Goal: Task Accomplishment & Management: Use online tool/utility

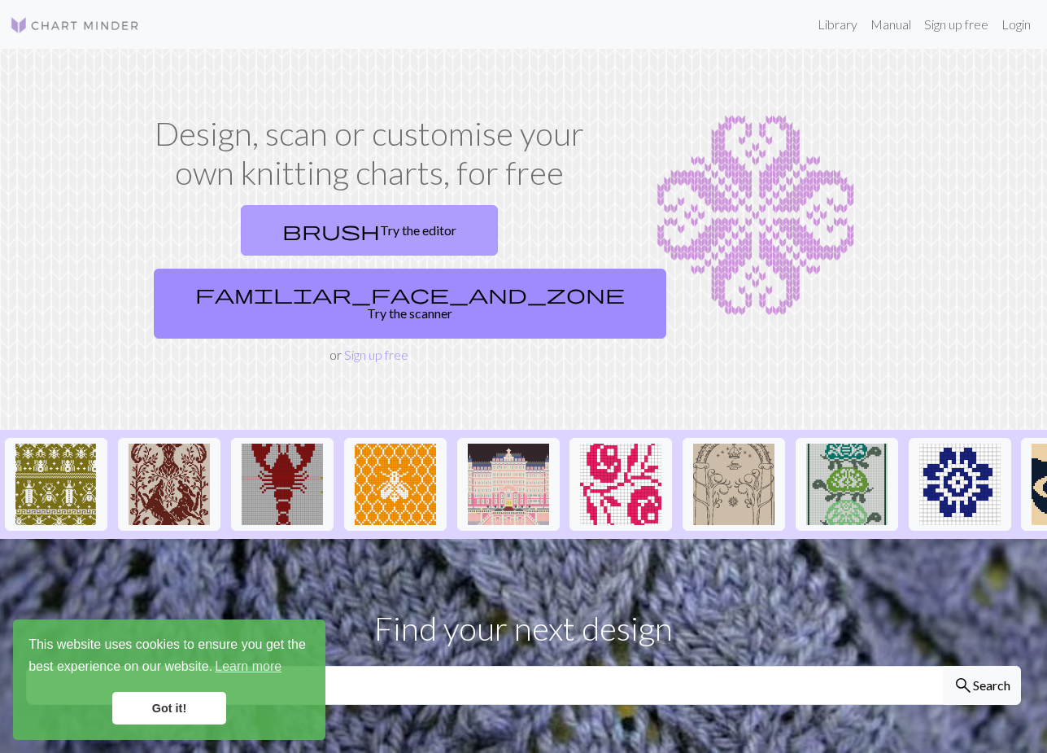
click at [275, 212] on link "brush Try the editor" at bounding box center [369, 230] width 257 height 50
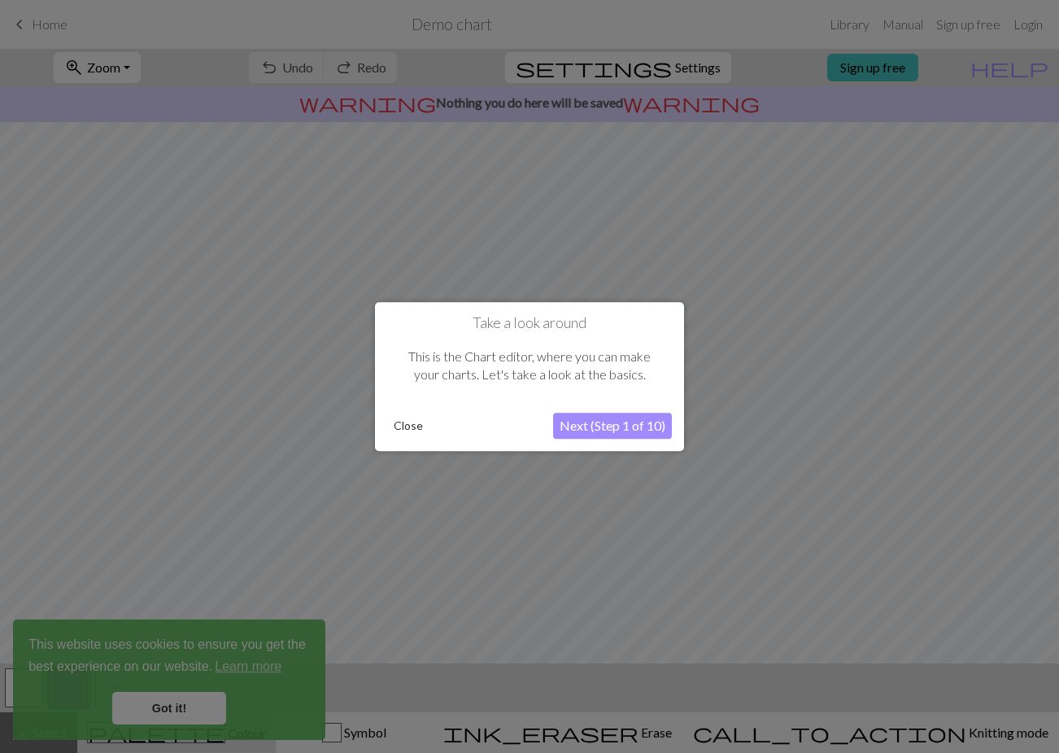
click at [426, 431] on button "Close" at bounding box center [408, 425] width 42 height 24
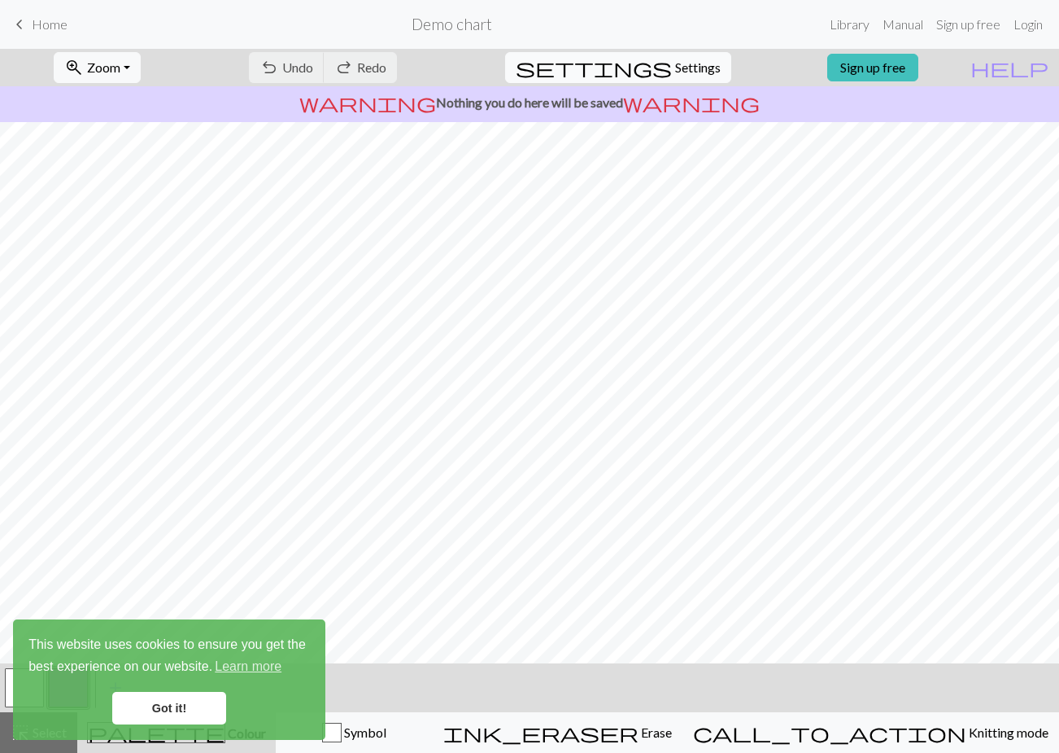
click at [645, 60] on span "settings" at bounding box center [594, 67] width 156 height 23
select select "aran"
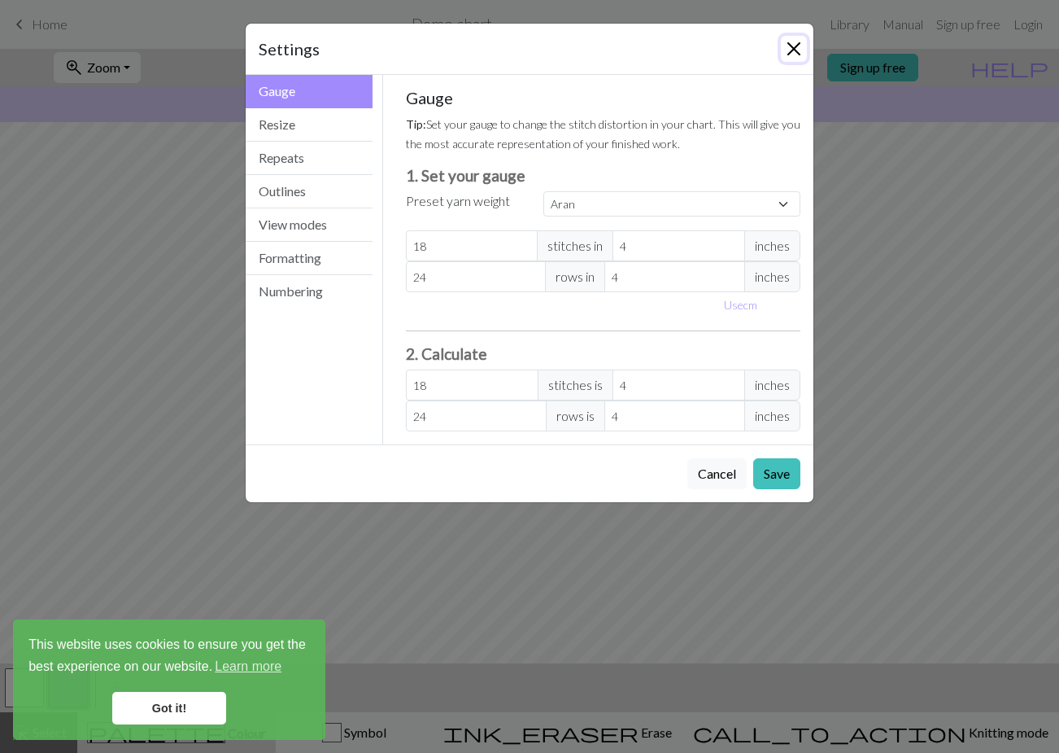
click at [796, 53] on button "Close" at bounding box center [794, 49] width 26 height 26
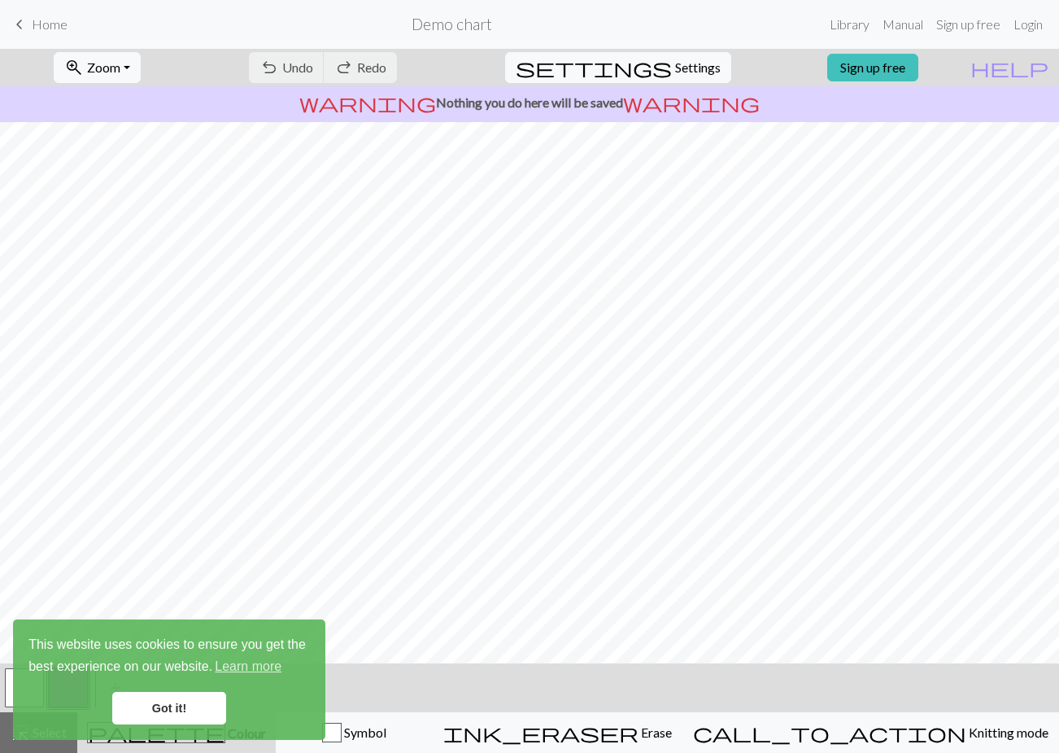
click at [179, 708] on link "Got it!" at bounding box center [169, 708] width 114 height 33
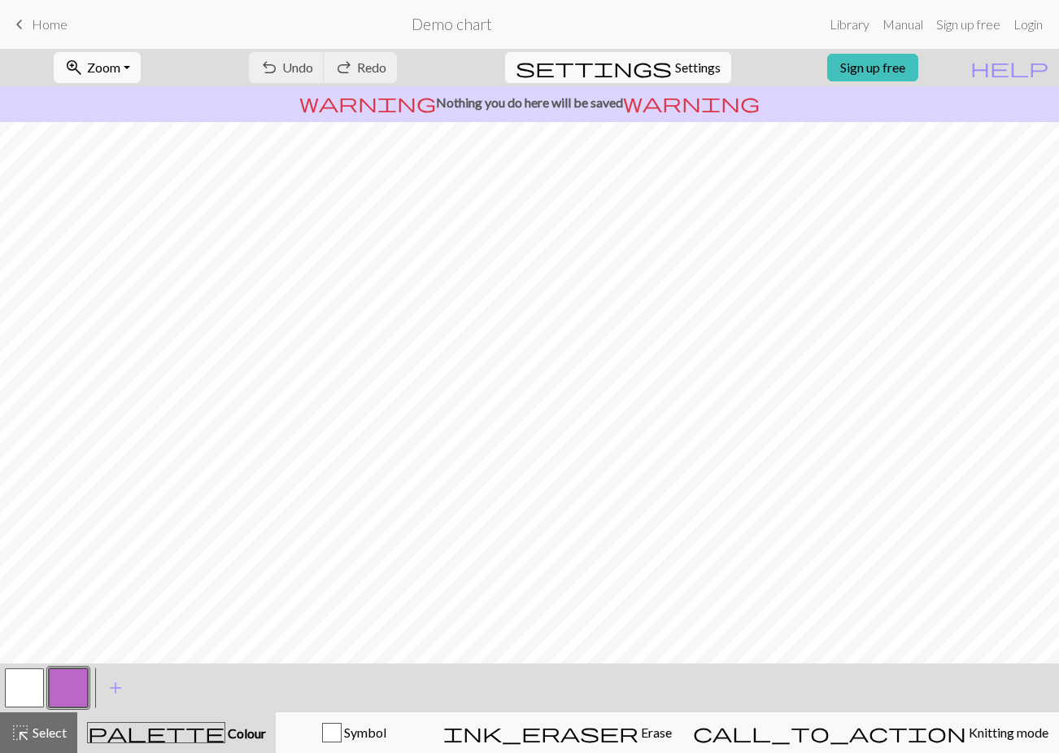
click at [376, 74] on div "undo Undo Undo redo Redo Redo" at bounding box center [323, 67] width 173 height 37
click at [409, 68] on div "undo Undo Undo redo Redo Redo" at bounding box center [323, 67] width 173 height 37
click at [443, 26] on h2 "Demo chart" at bounding box center [452, 24] width 81 height 19
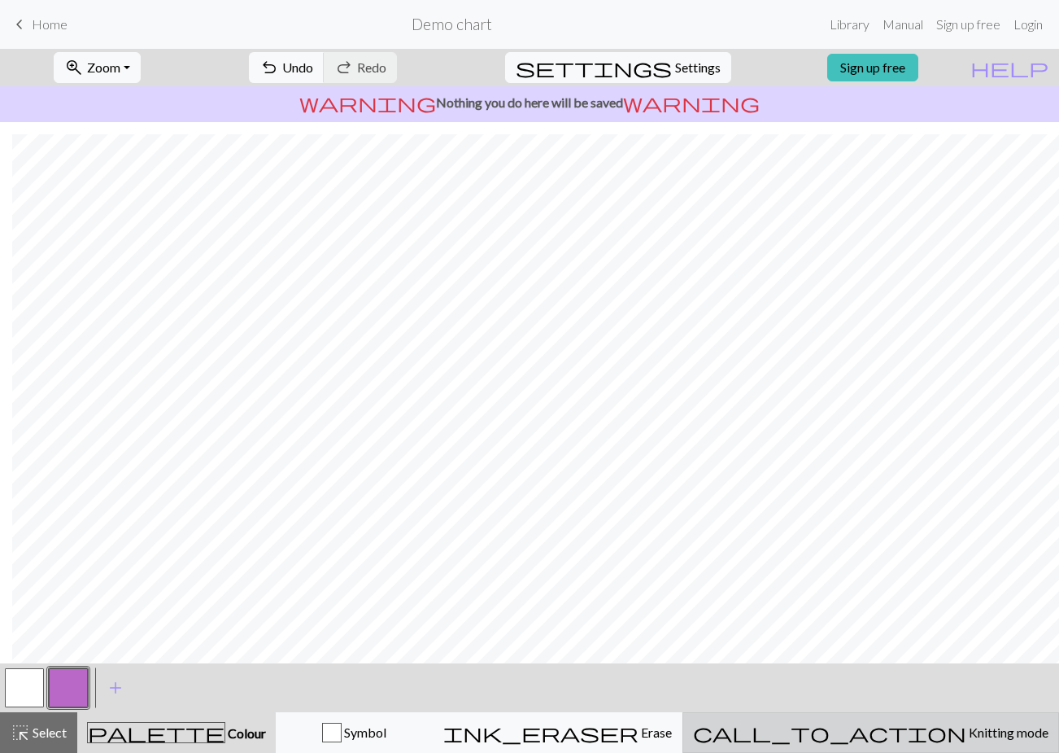
click at [928, 722] on button "call_to_action Knitting mode Knitting mode" at bounding box center [871, 732] width 377 height 41
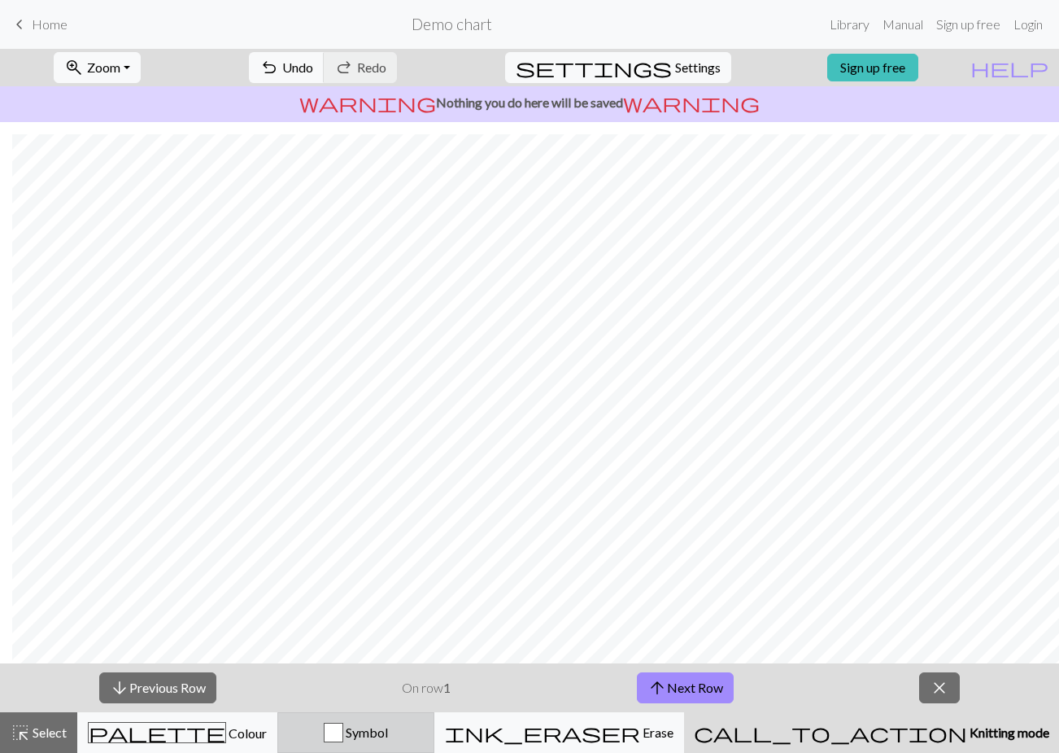
click at [388, 731] on span "Symbol" at bounding box center [365, 731] width 45 height 15
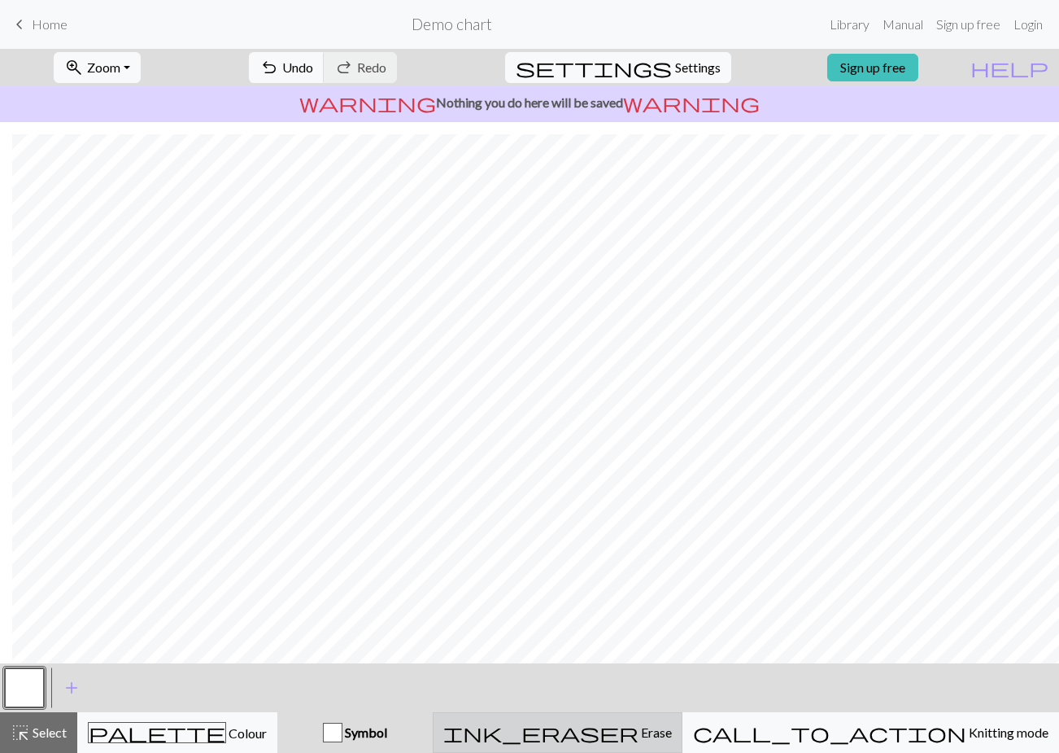
click at [618, 725] on div "ink_eraser Erase Erase" at bounding box center [557, 733] width 229 height 20
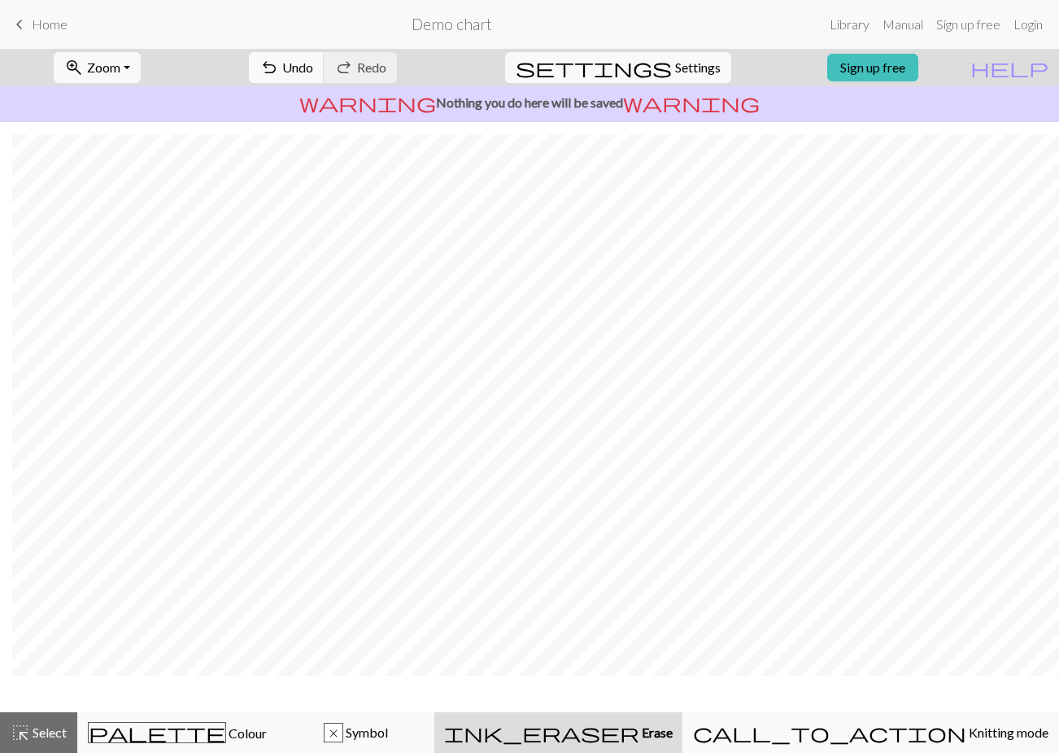
scroll to position [16, 12]
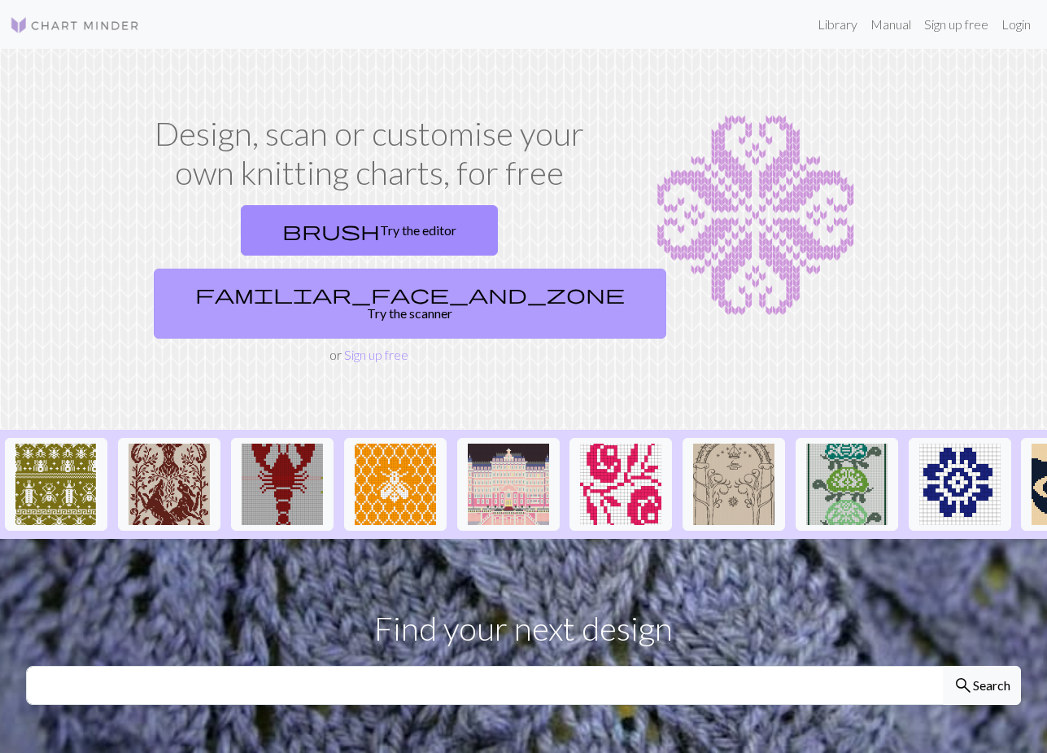
click at [454, 269] on link "familiar_face_and_zone Try the scanner" at bounding box center [410, 304] width 513 height 70
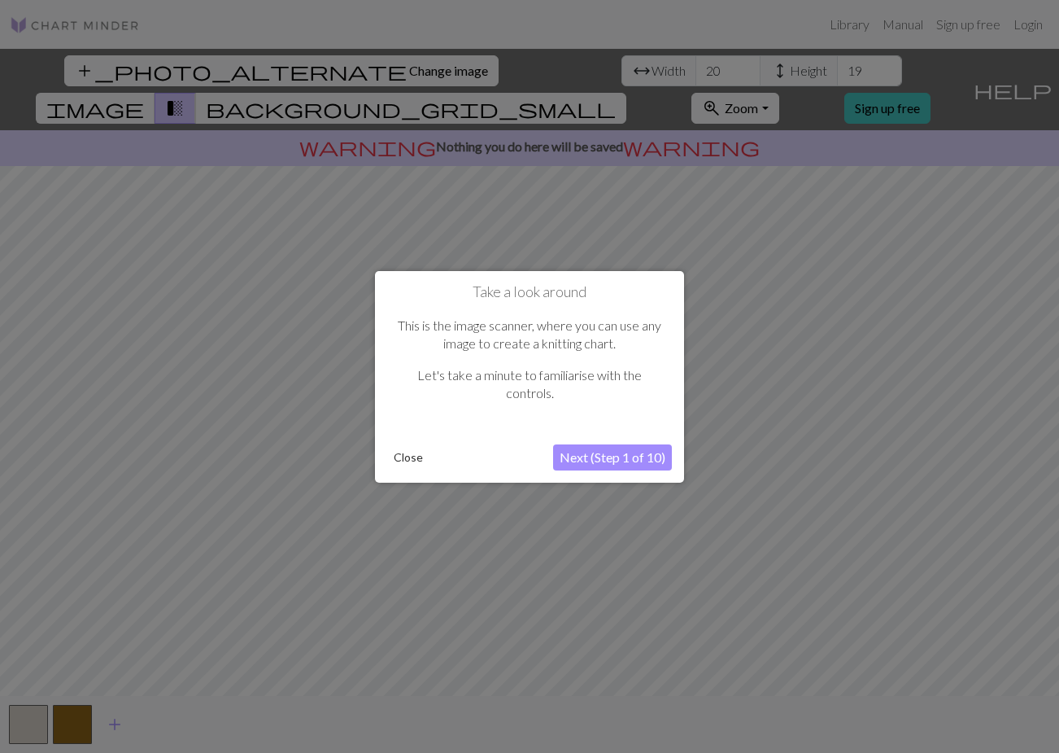
click at [608, 458] on button "Next (Step 1 of 10)" at bounding box center [612, 457] width 119 height 26
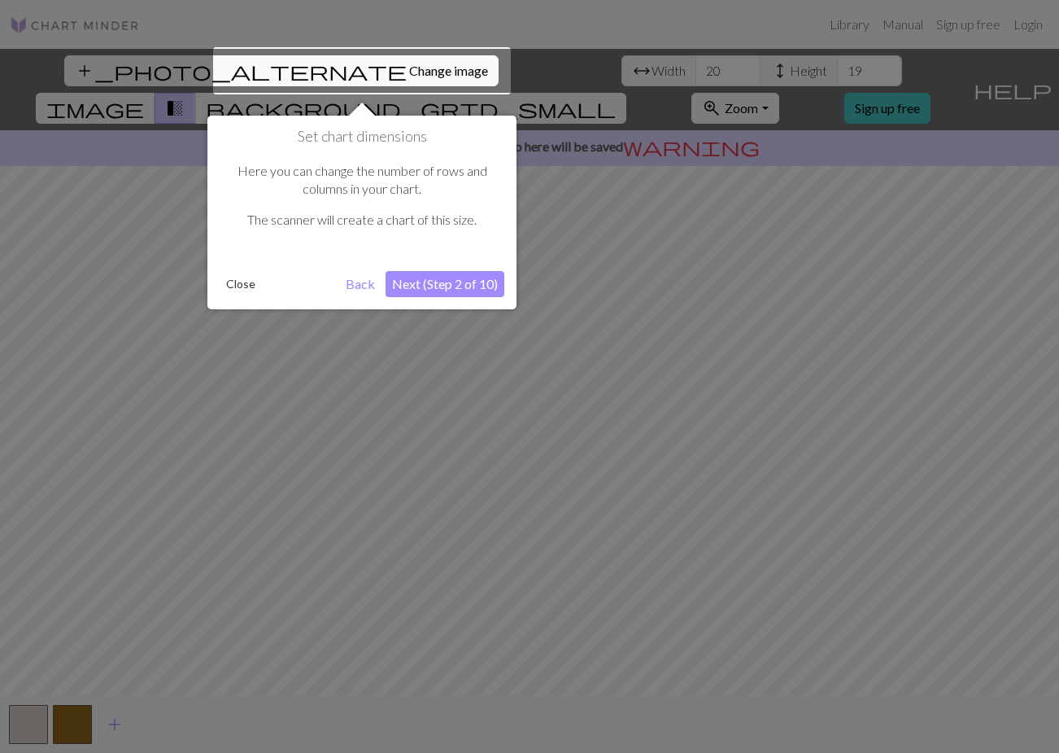
click at [444, 283] on button "Next (Step 2 of 10)" at bounding box center [445, 284] width 119 height 26
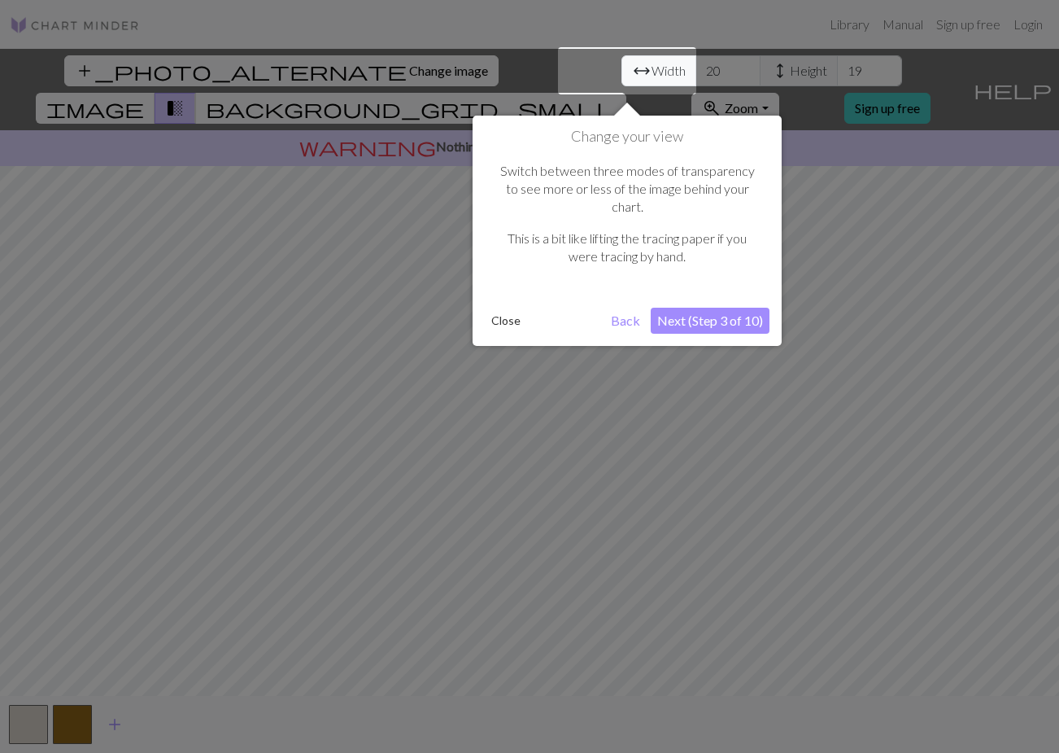
click at [709, 308] on button "Next (Step 3 of 10)" at bounding box center [710, 321] width 119 height 26
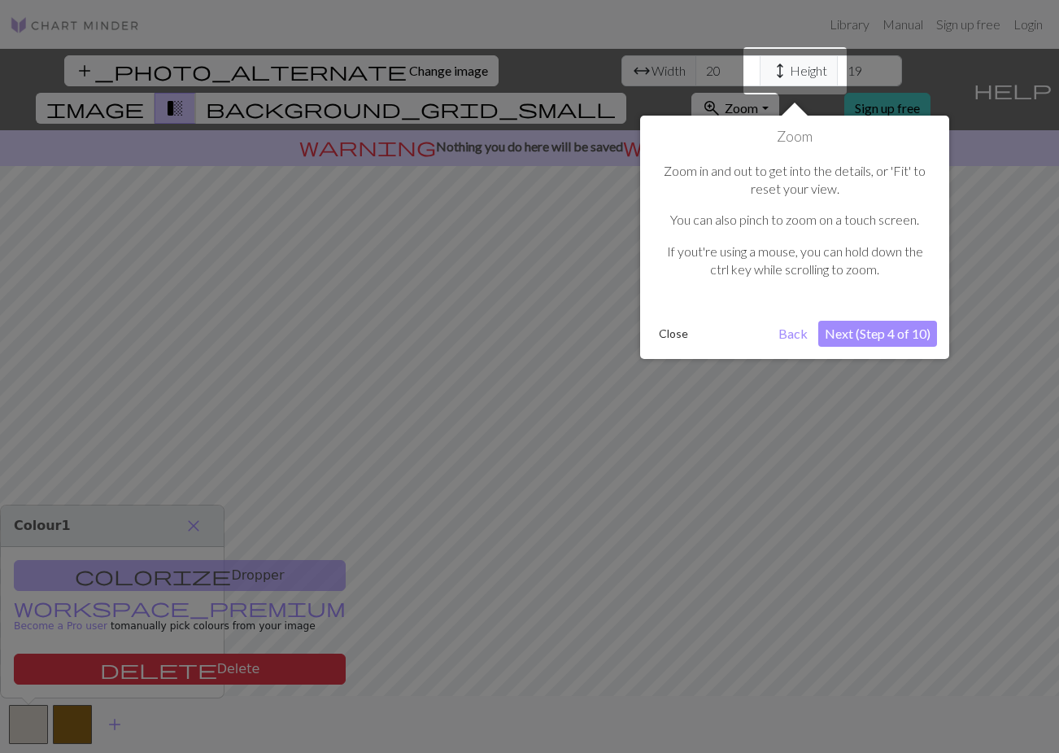
click at [849, 328] on button "Next (Step 4 of 10)" at bounding box center [878, 334] width 119 height 26
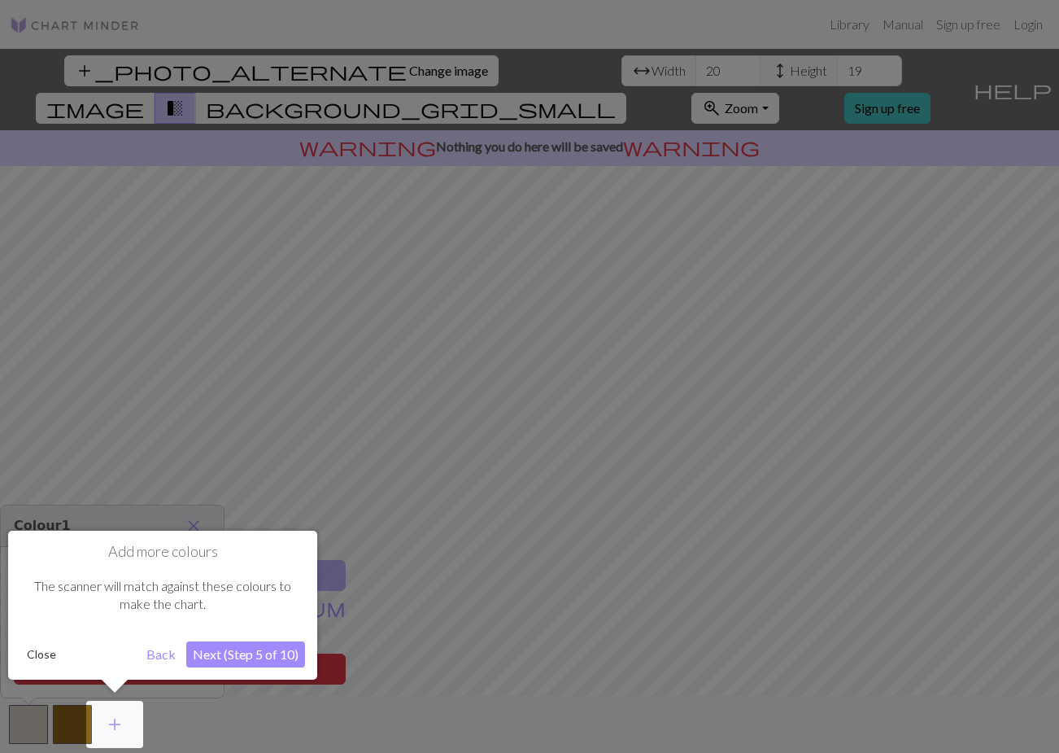
click at [263, 656] on button "Next (Step 5 of 10)" at bounding box center [245, 654] width 119 height 26
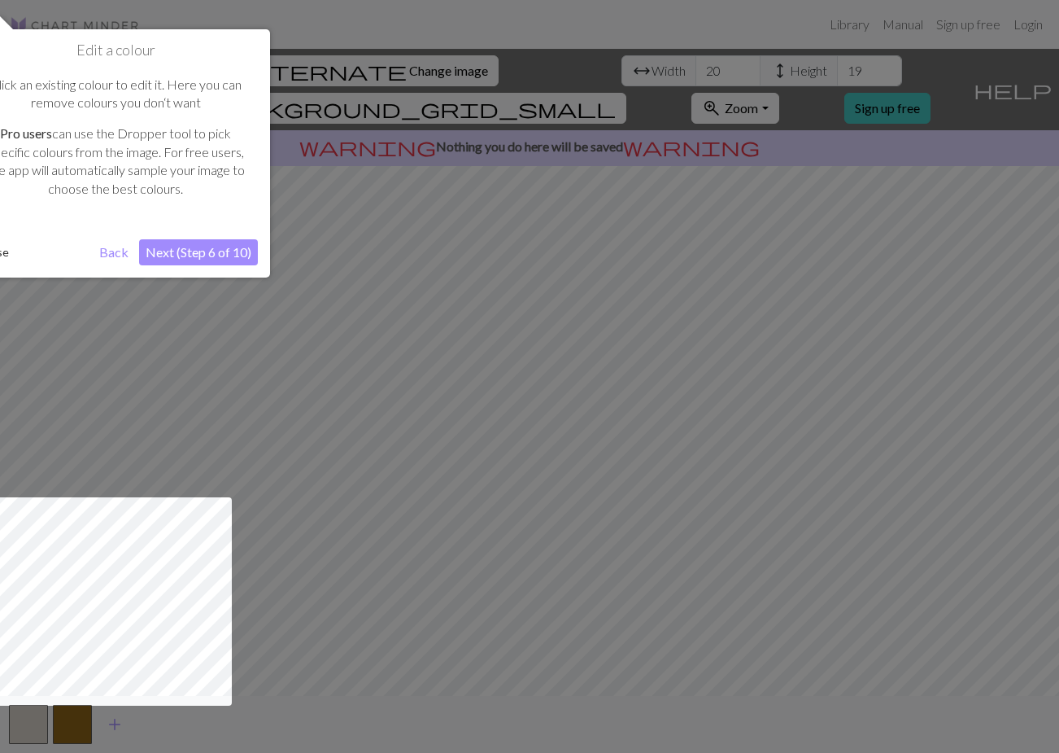
click at [174, 249] on button "Next (Step 6 of 10)" at bounding box center [198, 252] width 119 height 26
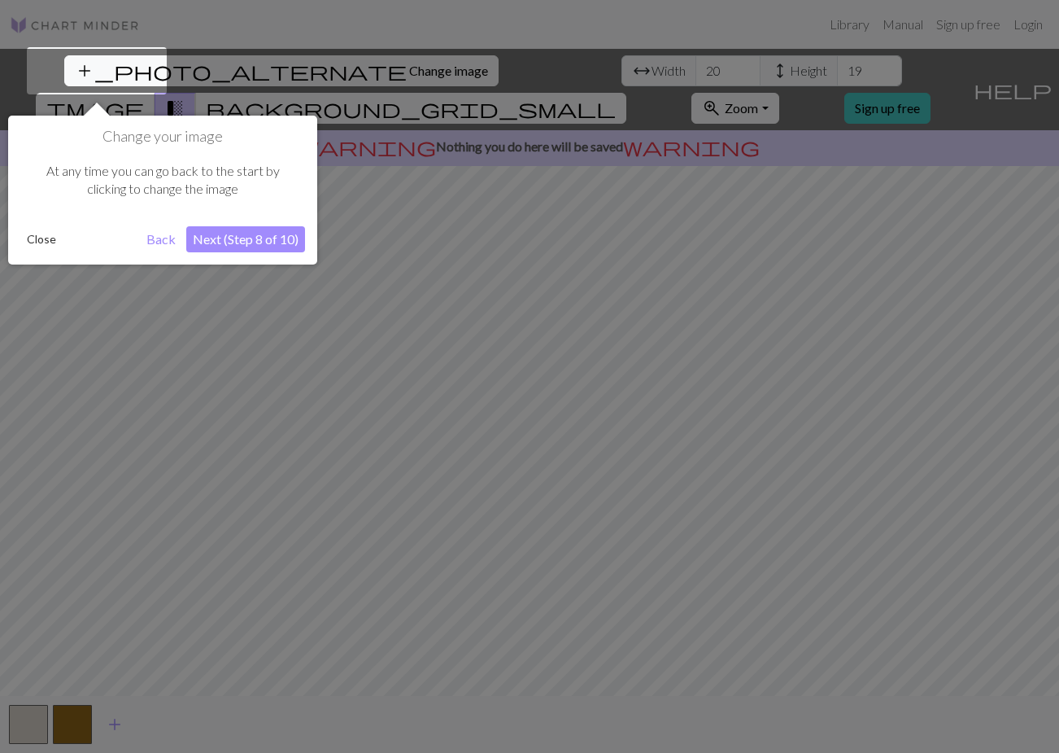
click at [247, 248] on button "Next (Step 8 of 10)" at bounding box center [245, 239] width 119 height 26
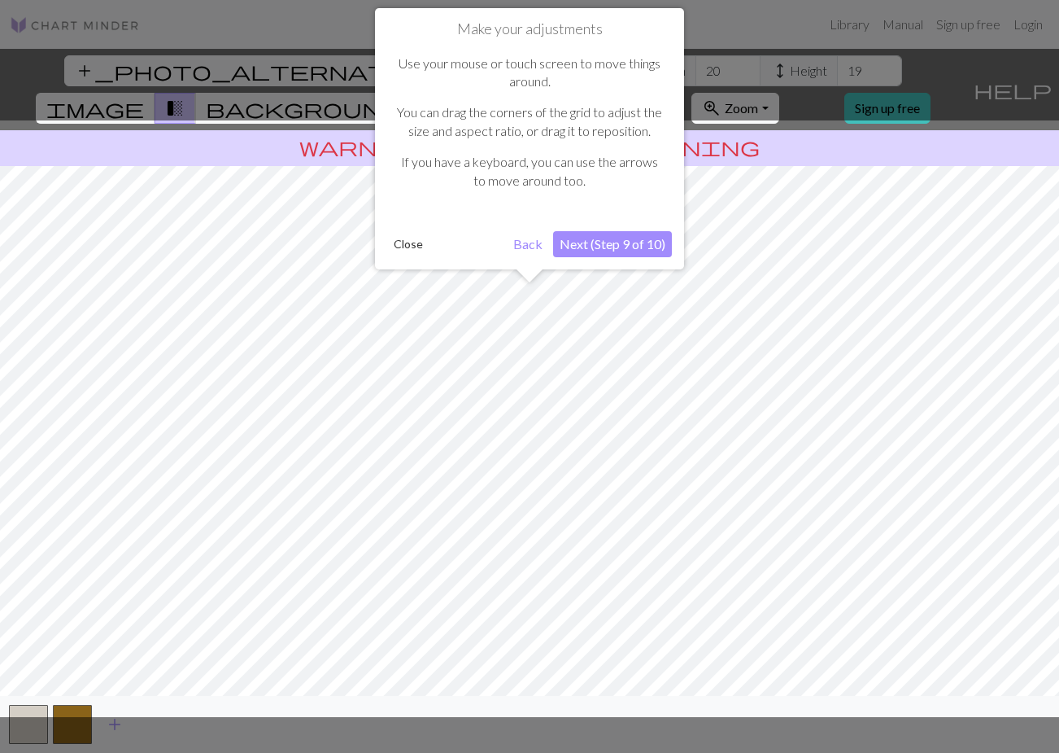
click at [619, 253] on button "Next (Step 9 of 10)" at bounding box center [612, 244] width 119 height 26
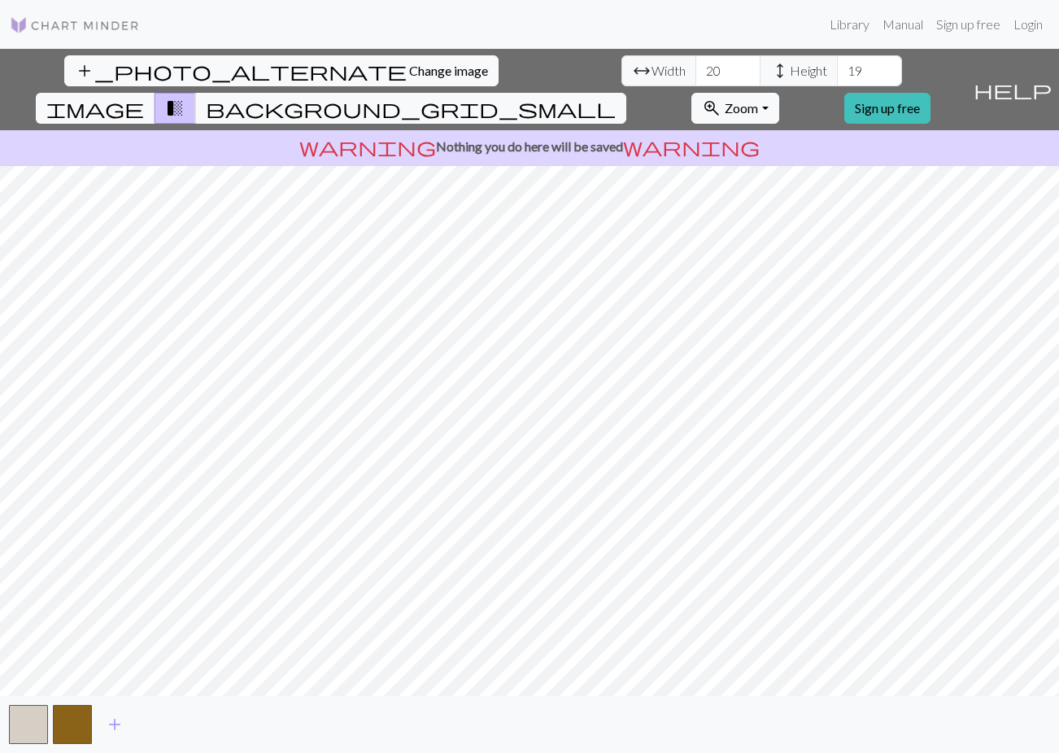
click at [522, 698] on div "add_photo_alternate Change image arrow_range Width 20 height Height 19 image tr…" at bounding box center [529, 401] width 1059 height 704
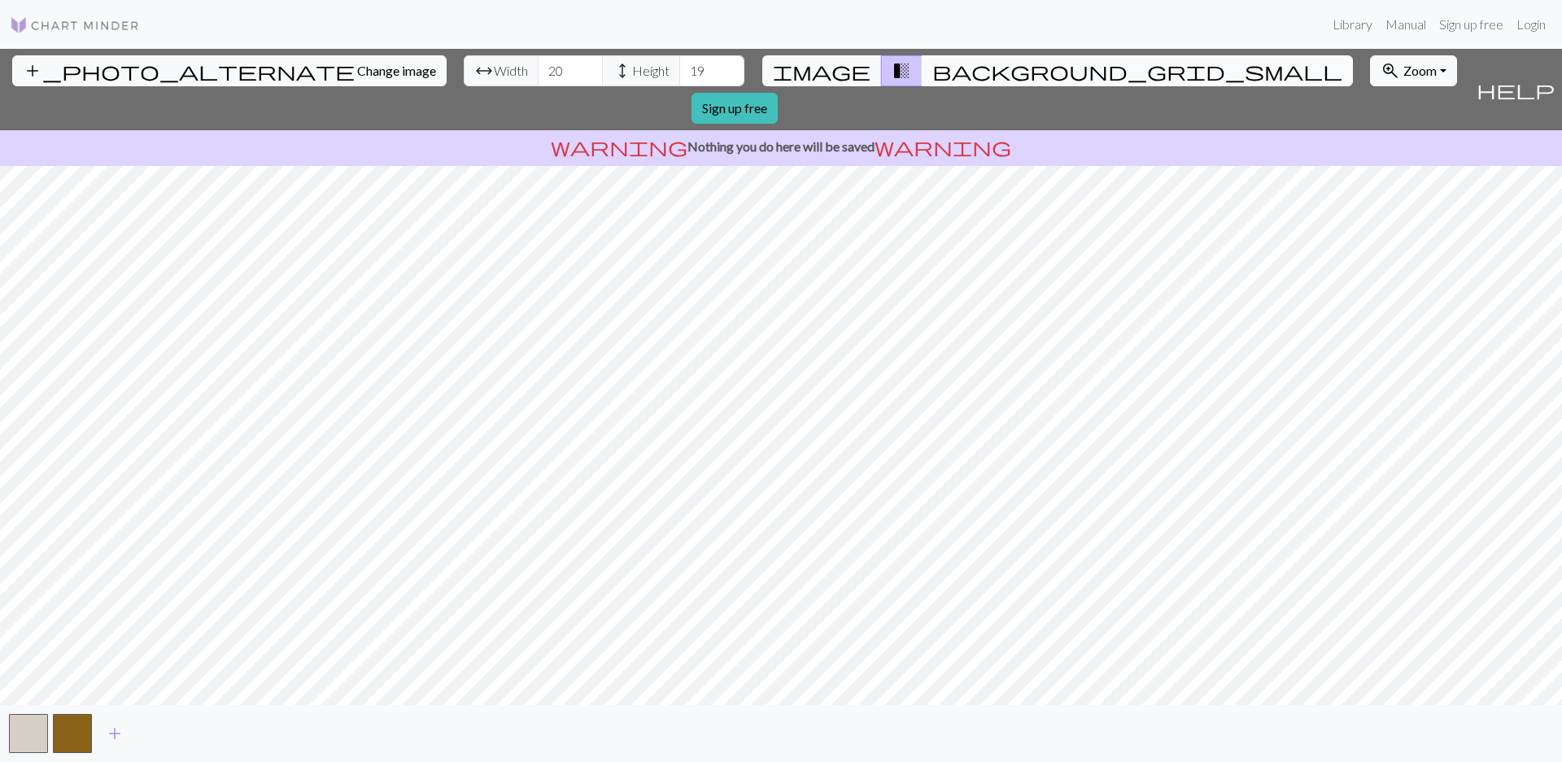
click at [933, 71] on span "background_grid_small" at bounding box center [1138, 70] width 410 height 23
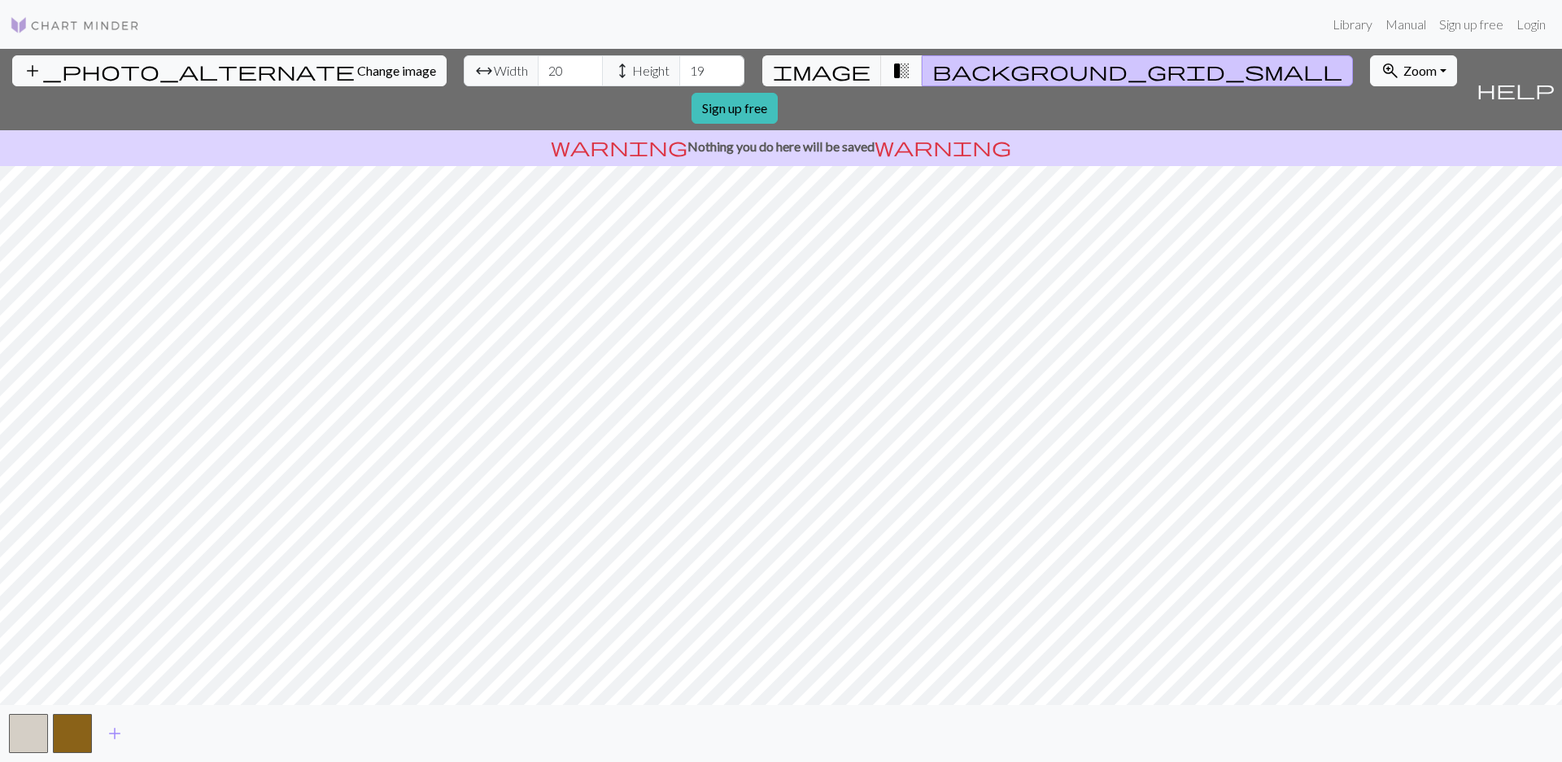
click at [898, 71] on button "transition_fade" at bounding box center [902, 70] width 42 height 31
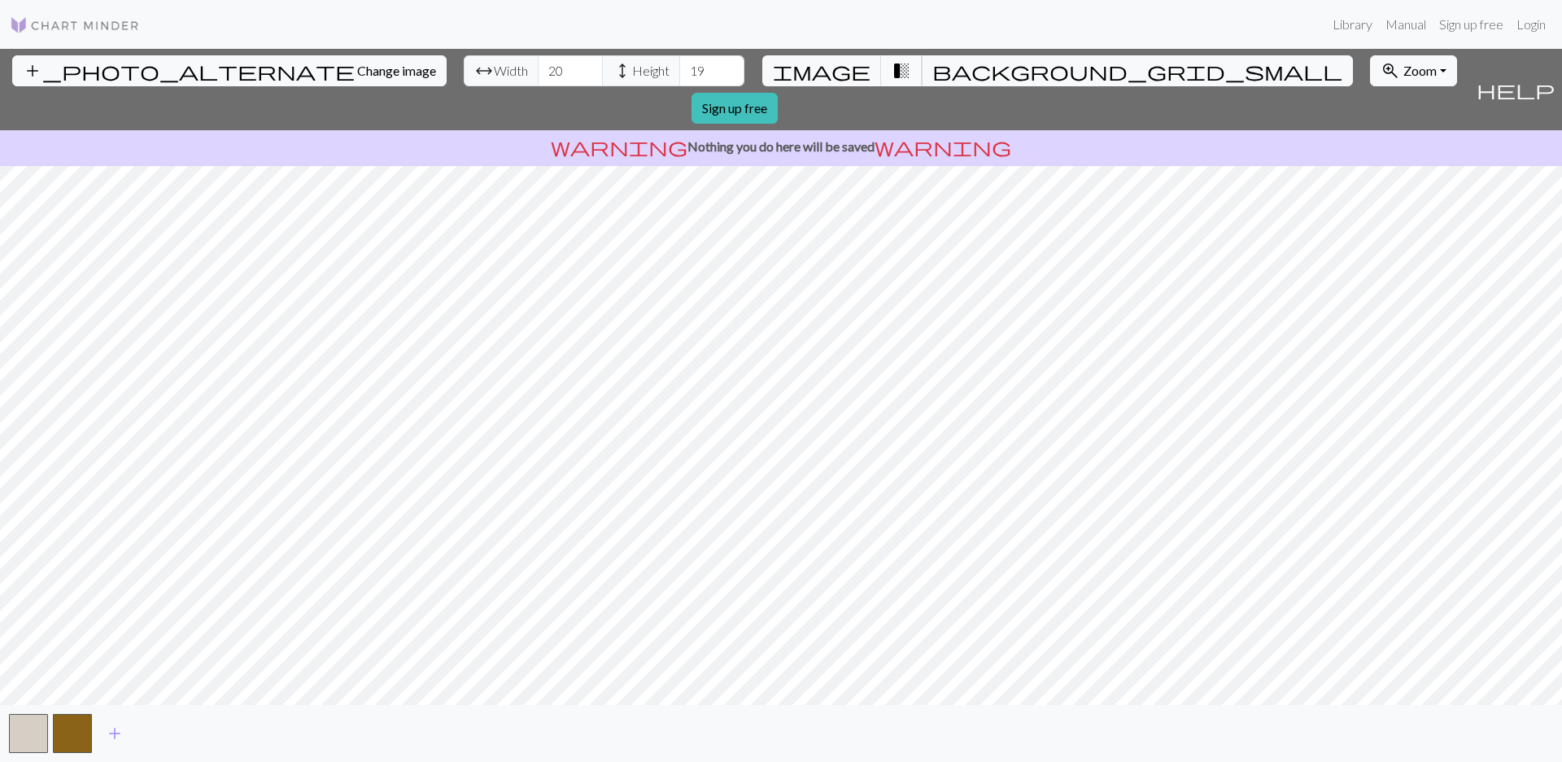
click at [893, 71] on button "transition_fade" at bounding box center [902, 70] width 42 height 31
click at [933, 69] on span "background_grid_small" at bounding box center [1138, 70] width 410 height 23
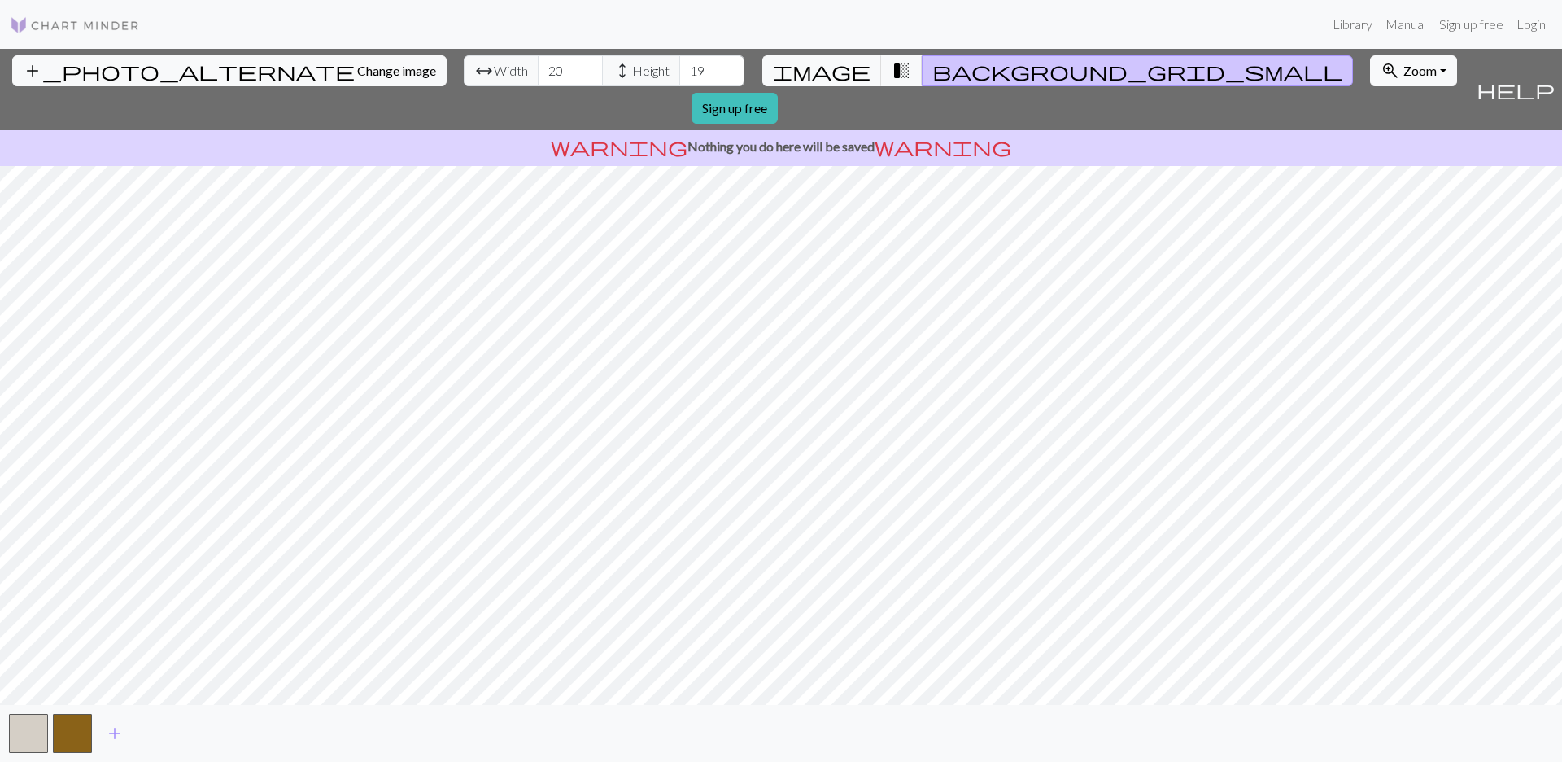
click at [933, 69] on span "background_grid_small" at bounding box center [1138, 70] width 410 height 23
click at [892, 70] on span "transition_fade" at bounding box center [902, 70] width 20 height 23
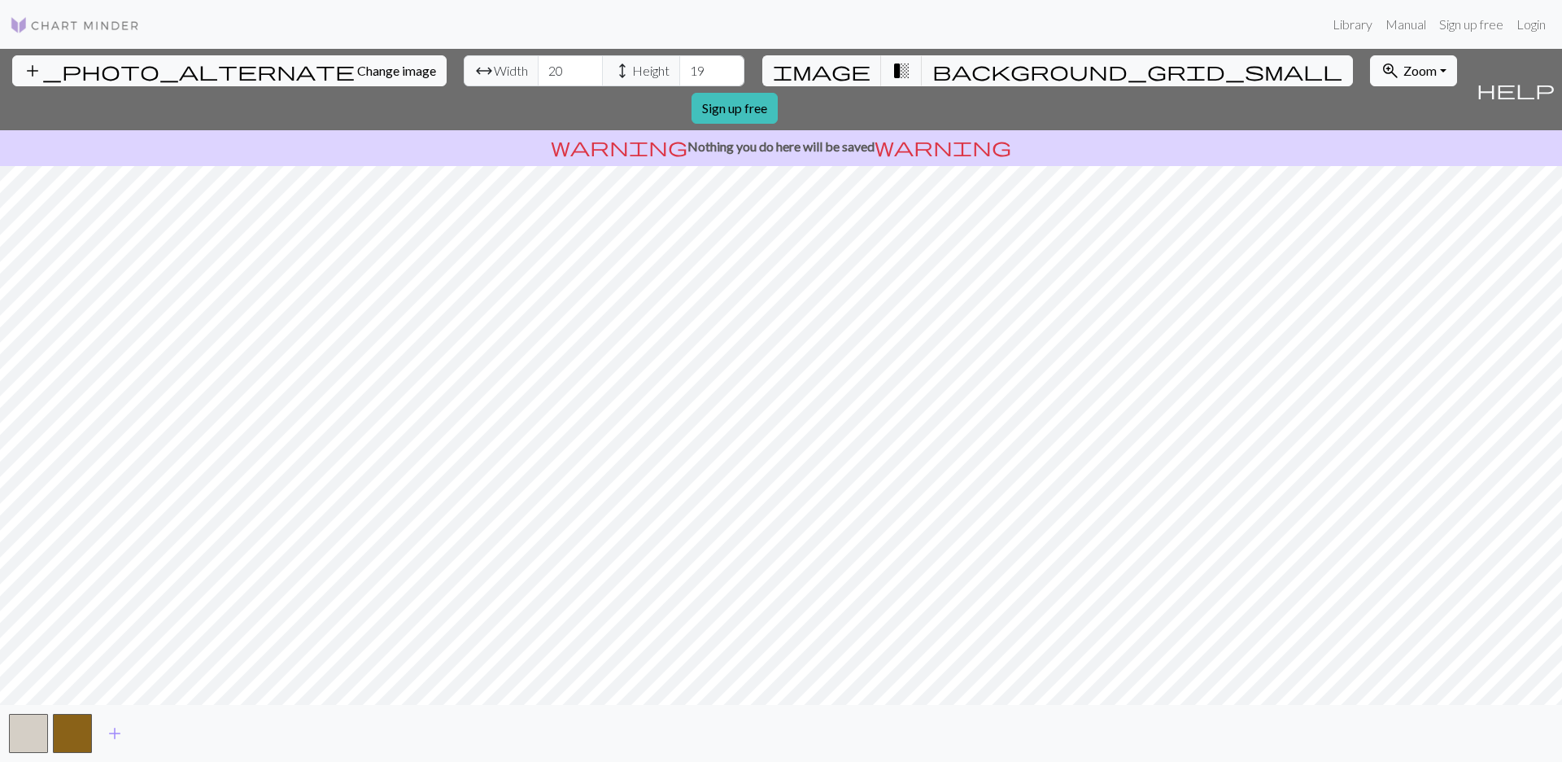
click at [1046, 128] on div "add_photo_alternate Change image arrow_range Width 20 height Height 19 image tr…" at bounding box center [781, 405] width 1562 height 713
click at [494, 71] on span "Width" at bounding box center [511, 71] width 34 height 20
click at [538, 67] on input "21" at bounding box center [570, 70] width 65 height 31
click at [538, 68] on input "22" at bounding box center [570, 70] width 65 height 31
click at [538, 64] on input "23" at bounding box center [570, 70] width 65 height 31
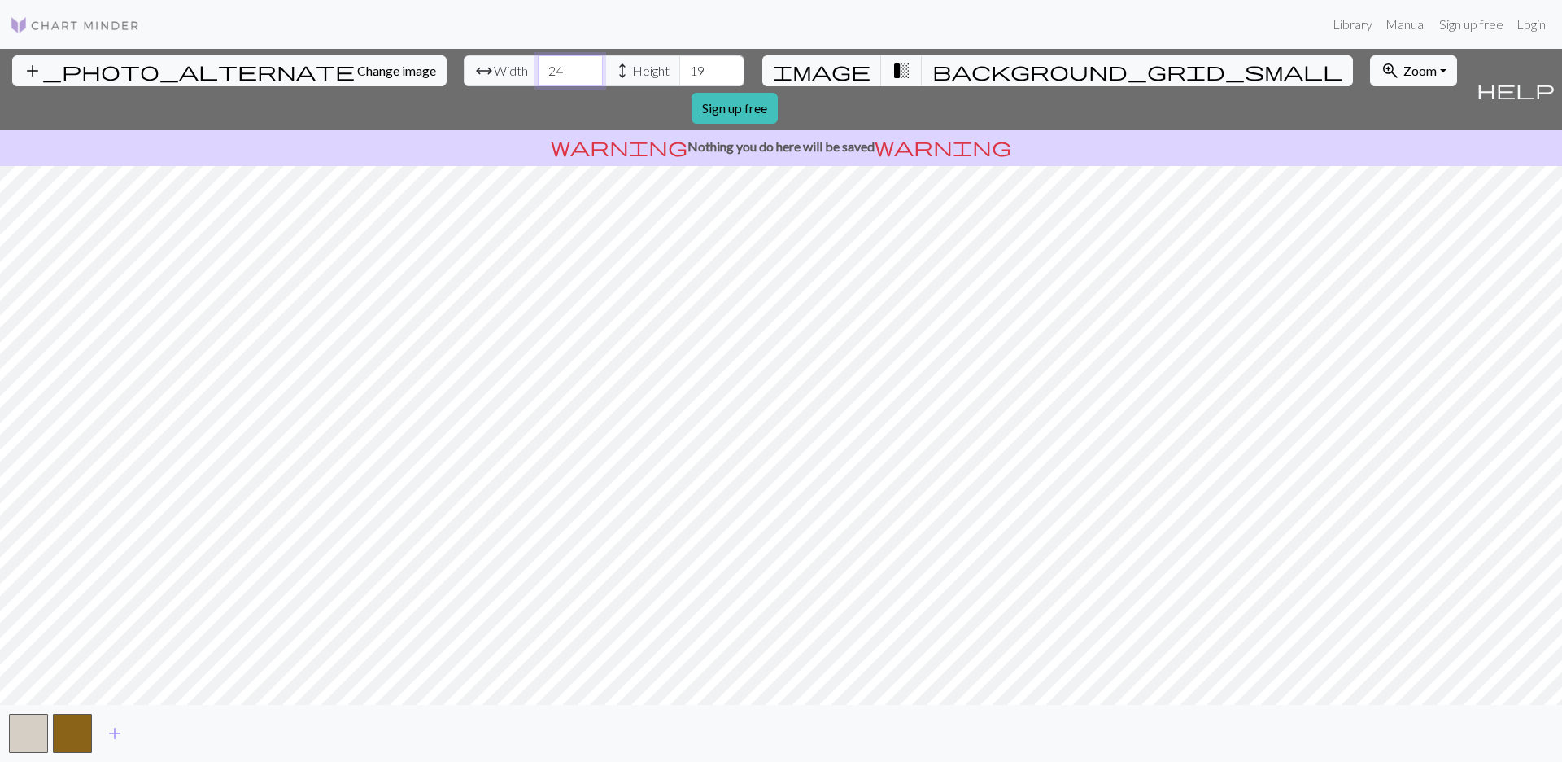
click at [538, 64] on input "24" at bounding box center [570, 70] width 65 height 31
click at [538, 64] on input "25" at bounding box center [570, 70] width 65 height 31
click at [538, 64] on input "26" at bounding box center [570, 70] width 65 height 31
click at [538, 64] on input "27" at bounding box center [570, 70] width 65 height 31
click at [538, 64] on input "28" at bounding box center [570, 70] width 65 height 31
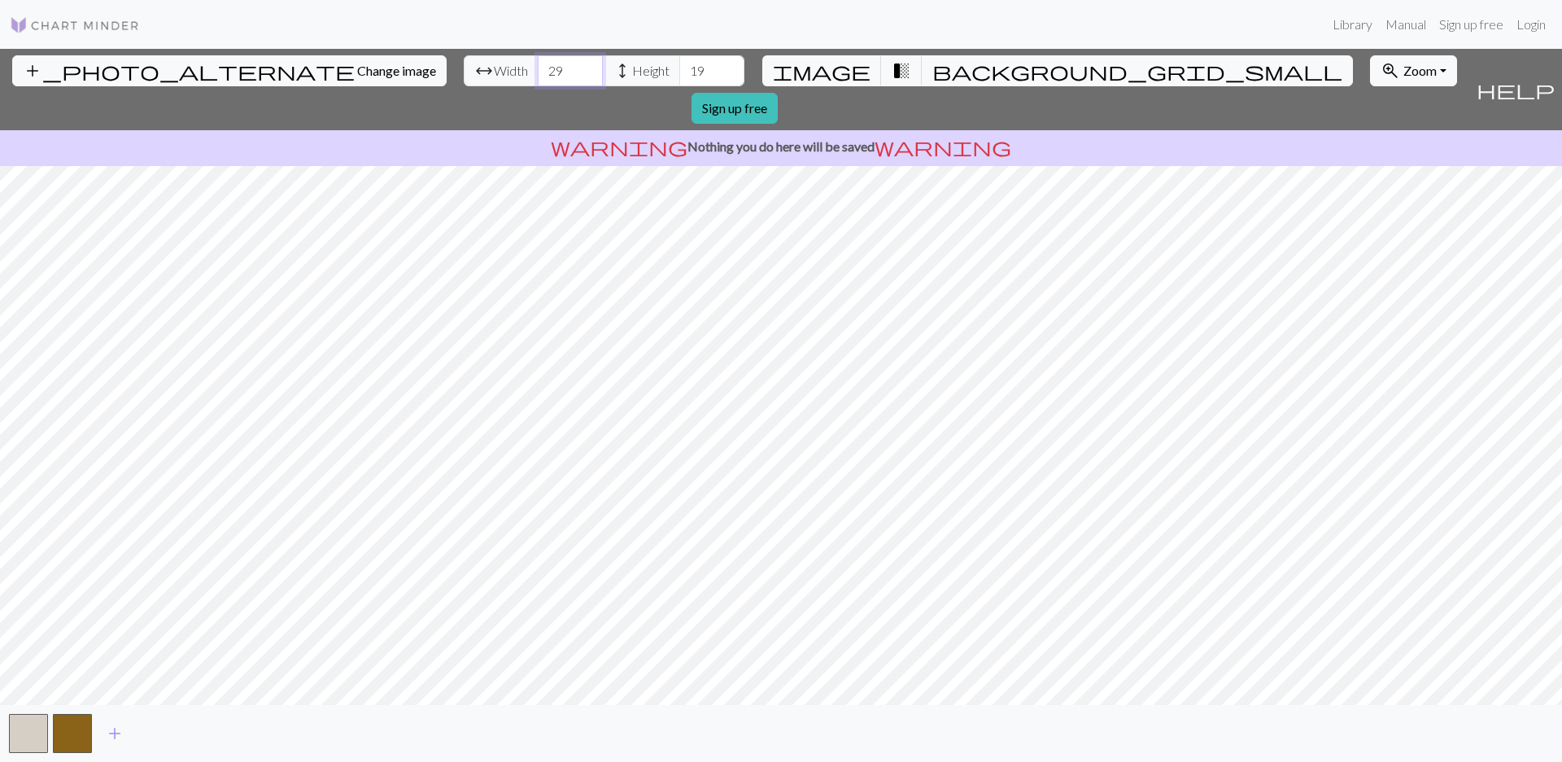
click at [538, 64] on input "29" at bounding box center [570, 70] width 65 height 31
click at [538, 64] on input "30" at bounding box center [570, 70] width 65 height 31
click at [538, 64] on input "31" at bounding box center [570, 70] width 65 height 31
click at [538, 64] on input "32" at bounding box center [570, 70] width 65 height 31
click at [538, 64] on input "33" at bounding box center [570, 70] width 65 height 31
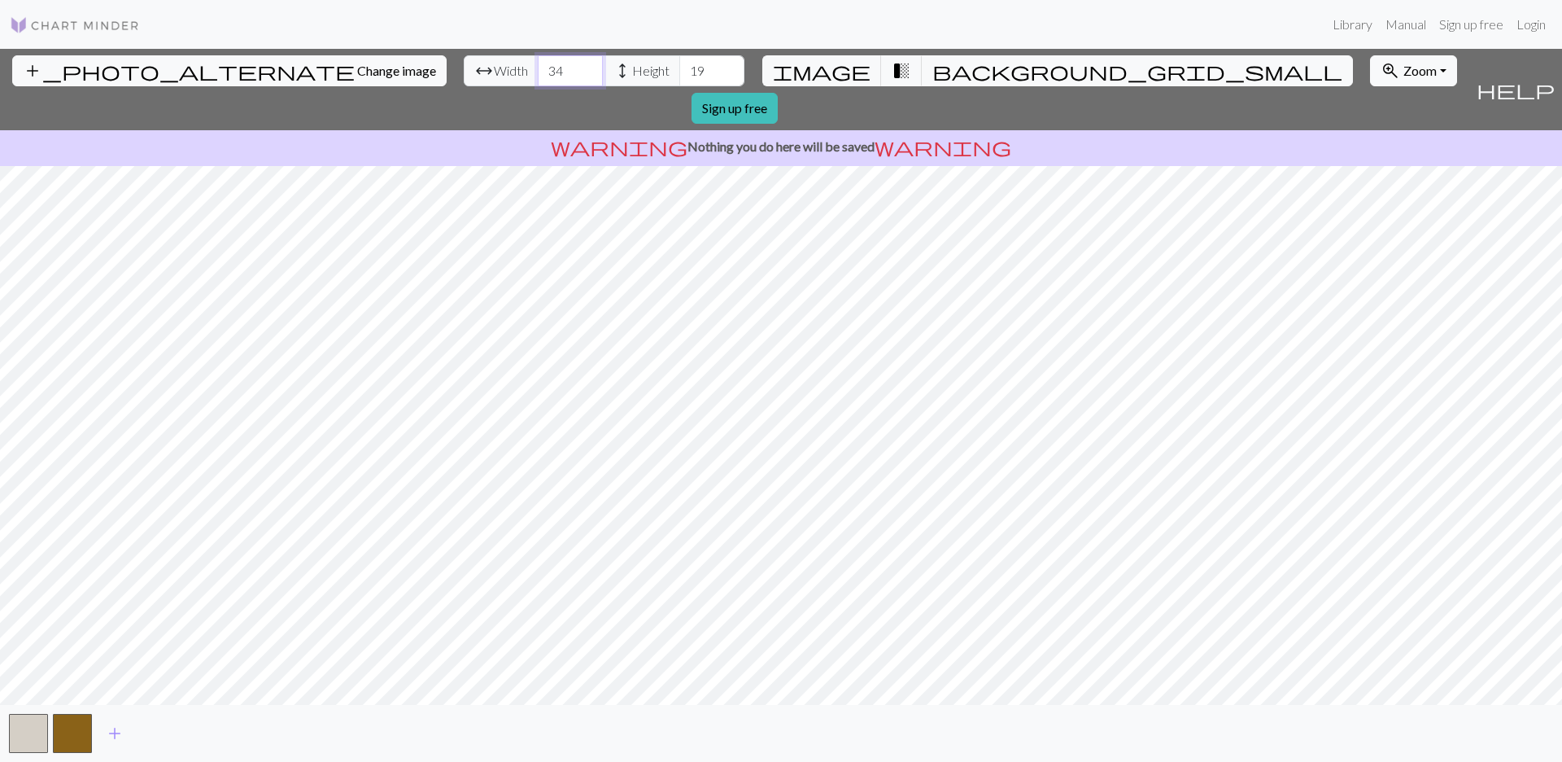
click at [538, 64] on input "34" at bounding box center [570, 70] width 65 height 31
click at [538, 64] on input "35" at bounding box center [570, 70] width 65 height 31
click at [538, 64] on input "36" at bounding box center [570, 70] width 65 height 31
click at [538, 64] on input "37" at bounding box center [570, 70] width 65 height 31
click at [538, 64] on input "38" at bounding box center [570, 70] width 65 height 31
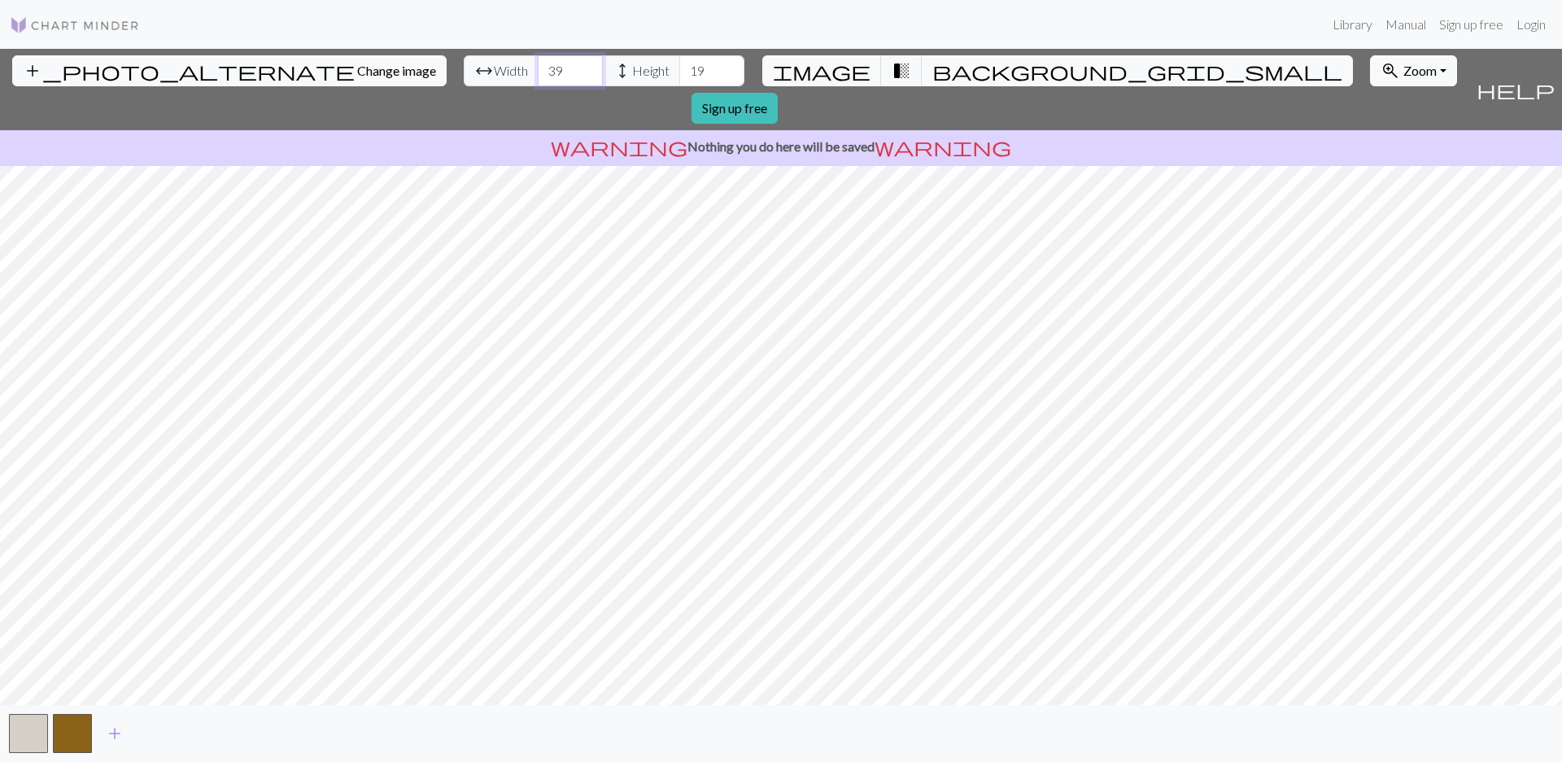
click at [538, 64] on input "39" at bounding box center [570, 70] width 65 height 31
click at [538, 64] on input "40" at bounding box center [570, 70] width 65 height 31
click at [538, 64] on input "41" at bounding box center [570, 70] width 65 height 31
click at [538, 64] on input "42" at bounding box center [570, 70] width 65 height 31
click at [538, 64] on input "43" at bounding box center [570, 70] width 65 height 31
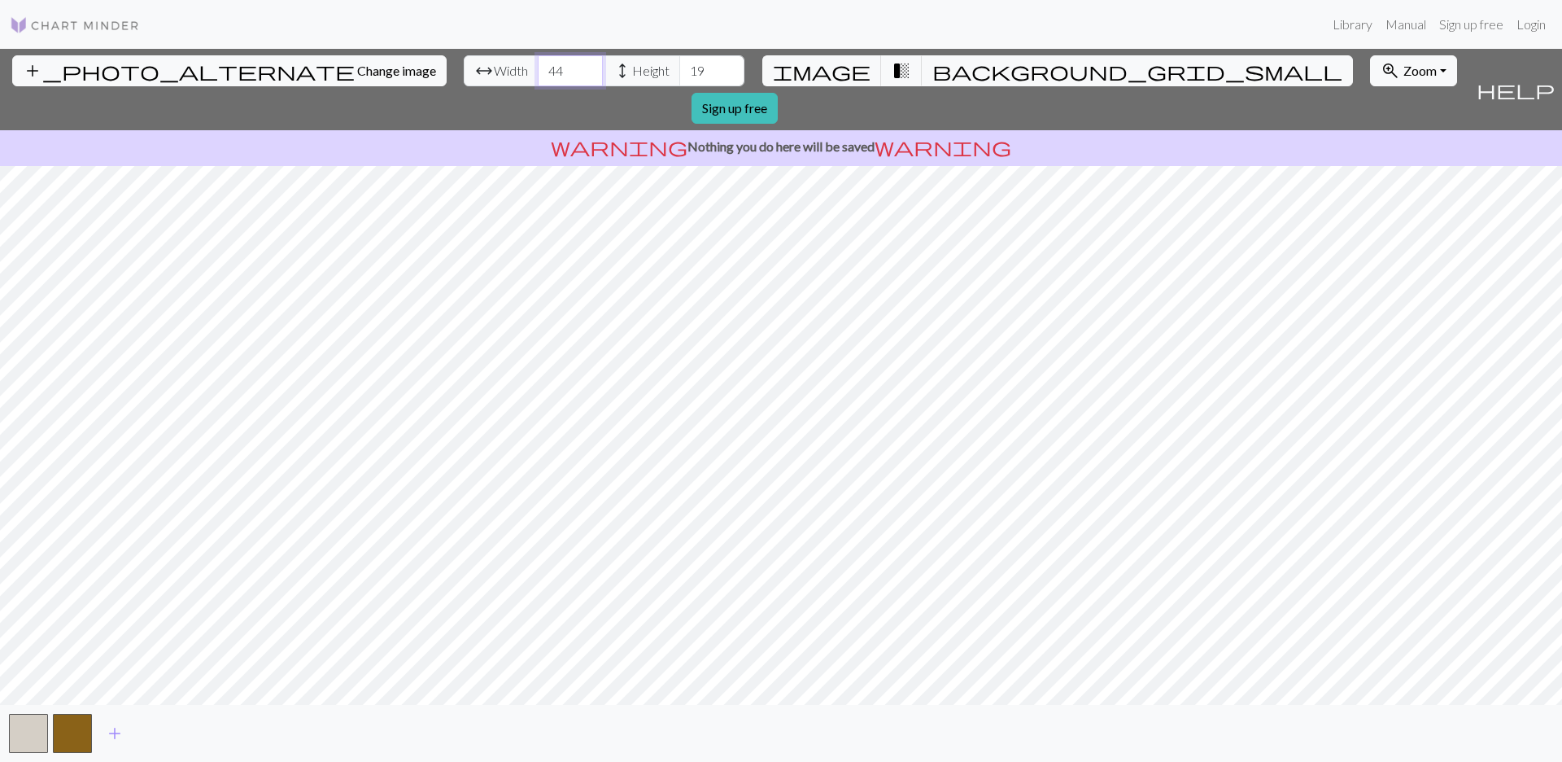
click at [538, 64] on input "44" at bounding box center [570, 70] width 65 height 31
click at [538, 64] on input "45" at bounding box center [570, 70] width 65 height 31
click at [538, 63] on input "46" at bounding box center [570, 70] width 65 height 31
click at [538, 63] on input "47" at bounding box center [570, 70] width 65 height 31
click at [538, 63] on input "48" at bounding box center [570, 70] width 65 height 31
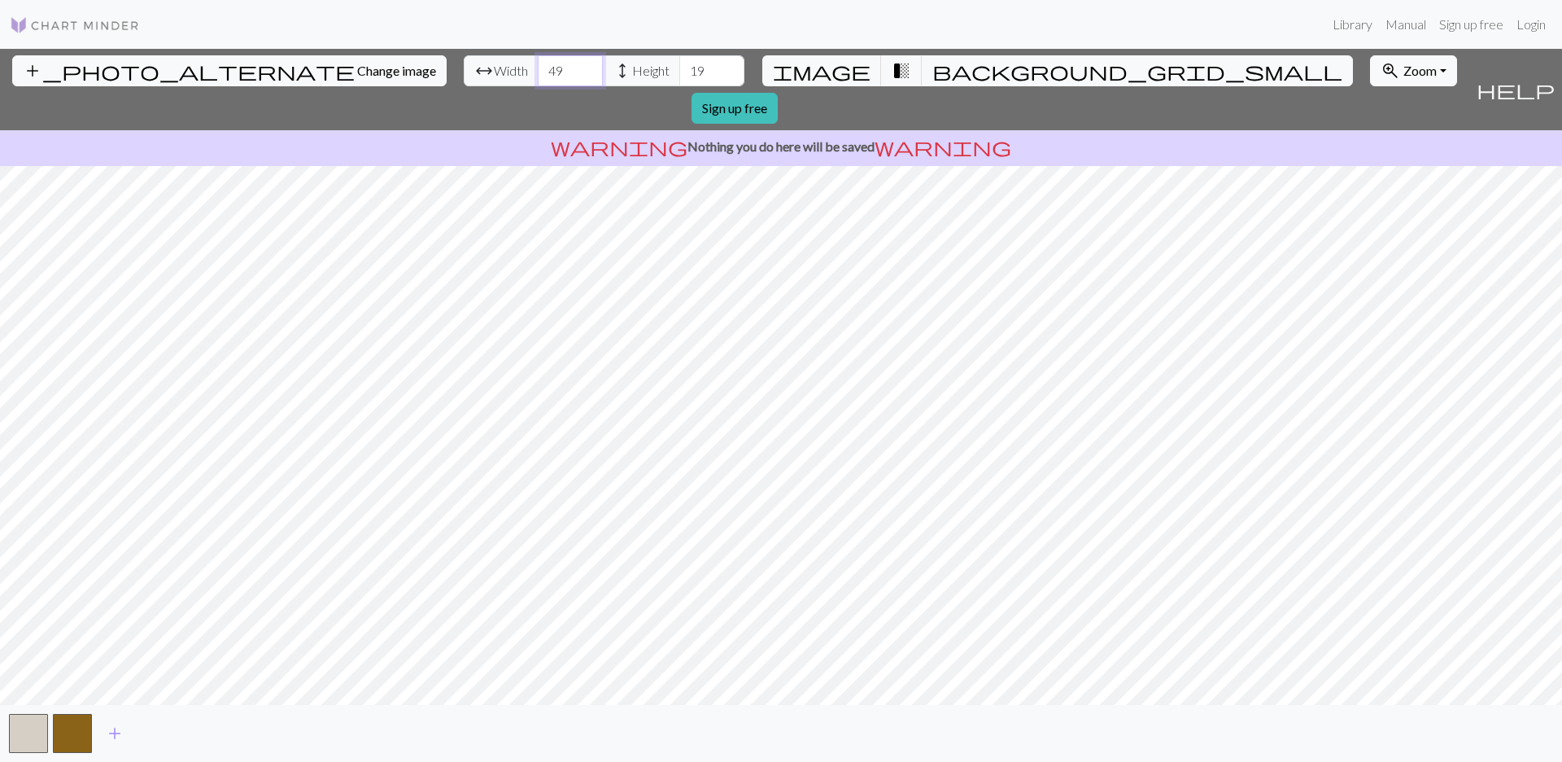
click at [538, 63] on input "49" at bounding box center [570, 70] width 65 height 31
type input "50"
click at [538, 63] on input "50" at bounding box center [570, 70] width 65 height 31
click at [685, 107] on div "add_photo_alternate Change image arrow_range Width 50 height Height 19 image tr…" at bounding box center [781, 405] width 1562 height 713
drag, startPoint x: 596, startPoint y: 76, endPoint x: 588, endPoint y: 78, distance: 8.3
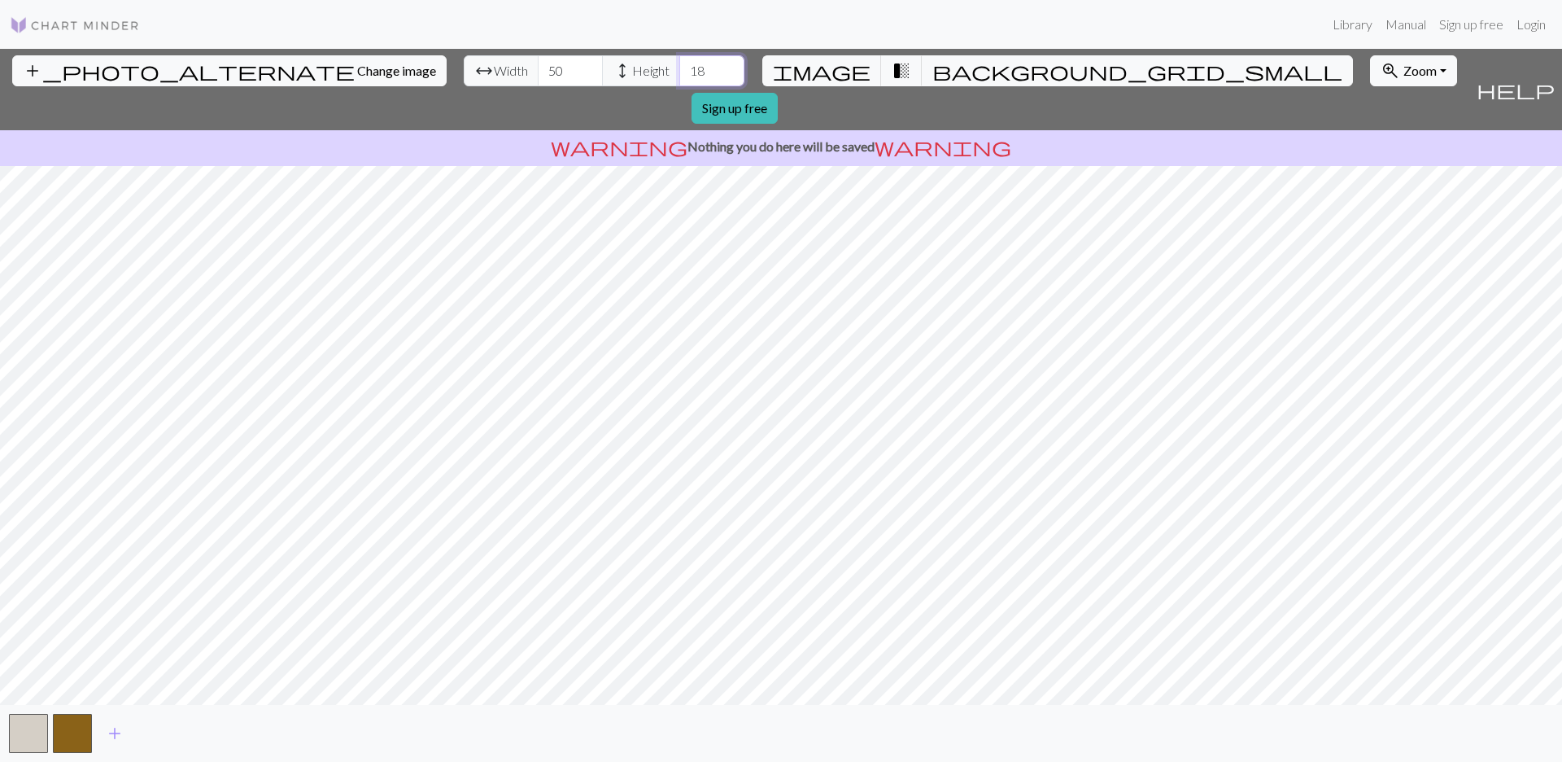
click at [679, 78] on input "18" at bounding box center [711, 70] width 65 height 31
drag, startPoint x: 623, startPoint y: 72, endPoint x: 762, endPoint y: 33, distance: 143.5
click at [679, 76] on input "18" at bounding box center [711, 70] width 65 height 31
type input "50"
click at [933, 66] on span "background_grid_small" at bounding box center [1138, 70] width 410 height 23
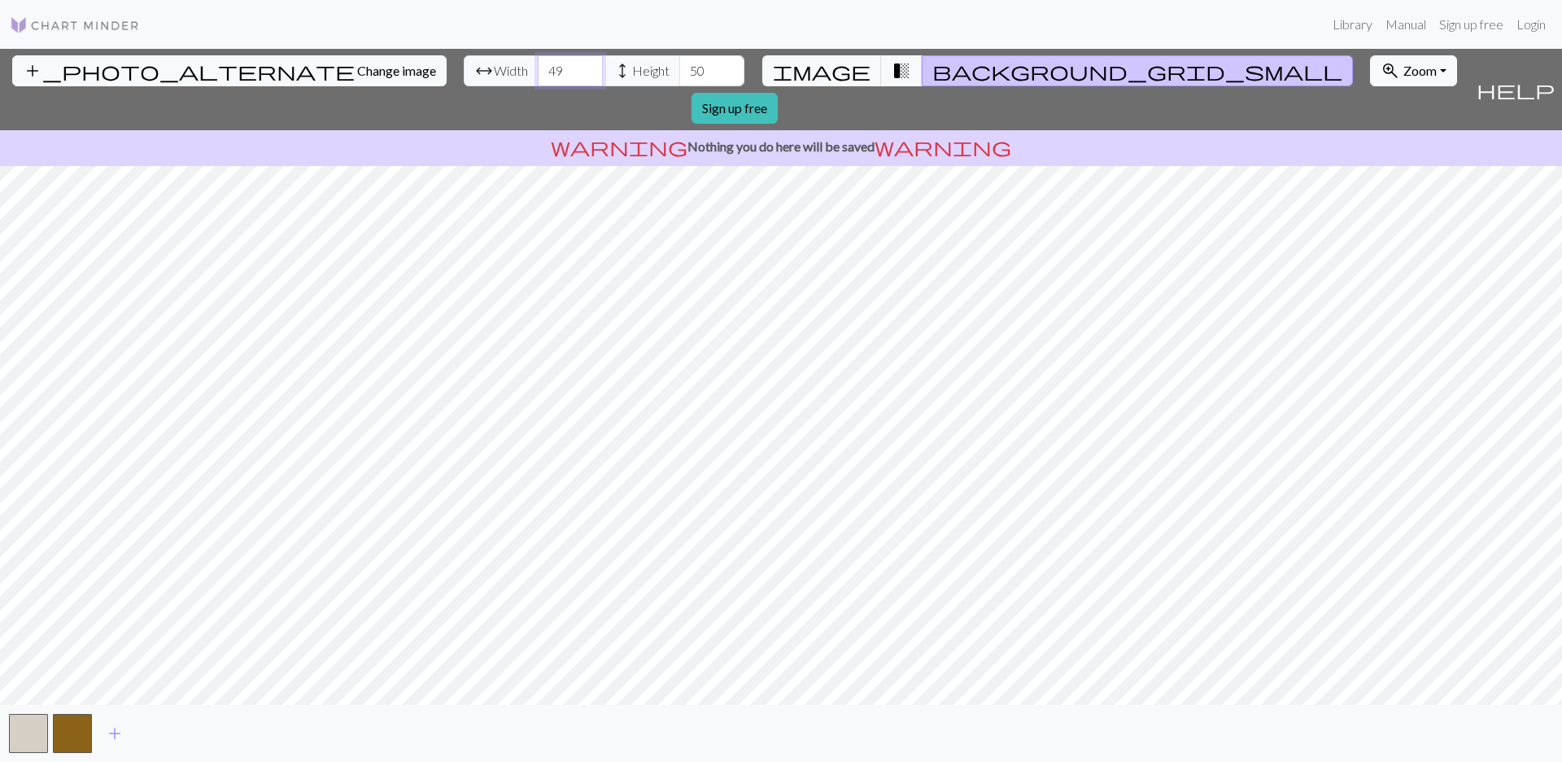
click at [538, 86] on input "49" at bounding box center [570, 70] width 65 height 31
click at [538, 76] on input "48" at bounding box center [570, 70] width 65 height 31
click at [538, 76] on input "47" at bounding box center [570, 70] width 65 height 31
click at [538, 76] on input "46" at bounding box center [570, 70] width 65 height 31
click at [538, 76] on input "45" at bounding box center [570, 70] width 65 height 31
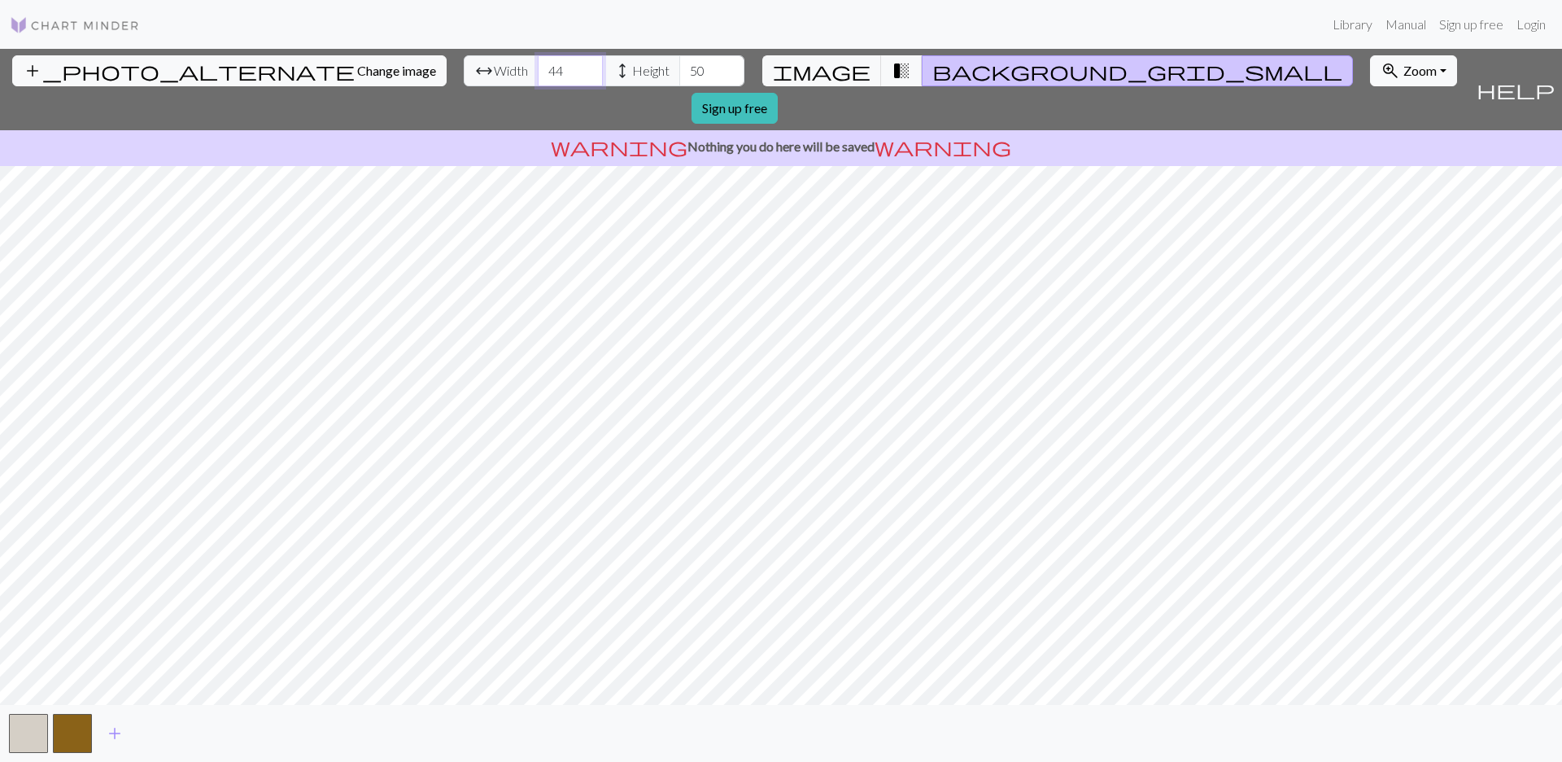
click at [538, 76] on input "44" at bounding box center [570, 70] width 65 height 31
click at [538, 63] on input "45" at bounding box center [570, 70] width 65 height 31
click at [538, 78] on input "44" at bounding box center [570, 70] width 65 height 31
click at [538, 78] on input "43" at bounding box center [570, 70] width 65 height 31
click at [538, 78] on input "42" at bounding box center [570, 70] width 65 height 31
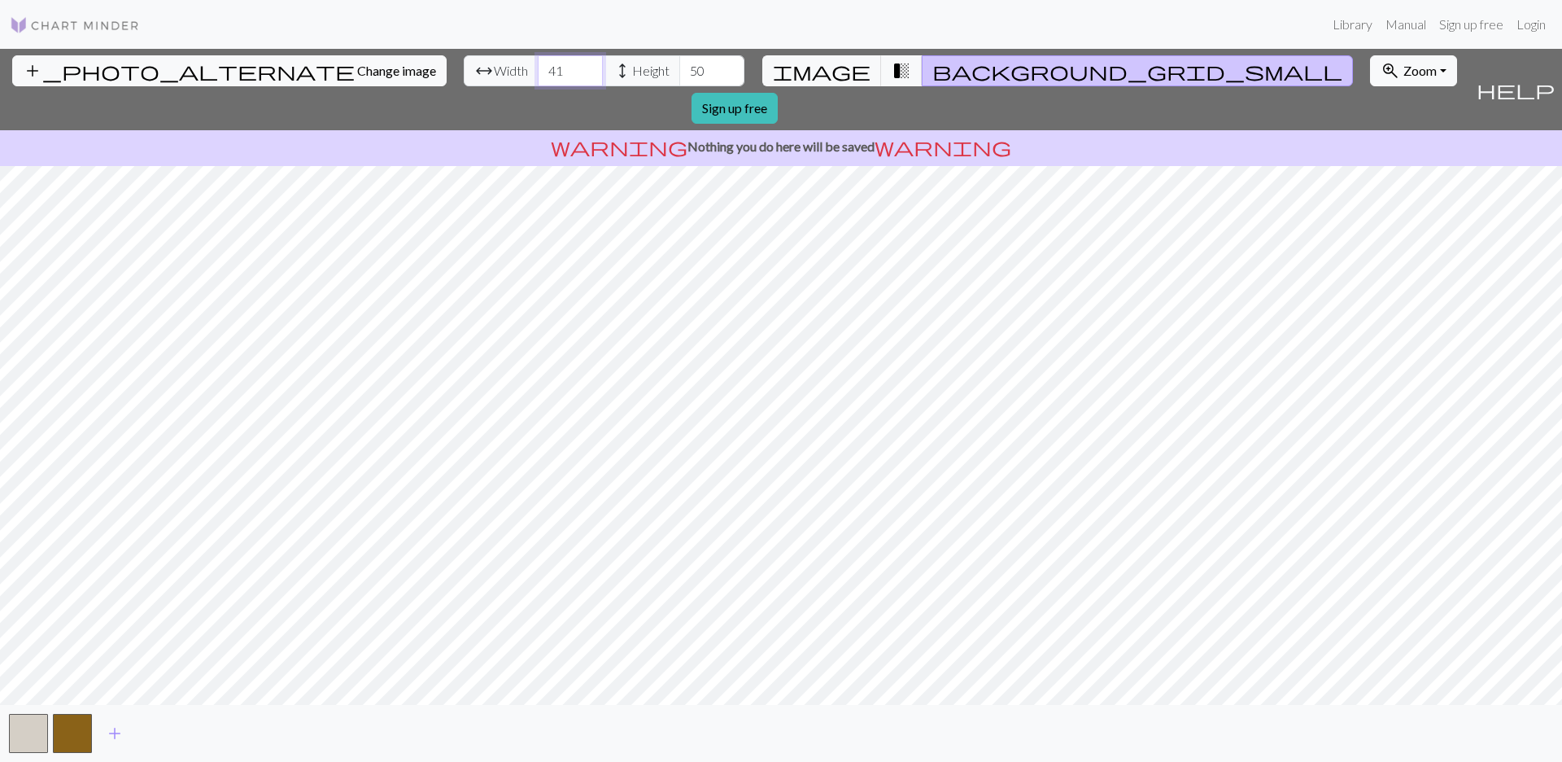
click at [538, 78] on input "41" at bounding box center [570, 70] width 65 height 31
type input "40"
click at [538, 78] on input "40" at bounding box center [570, 70] width 65 height 31
drag, startPoint x: 597, startPoint y: 74, endPoint x: 589, endPoint y: 75, distance: 8.2
click at [679, 75] on input "50" at bounding box center [711, 70] width 65 height 31
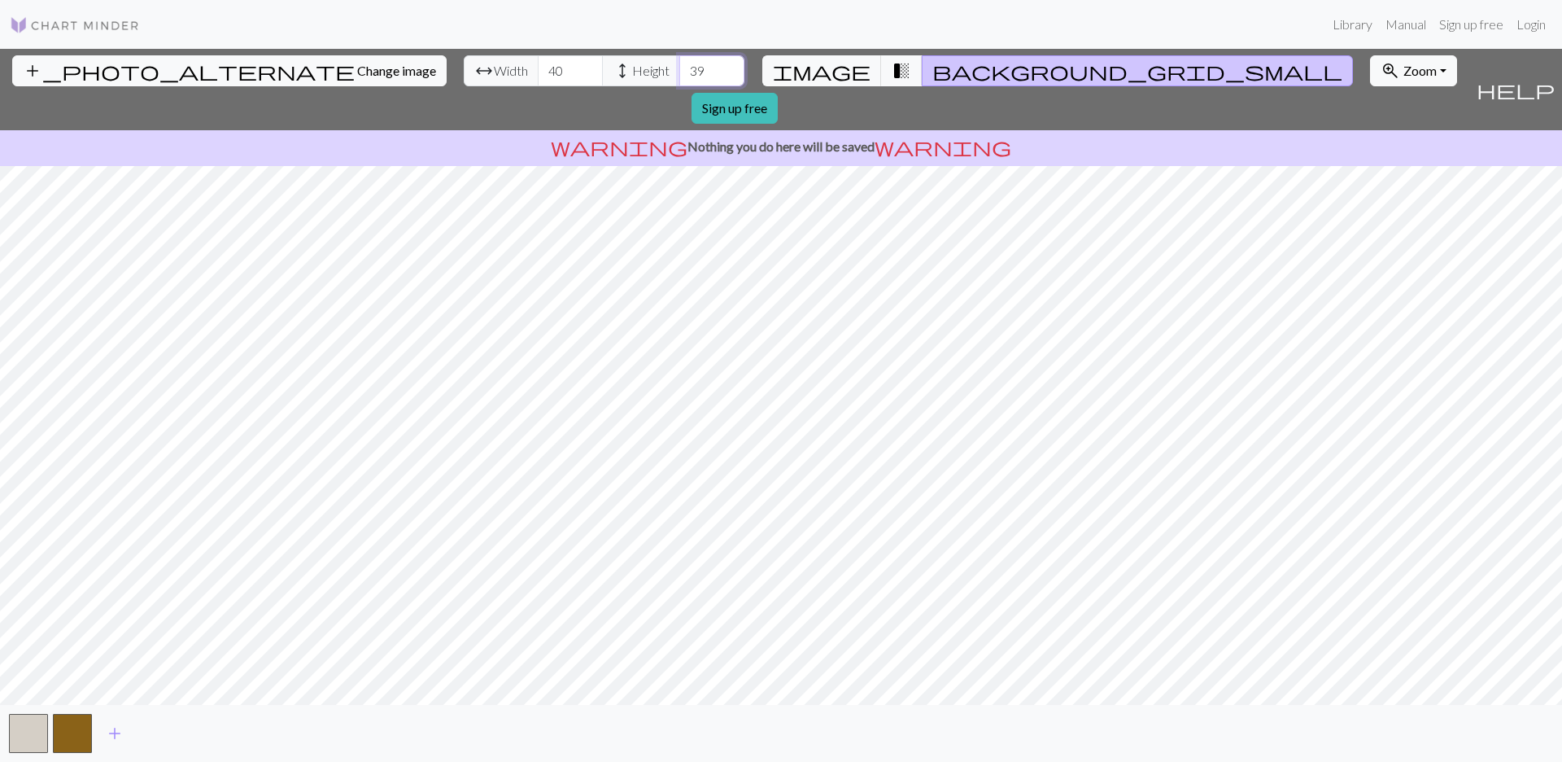
click at [679, 76] on input "39" at bounding box center [711, 70] width 65 height 31
click at [679, 76] on input "38" at bounding box center [711, 70] width 65 height 31
click at [679, 76] on input "37" at bounding box center [711, 70] width 65 height 31
click at [679, 76] on input "36" at bounding box center [711, 70] width 65 height 31
click at [679, 68] on input "37" at bounding box center [711, 70] width 65 height 31
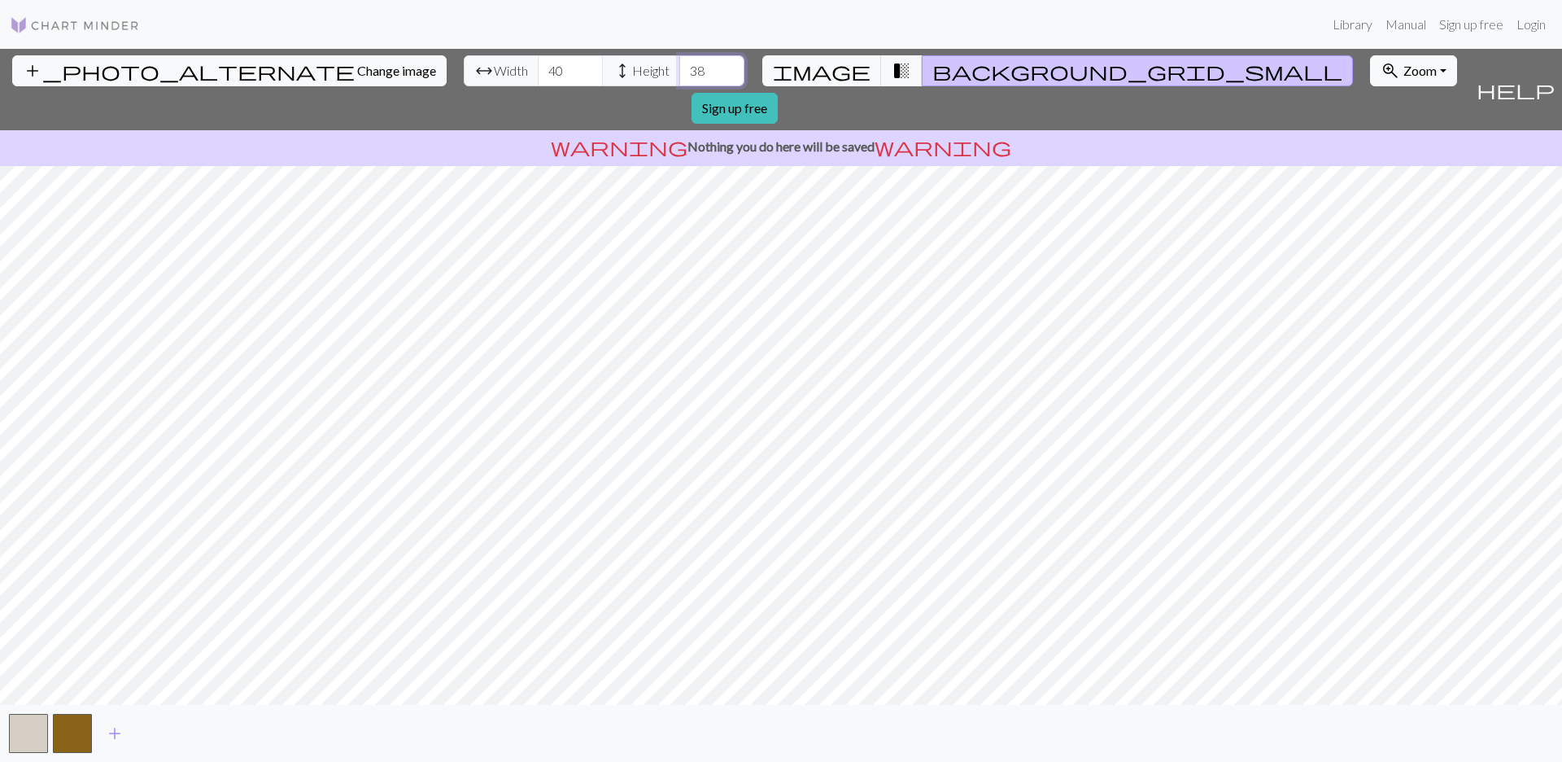
click at [679, 68] on input "38" at bounding box center [711, 70] width 65 height 31
click at [679, 68] on input "39" at bounding box center [711, 70] width 65 height 31
click at [679, 68] on input "40" at bounding box center [711, 70] width 65 height 31
click at [679, 68] on input "41" at bounding box center [711, 70] width 65 height 31
click at [679, 68] on input "42" at bounding box center [711, 70] width 65 height 31
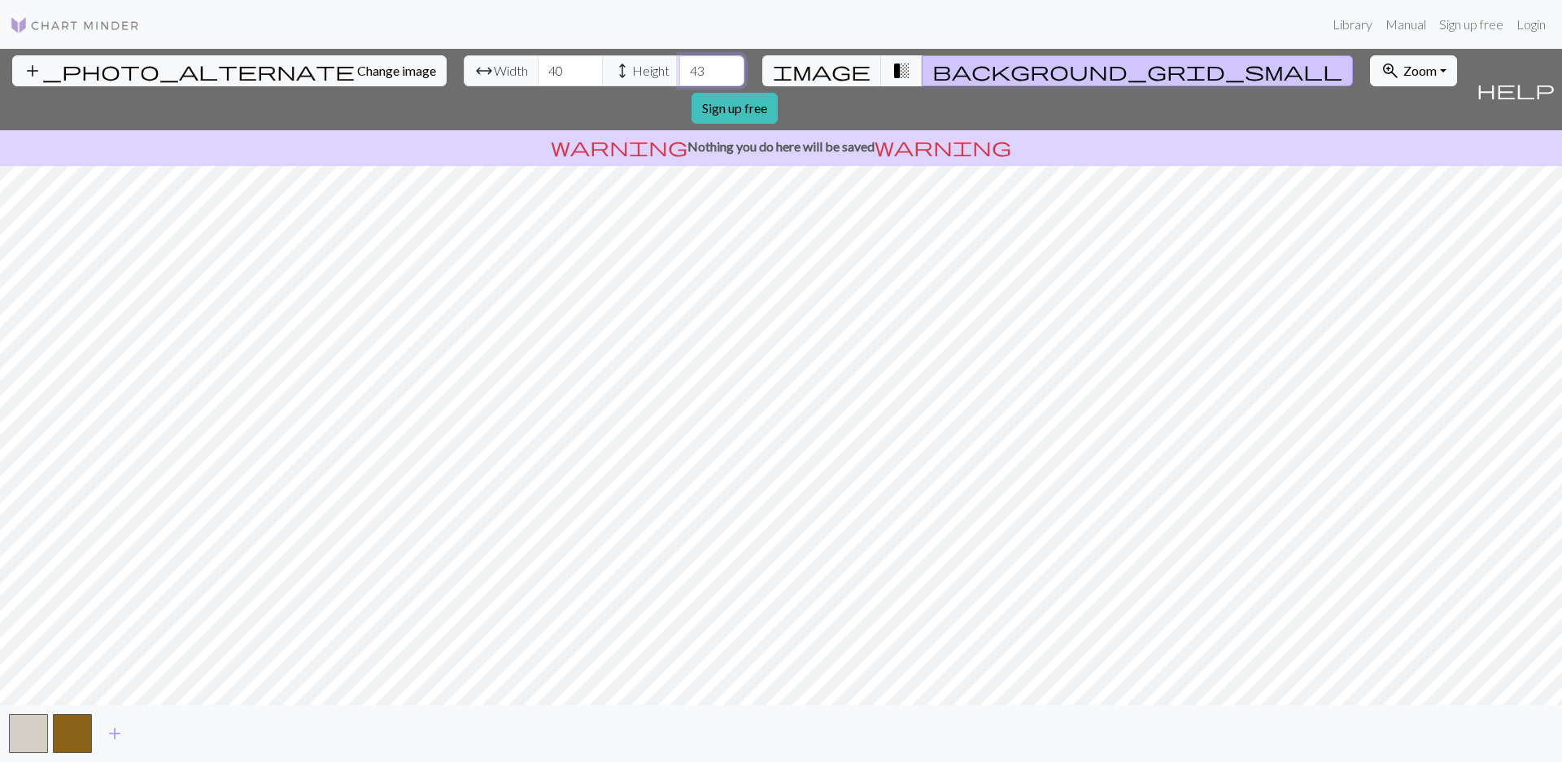
click at [679, 68] on input "43" at bounding box center [711, 70] width 65 height 31
click at [679, 68] on input "44" at bounding box center [711, 70] width 65 height 31
click at [679, 68] on input "45" at bounding box center [711, 70] width 65 height 31
click at [679, 68] on input "46" at bounding box center [711, 70] width 65 height 31
click at [679, 68] on input "47" at bounding box center [711, 70] width 65 height 31
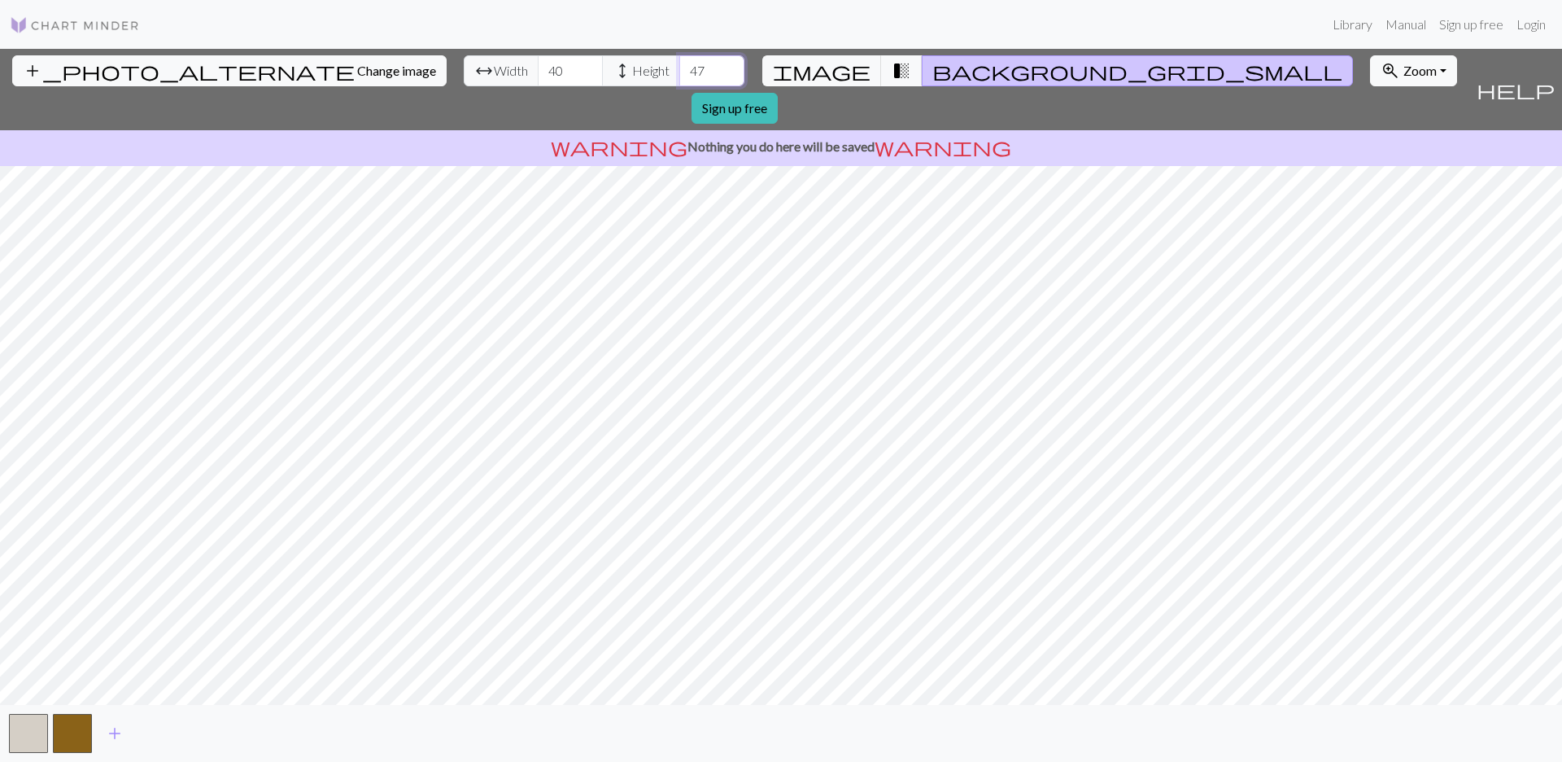
click at [679, 68] on input "48" at bounding box center [711, 70] width 65 height 31
click at [679, 68] on input "49" at bounding box center [711, 70] width 65 height 31
type input "50"
click at [679, 68] on input "50" at bounding box center [711, 70] width 65 height 31
click at [538, 67] on input "41" at bounding box center [570, 70] width 65 height 31
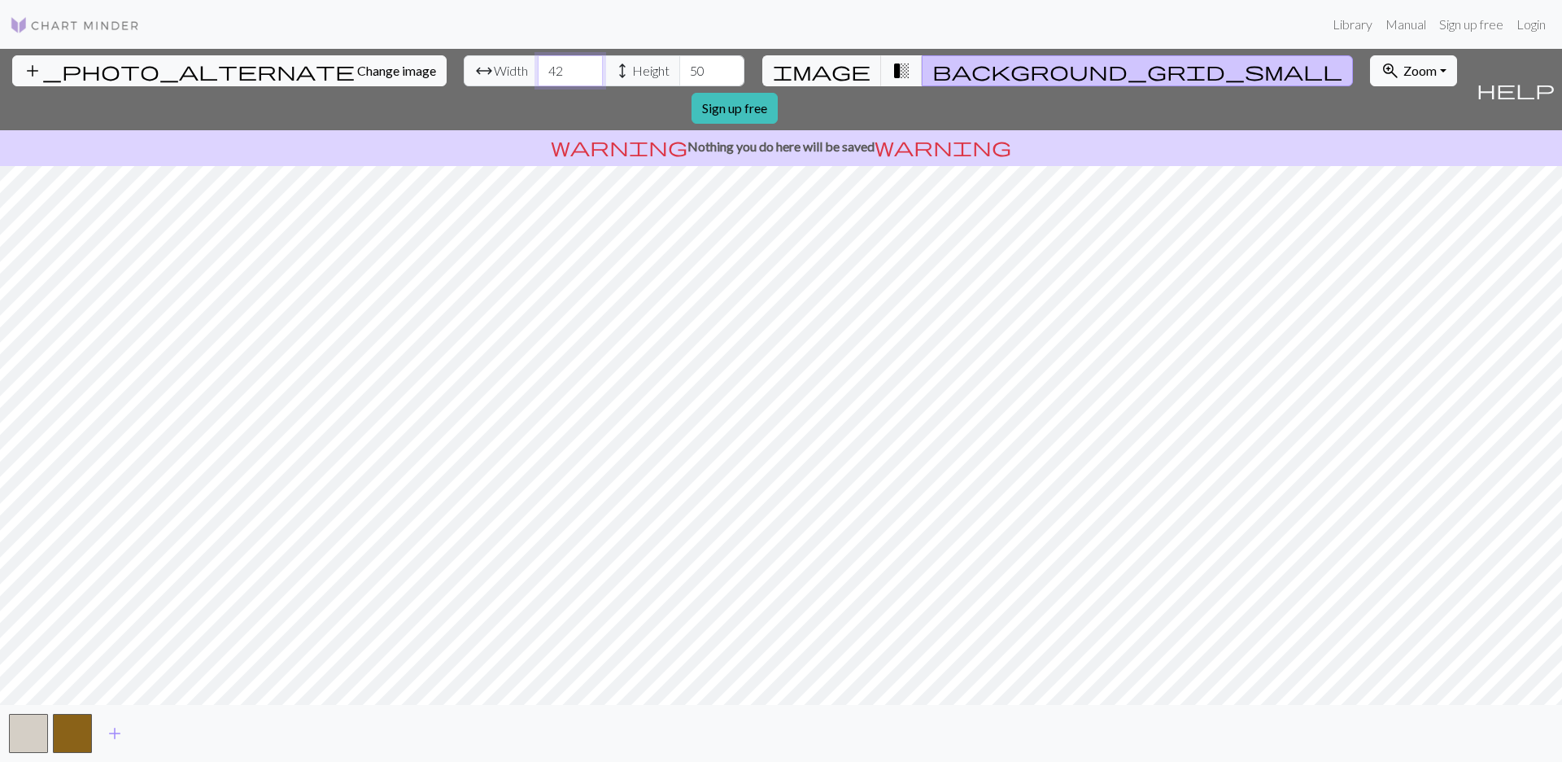
click at [538, 67] on input "42" at bounding box center [570, 70] width 65 height 31
click at [538, 67] on input "43" at bounding box center [570, 70] width 65 height 31
click at [538, 67] on input "44" at bounding box center [570, 70] width 65 height 31
click at [538, 67] on input "45" at bounding box center [570, 70] width 65 height 31
click at [538, 67] on input "46" at bounding box center [570, 70] width 65 height 31
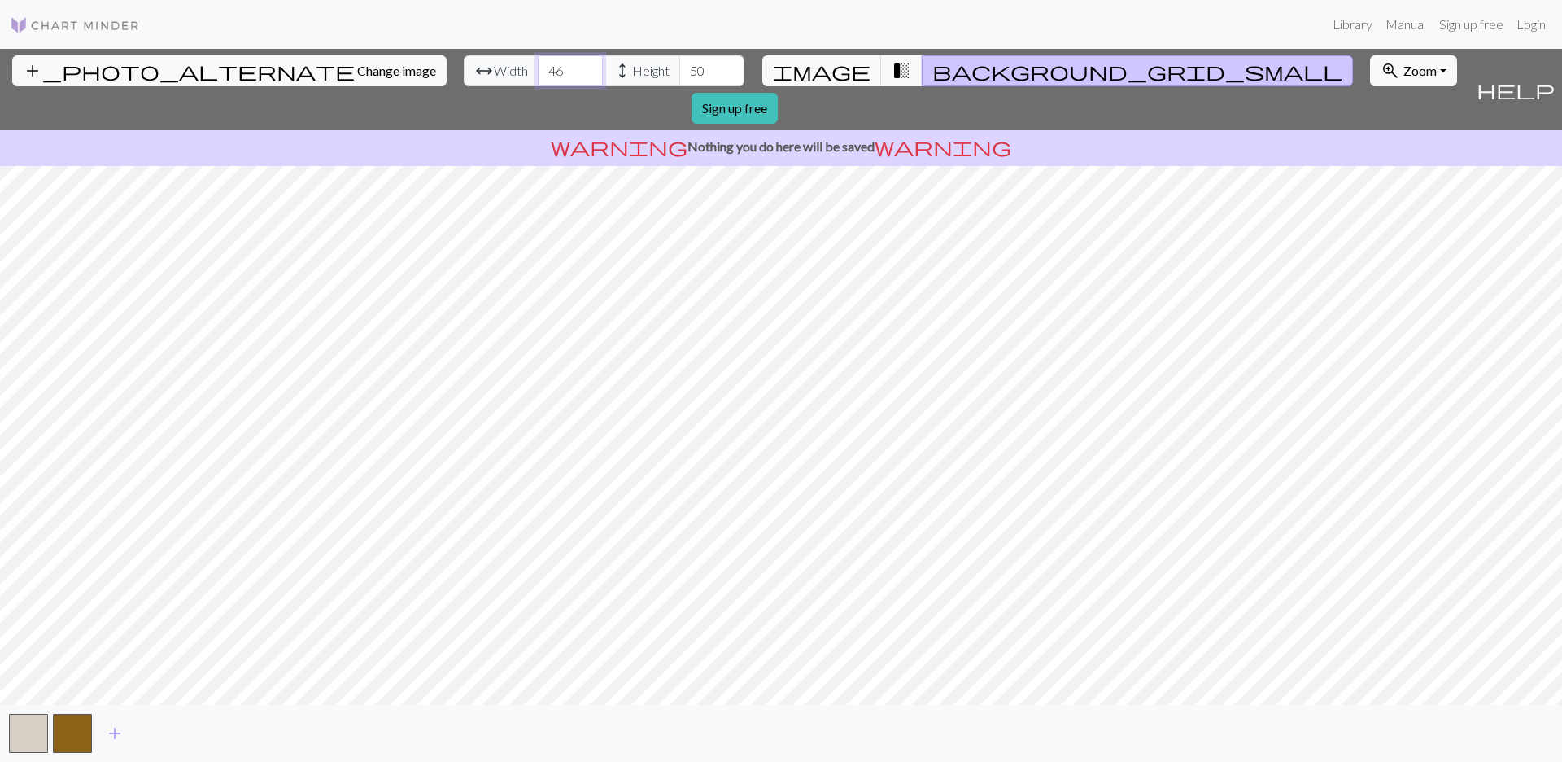
click at [538, 67] on input "47" at bounding box center [570, 70] width 65 height 31
click at [538, 67] on input "48" at bounding box center [570, 70] width 65 height 31
click at [538, 67] on input "49" at bounding box center [570, 70] width 65 height 31
click at [538, 67] on input "50" at bounding box center [570, 70] width 65 height 31
click at [538, 67] on input "51" at bounding box center [570, 70] width 65 height 31
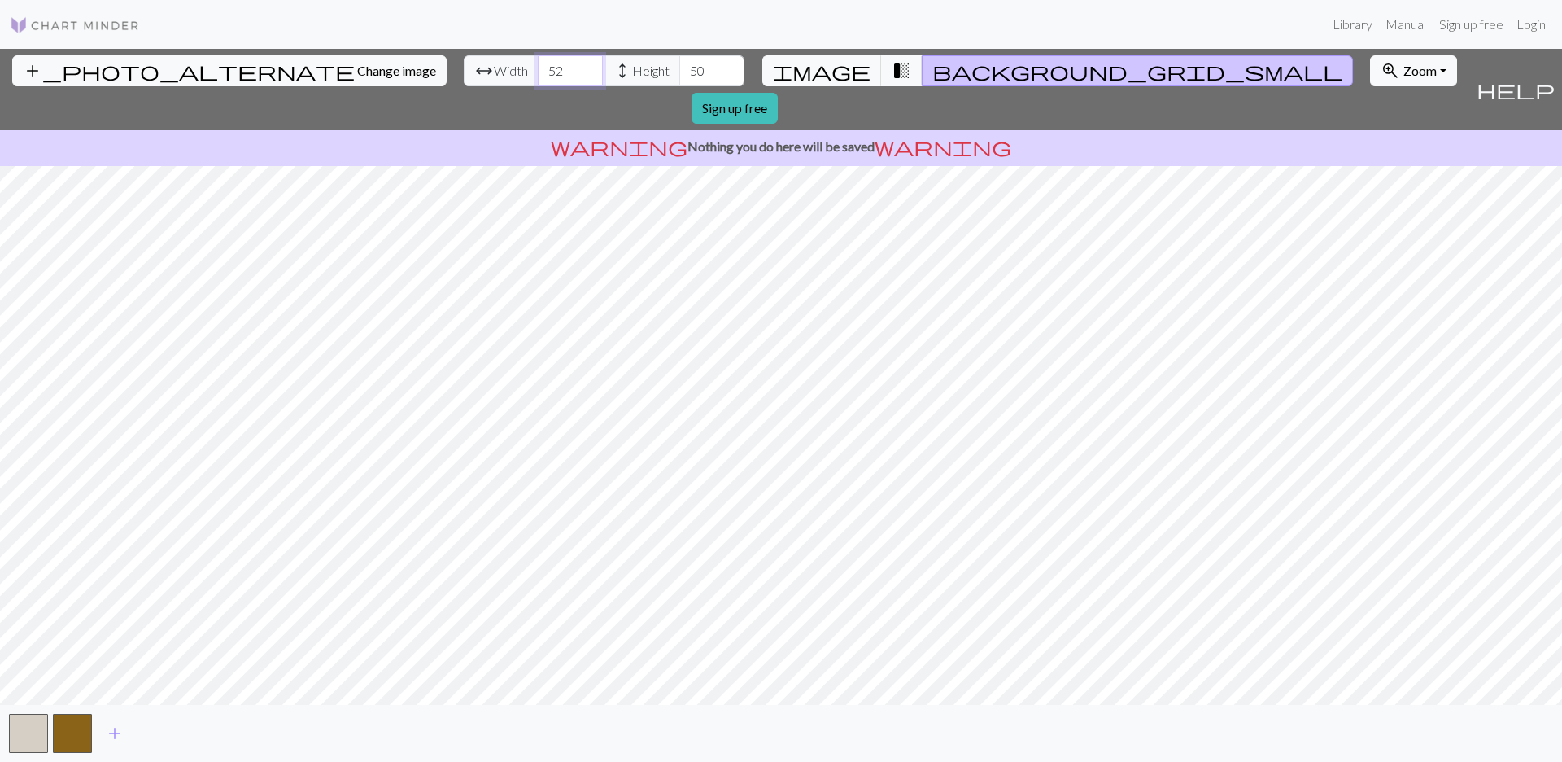
click at [538, 67] on input "52" at bounding box center [570, 70] width 65 height 31
click at [538, 67] on input "53" at bounding box center [570, 70] width 65 height 31
click at [538, 75] on input "52" at bounding box center [570, 70] width 65 height 31
click at [538, 75] on input "51" at bounding box center [570, 70] width 65 height 31
click at [538, 75] on input "50" at bounding box center [570, 70] width 65 height 31
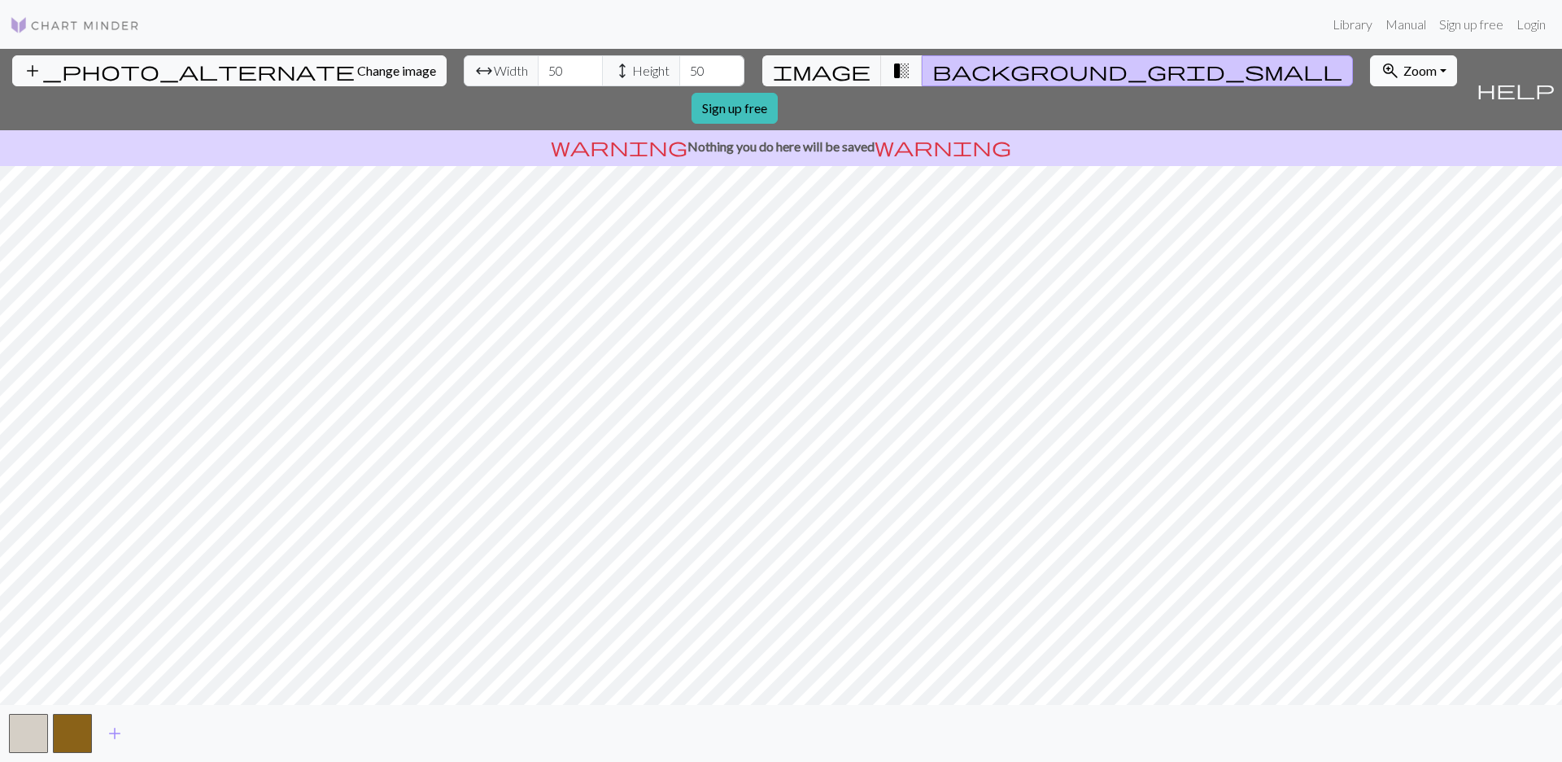
click at [1046, 85] on div "add_photo_alternate Change image arrow_range Width 50 height Height 50 image tr…" at bounding box center [735, 89] width 1470 height 81
click at [1046, 73] on span "Zoom" at bounding box center [1420, 70] width 33 height 15
click at [1046, 135] on button "Fit width" at bounding box center [1435, 133] width 129 height 26
click at [1046, 73] on span "Zoom" at bounding box center [1420, 70] width 33 height 15
click at [1046, 110] on button "Fit all" at bounding box center [1435, 107] width 129 height 26
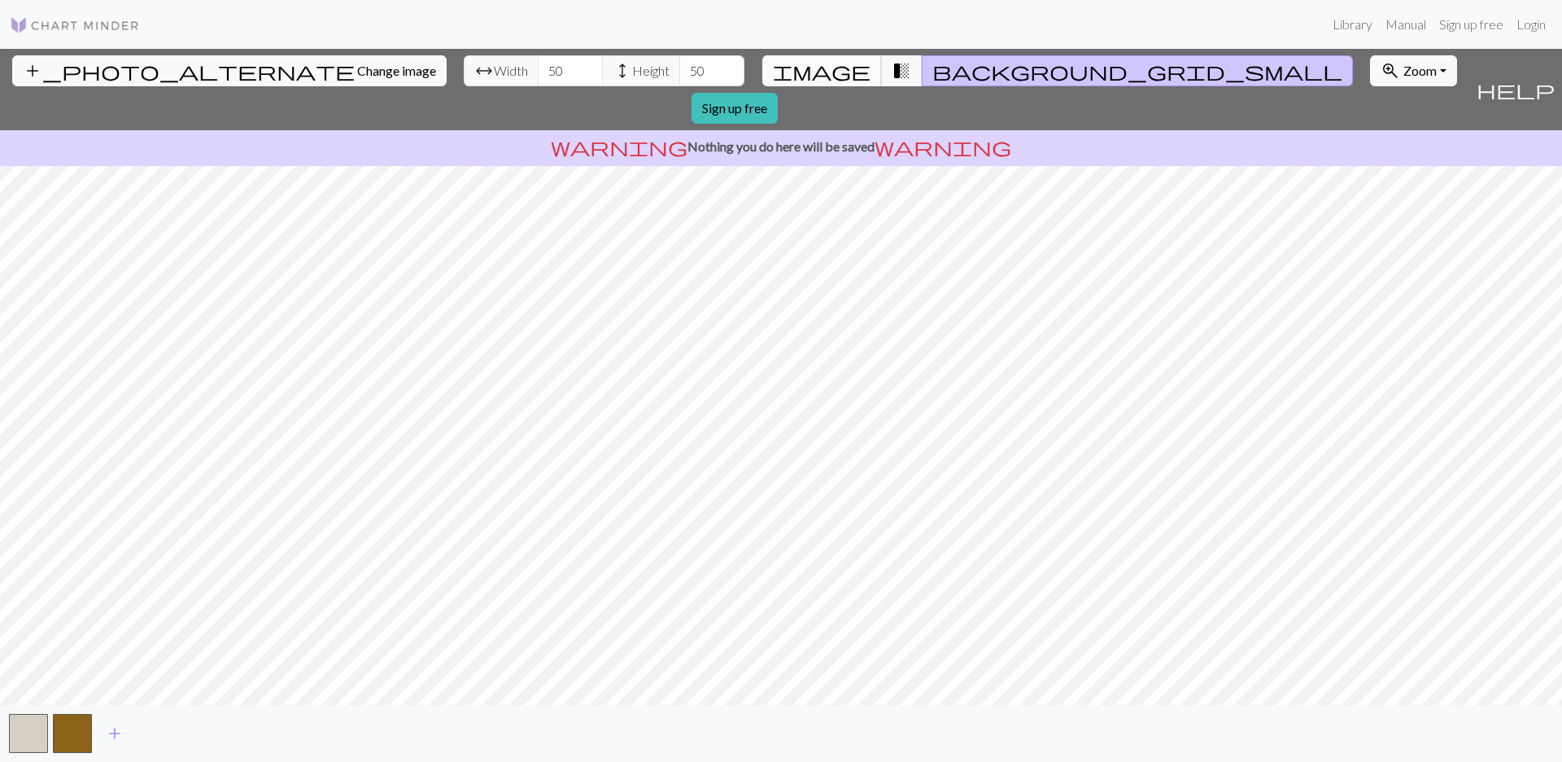
click at [850, 74] on button "image" at bounding box center [822, 70] width 120 height 31
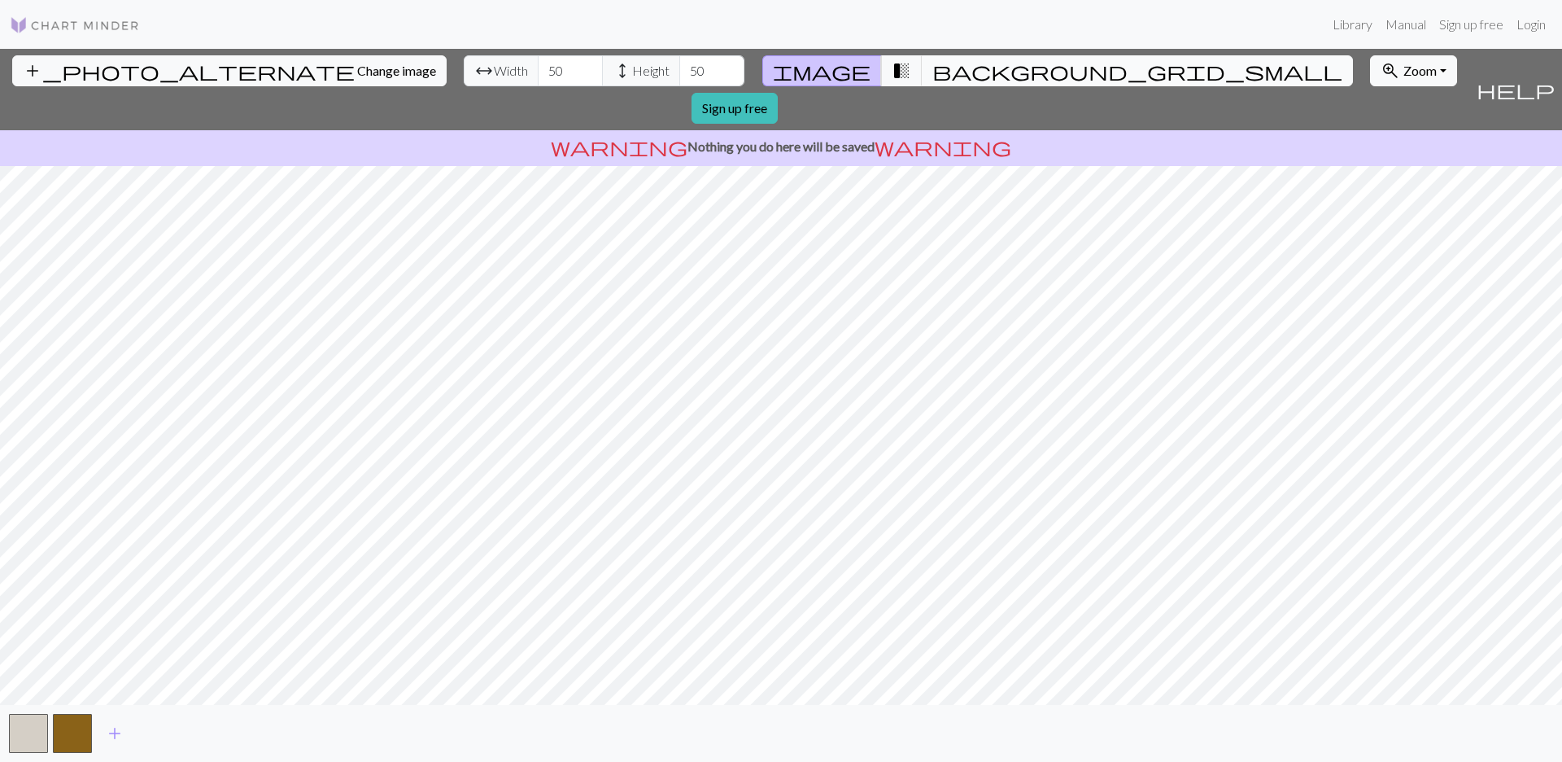
click at [933, 68] on span "background_grid_small" at bounding box center [1138, 70] width 410 height 23
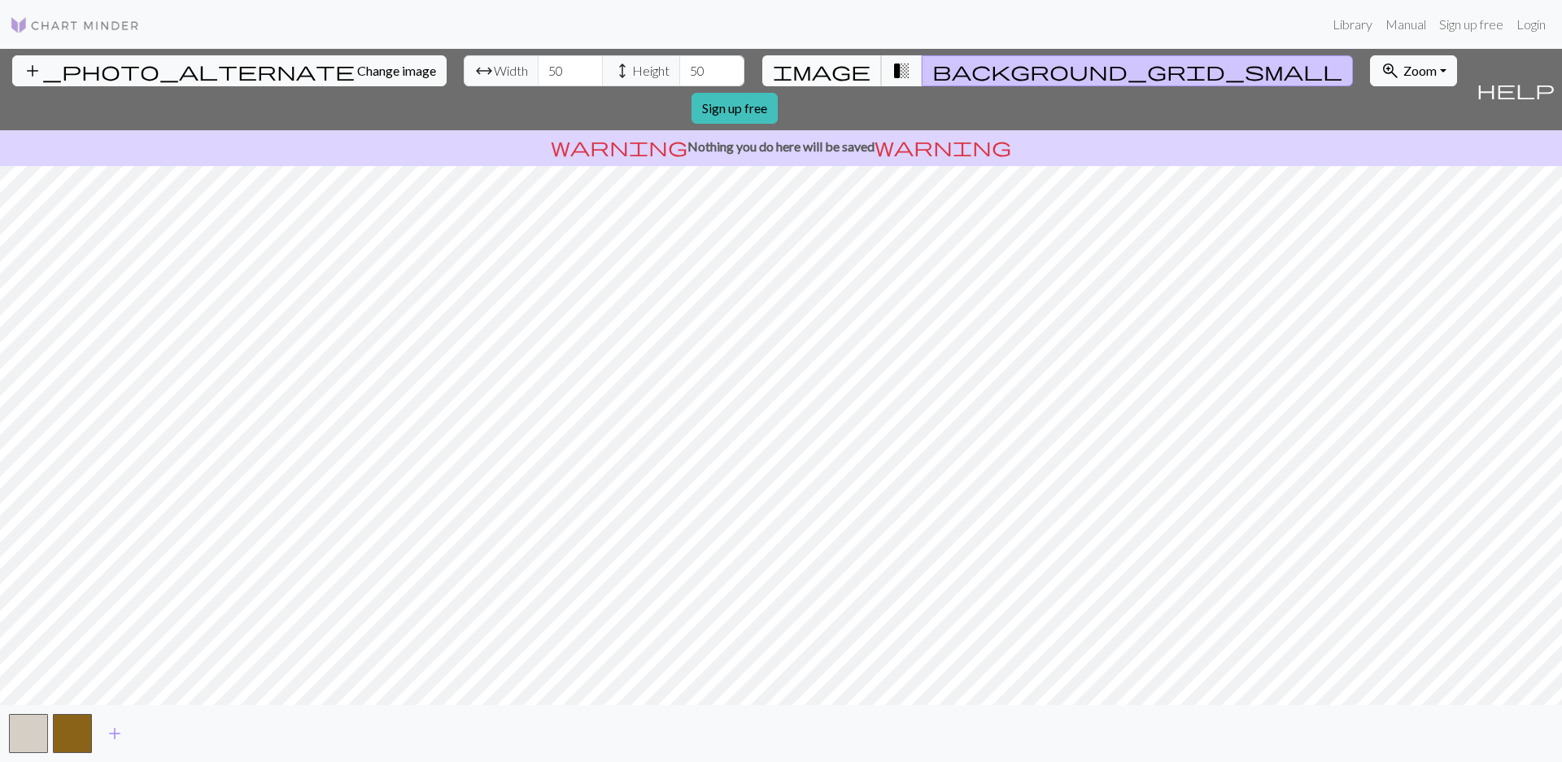
click at [842, 69] on span "image" at bounding box center [822, 70] width 98 height 23
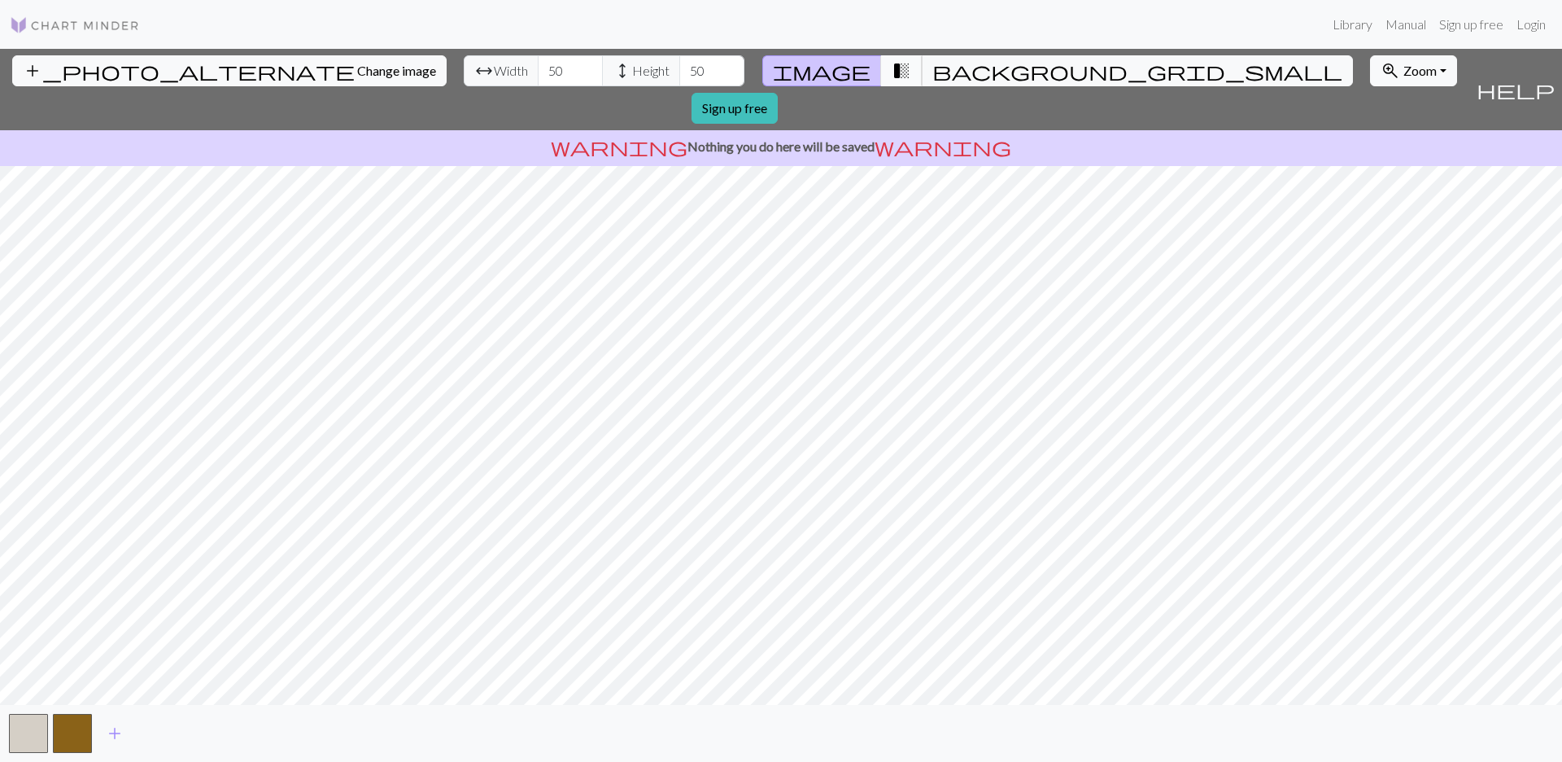
click at [892, 70] on span "transition_fade" at bounding box center [902, 70] width 20 height 23
click at [922, 72] on button "background_grid_small" at bounding box center [1137, 70] width 431 height 31
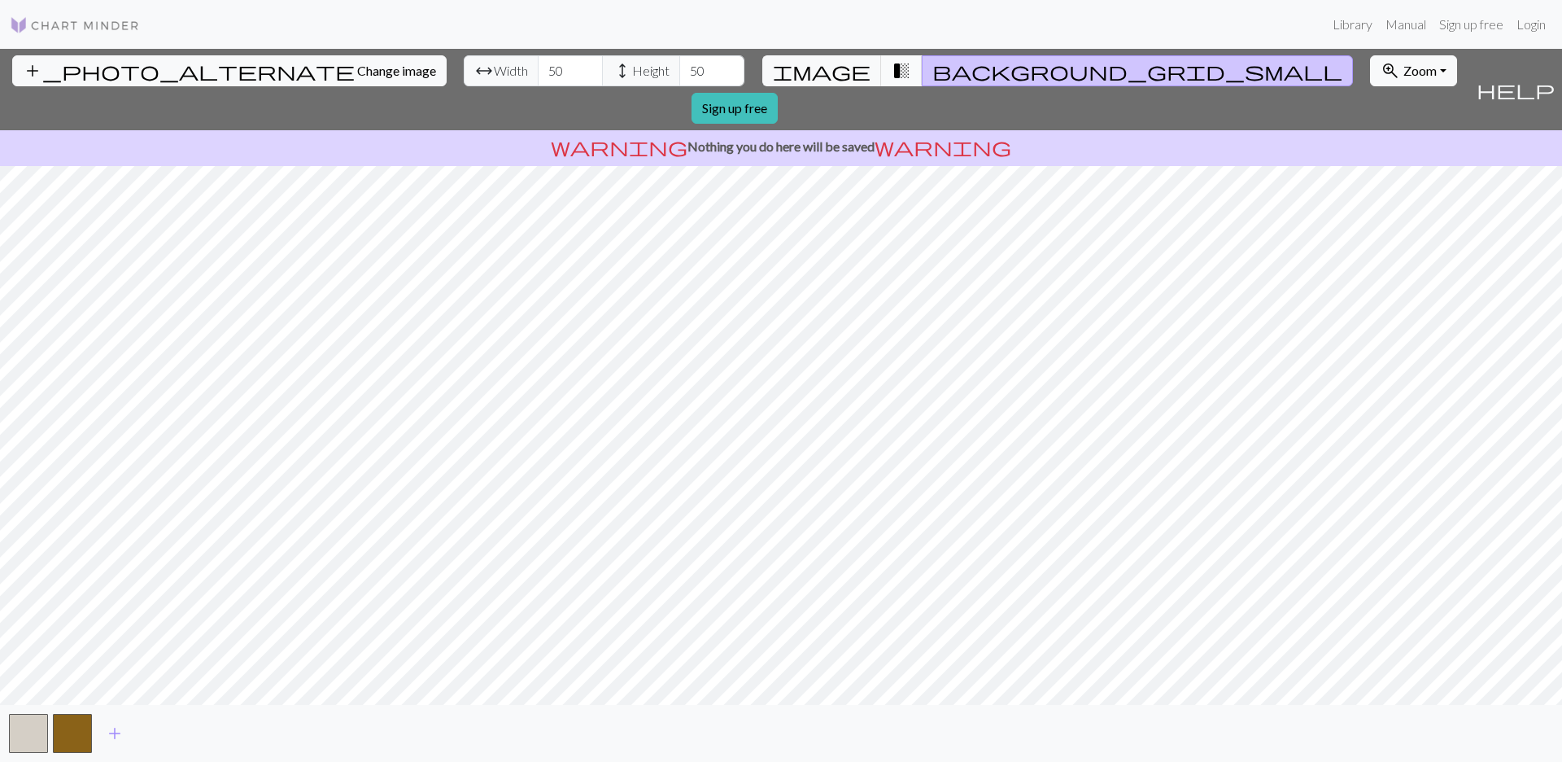
click at [892, 71] on button "transition_fade" at bounding box center [902, 70] width 42 height 31
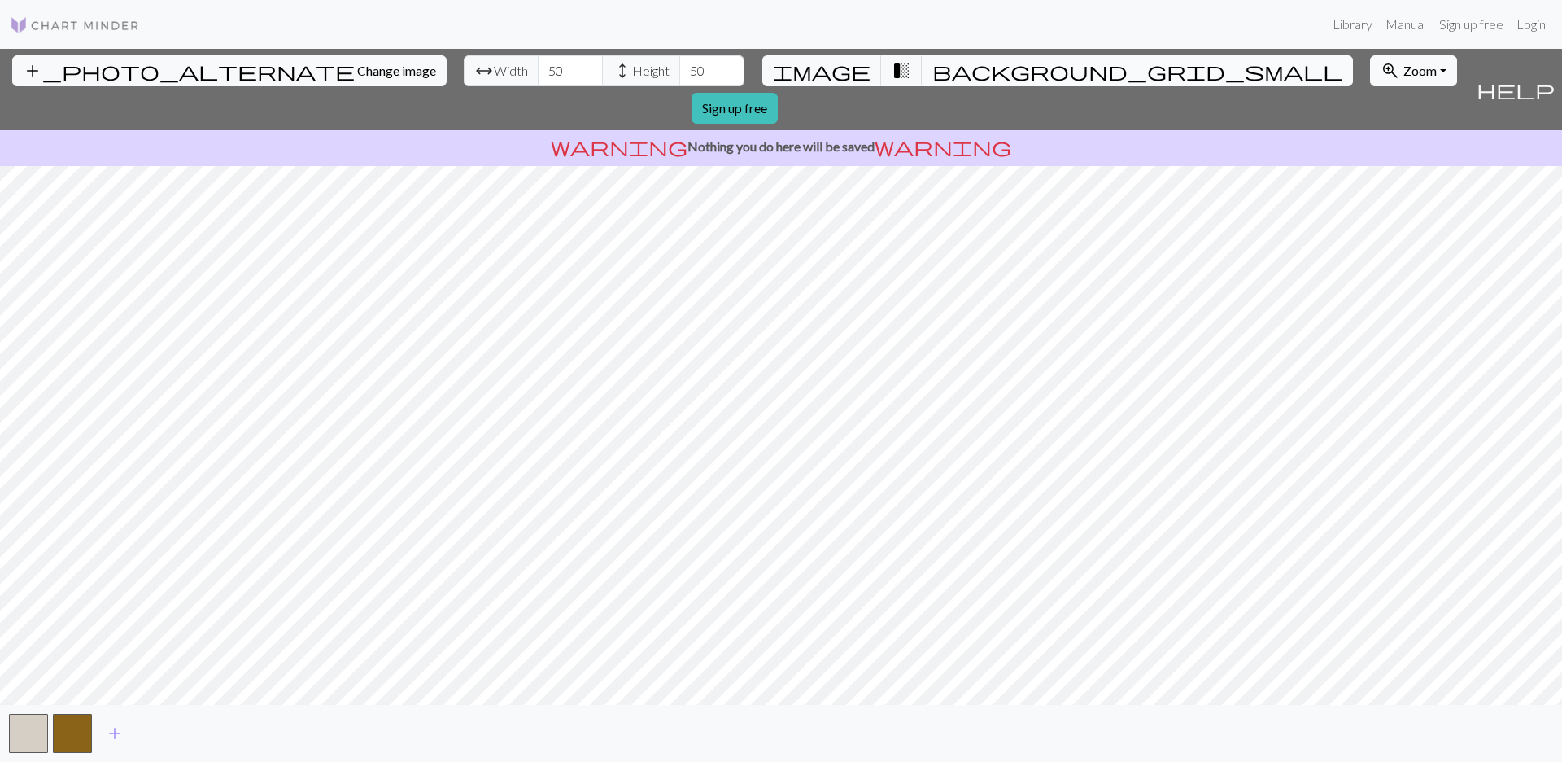
click at [933, 69] on span "background_grid_small" at bounding box center [1138, 70] width 410 height 23
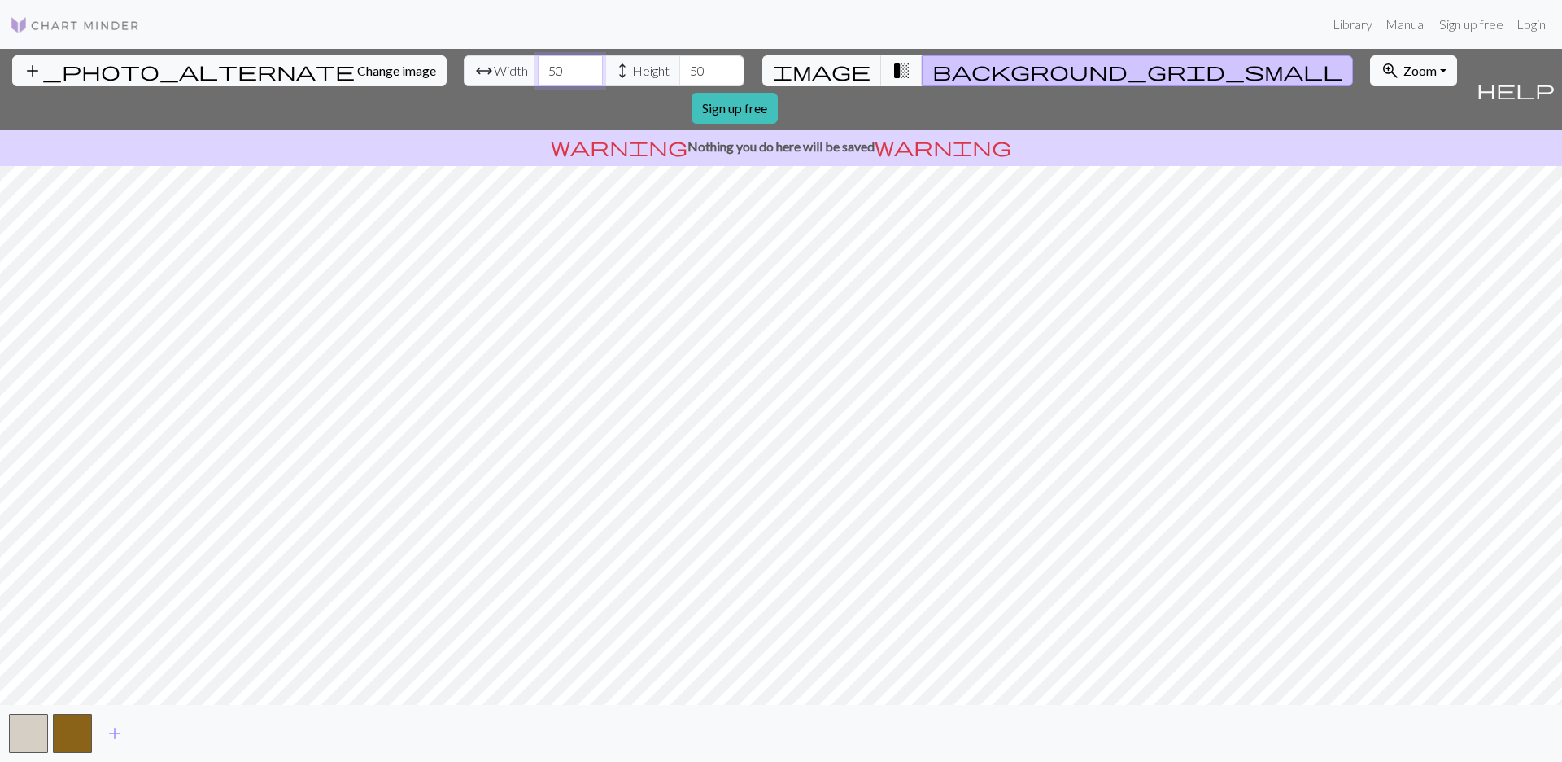
click at [538, 71] on input "50" at bounding box center [570, 70] width 65 height 31
type input "5"
type input "30"
drag, startPoint x: 578, startPoint y: 74, endPoint x: 561, endPoint y: 74, distance: 17.1
click at [561, 74] on div "arrow_range Width 30 height Height 50" at bounding box center [604, 70] width 281 height 31
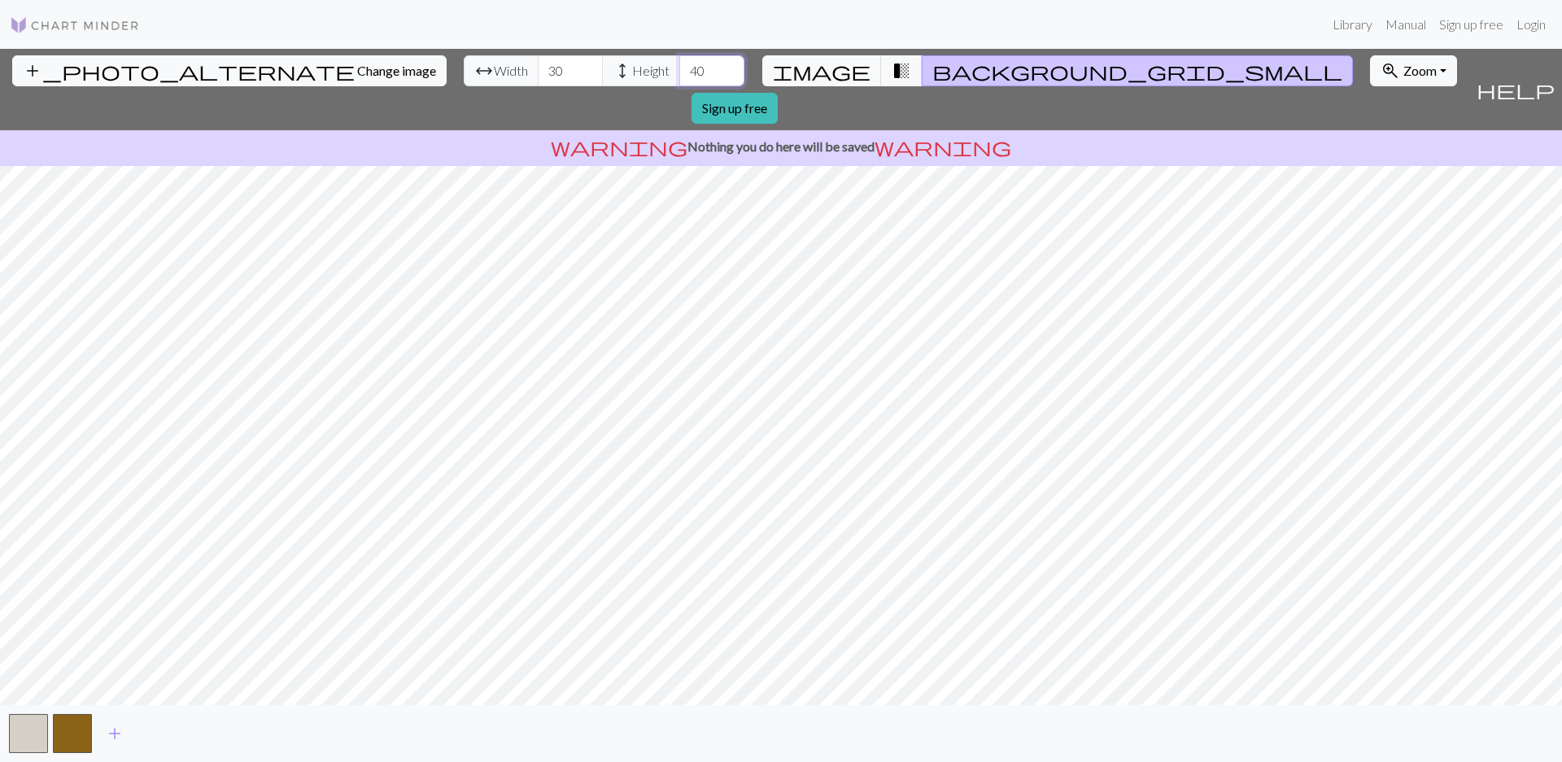
type input "4"
type input "30"
drag, startPoint x: 479, startPoint y: 68, endPoint x: 455, endPoint y: 69, distance: 24.5
click at [538, 69] on input "30" at bounding box center [570, 70] width 65 height 31
type input "50"
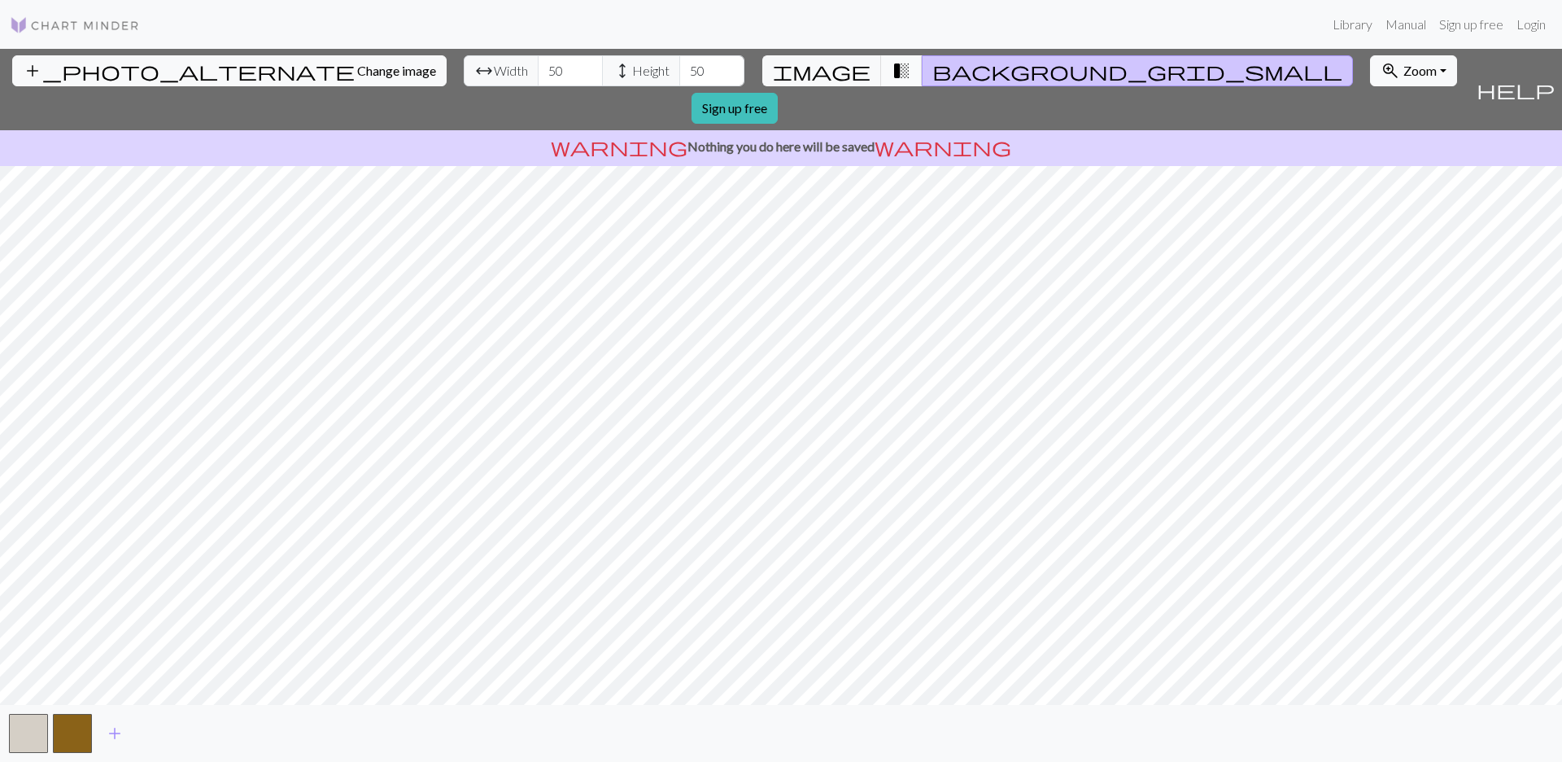
click at [892, 68] on span "transition_fade" at bounding box center [902, 70] width 20 height 23
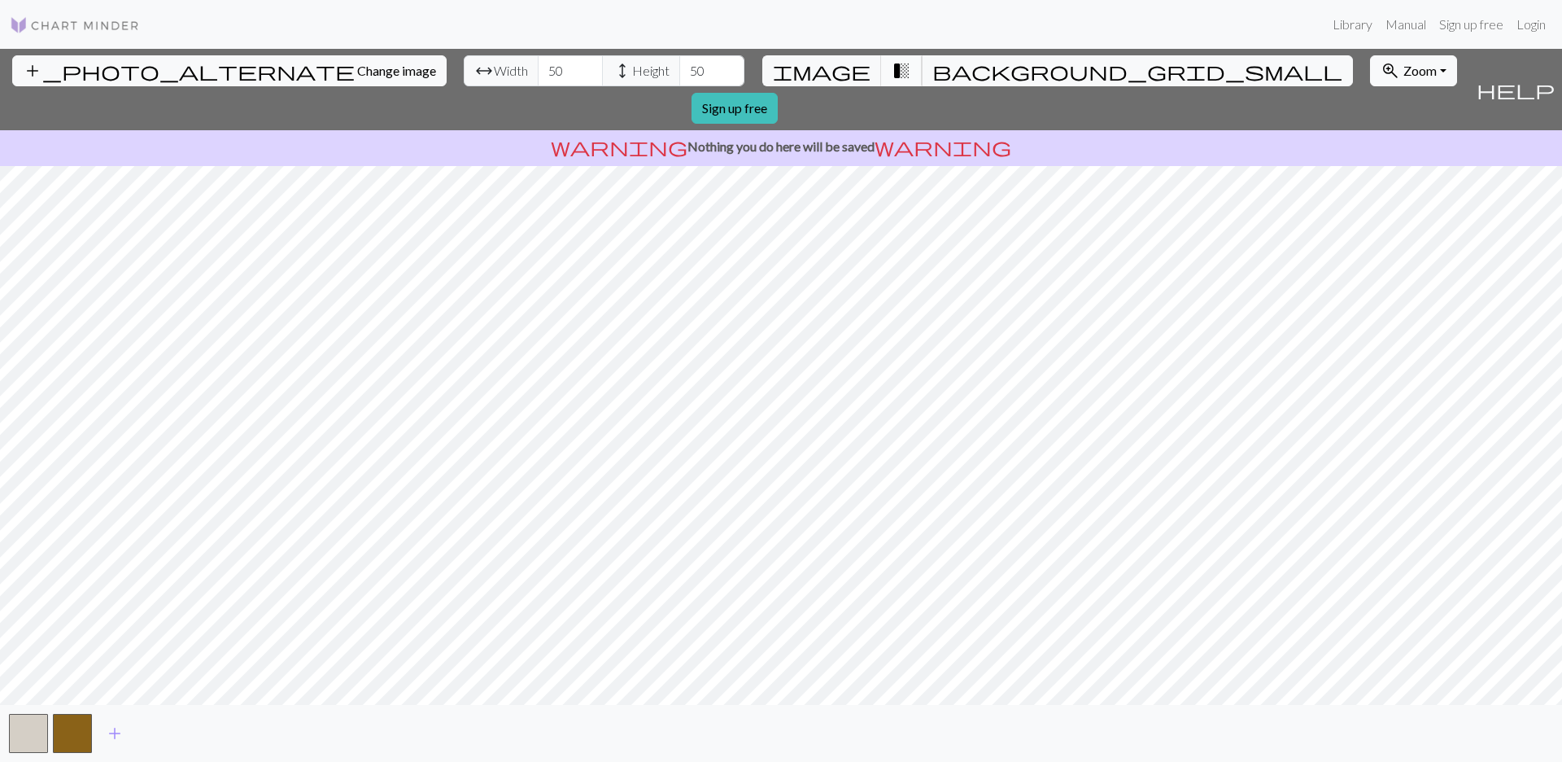
click at [881, 67] on button "transition_fade" at bounding box center [902, 70] width 42 height 31
click at [892, 65] on span "transition_fade" at bounding box center [902, 70] width 20 height 23
click at [842, 70] on span "image" at bounding box center [822, 70] width 98 height 23
click at [892, 72] on span "transition_fade" at bounding box center [902, 70] width 20 height 23
click at [922, 70] on button "background_grid_small" at bounding box center [1137, 70] width 431 height 31
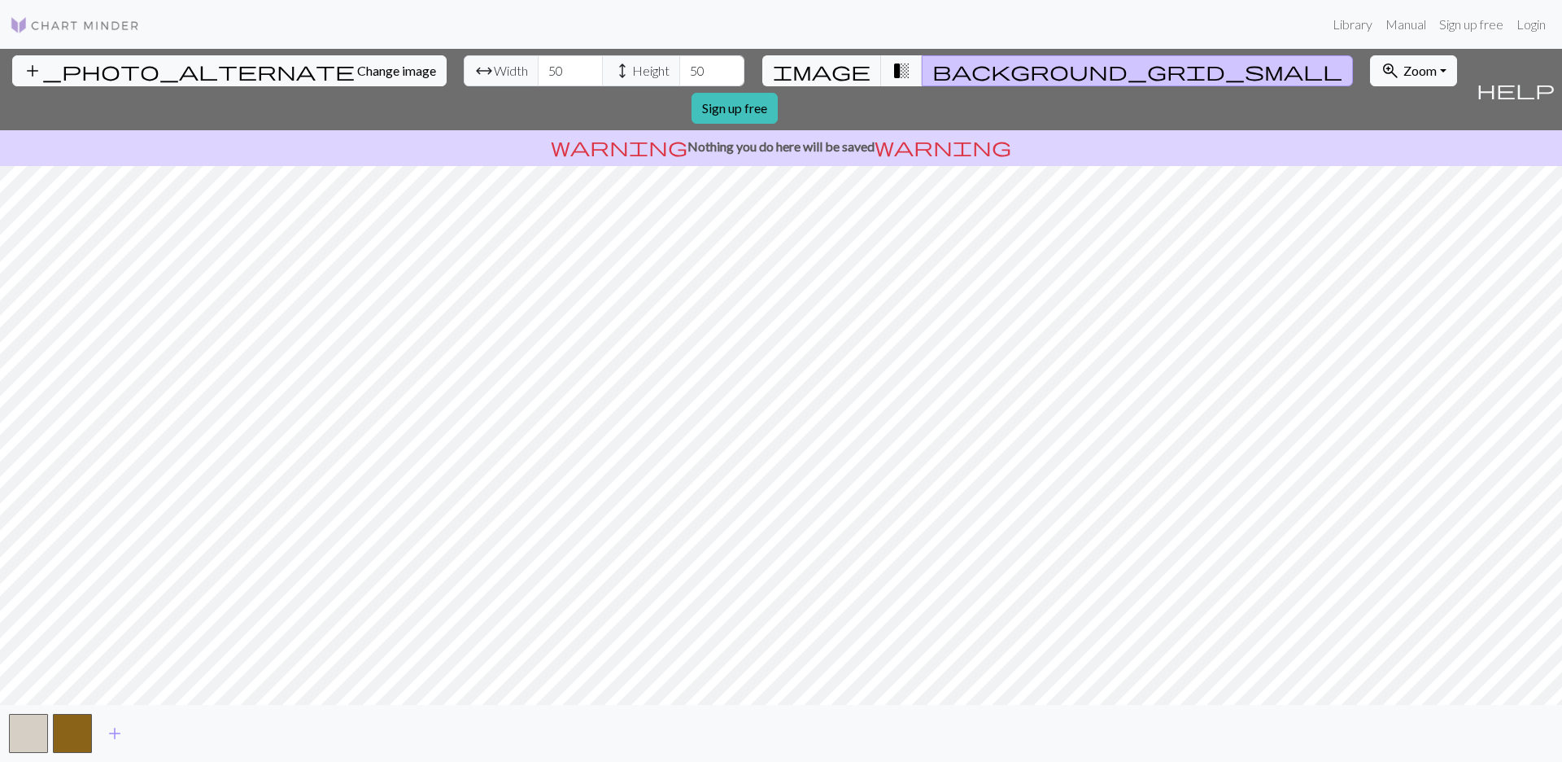
drag, startPoint x: 1177, startPoint y: 707, endPoint x: 1164, endPoint y: 738, distance: 33.6
click at [1046, 738] on div "add" at bounding box center [781, 733] width 1562 height 57
click at [119, 732] on span "add" at bounding box center [115, 733] width 20 height 23
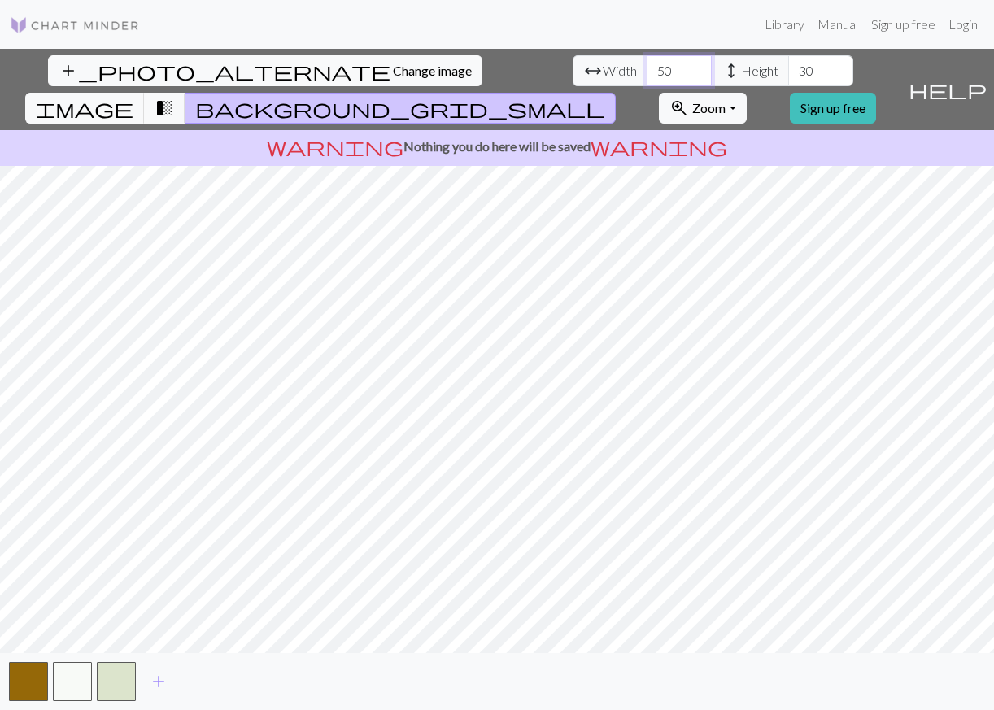
type input "30"
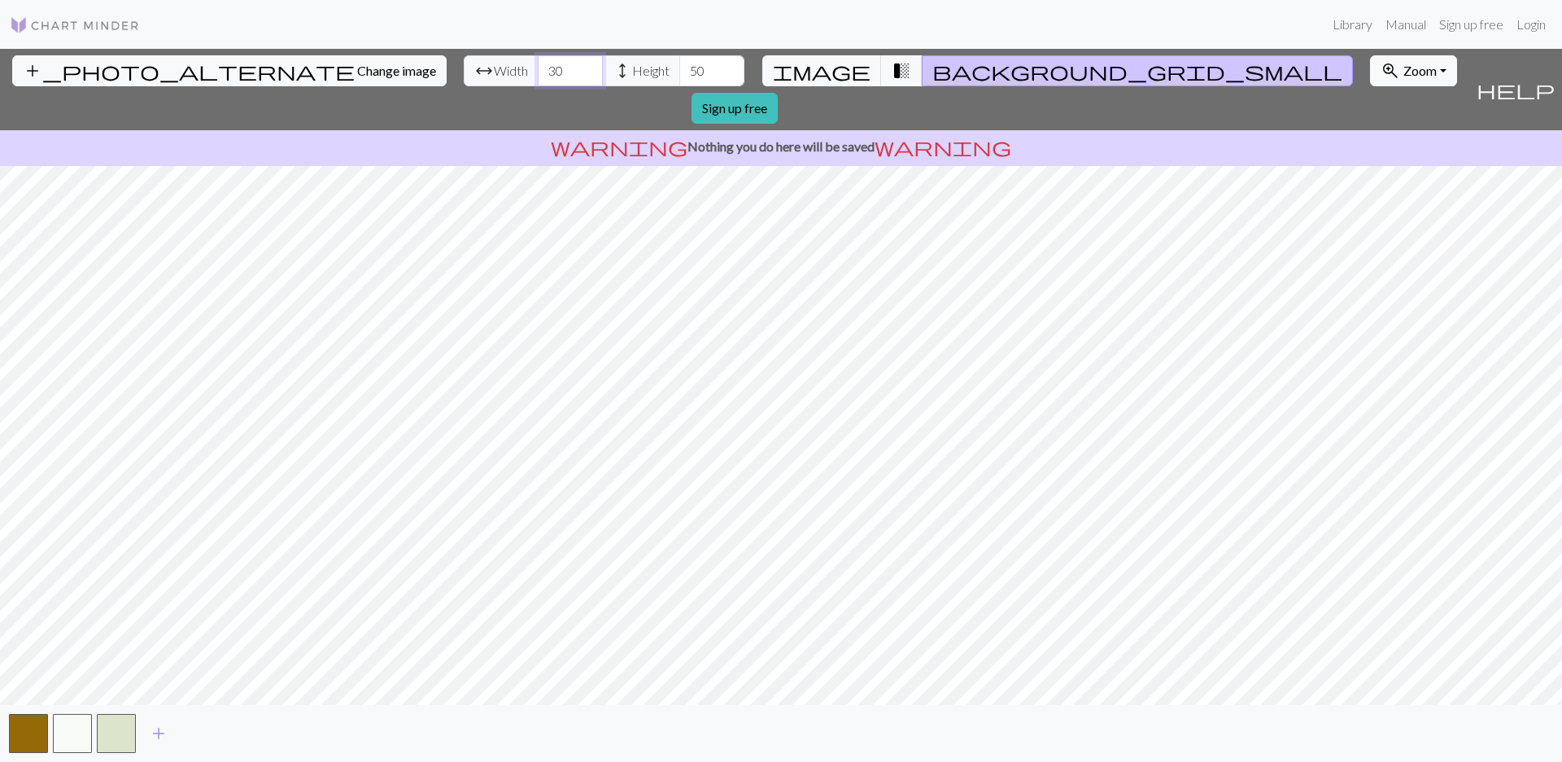
type input "50"
click at [892, 70] on span "transition_fade" at bounding box center [902, 70] width 20 height 23
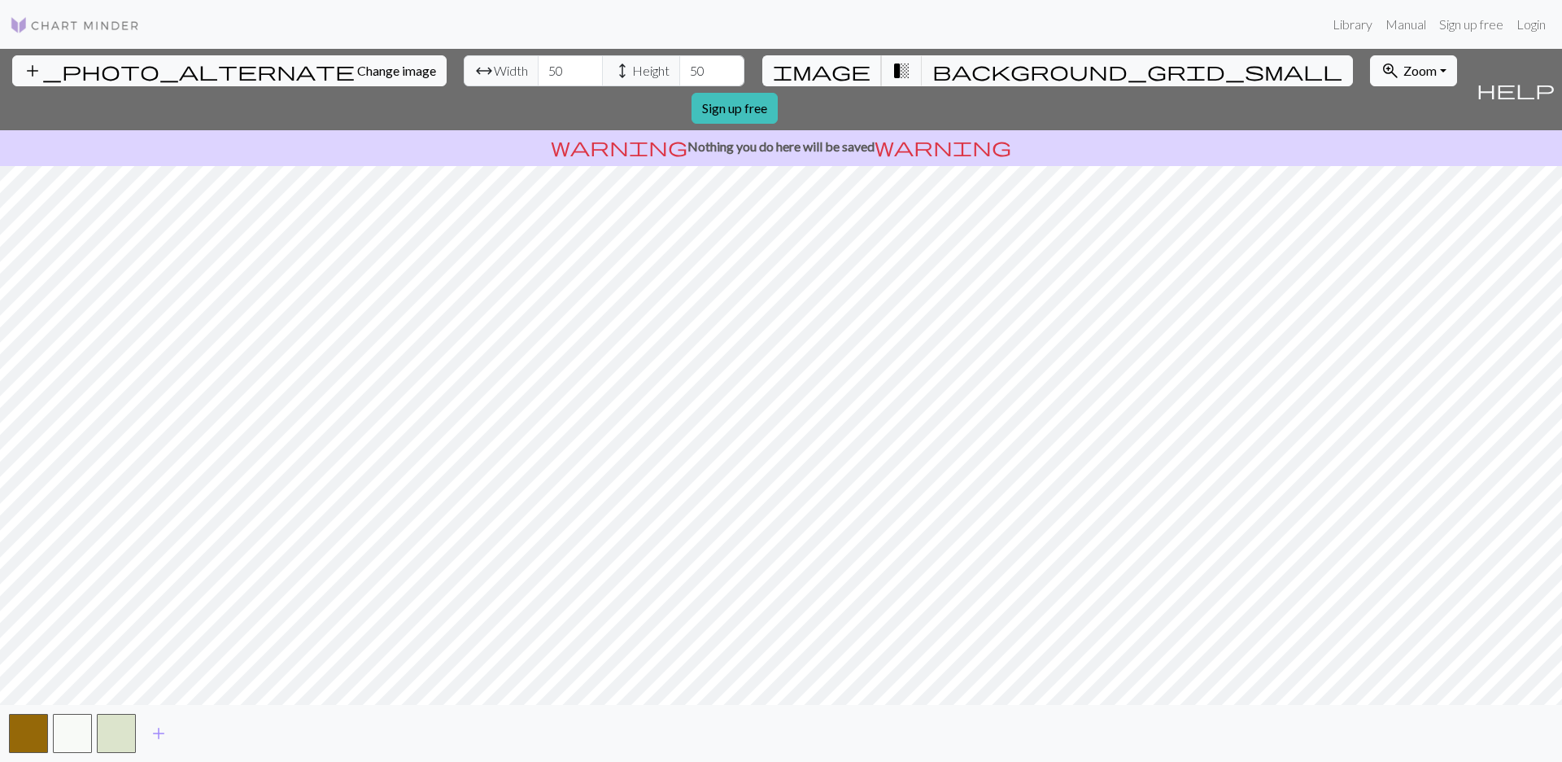
click at [847, 71] on span "image" at bounding box center [822, 70] width 98 height 23
click at [922, 67] on button "background_grid_small" at bounding box center [1137, 70] width 431 height 31
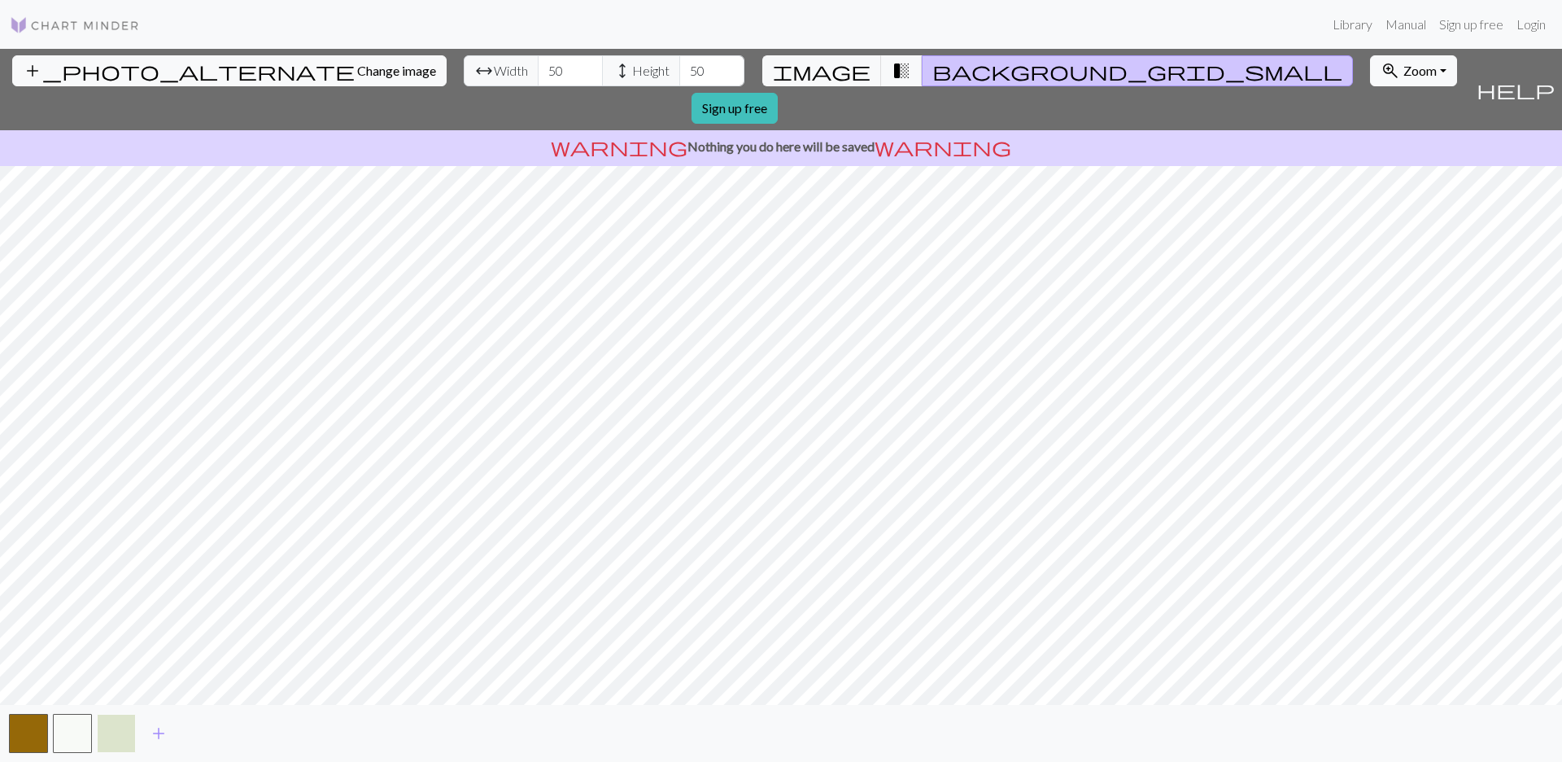
click at [107, 735] on button "button" at bounding box center [116, 733] width 39 height 39
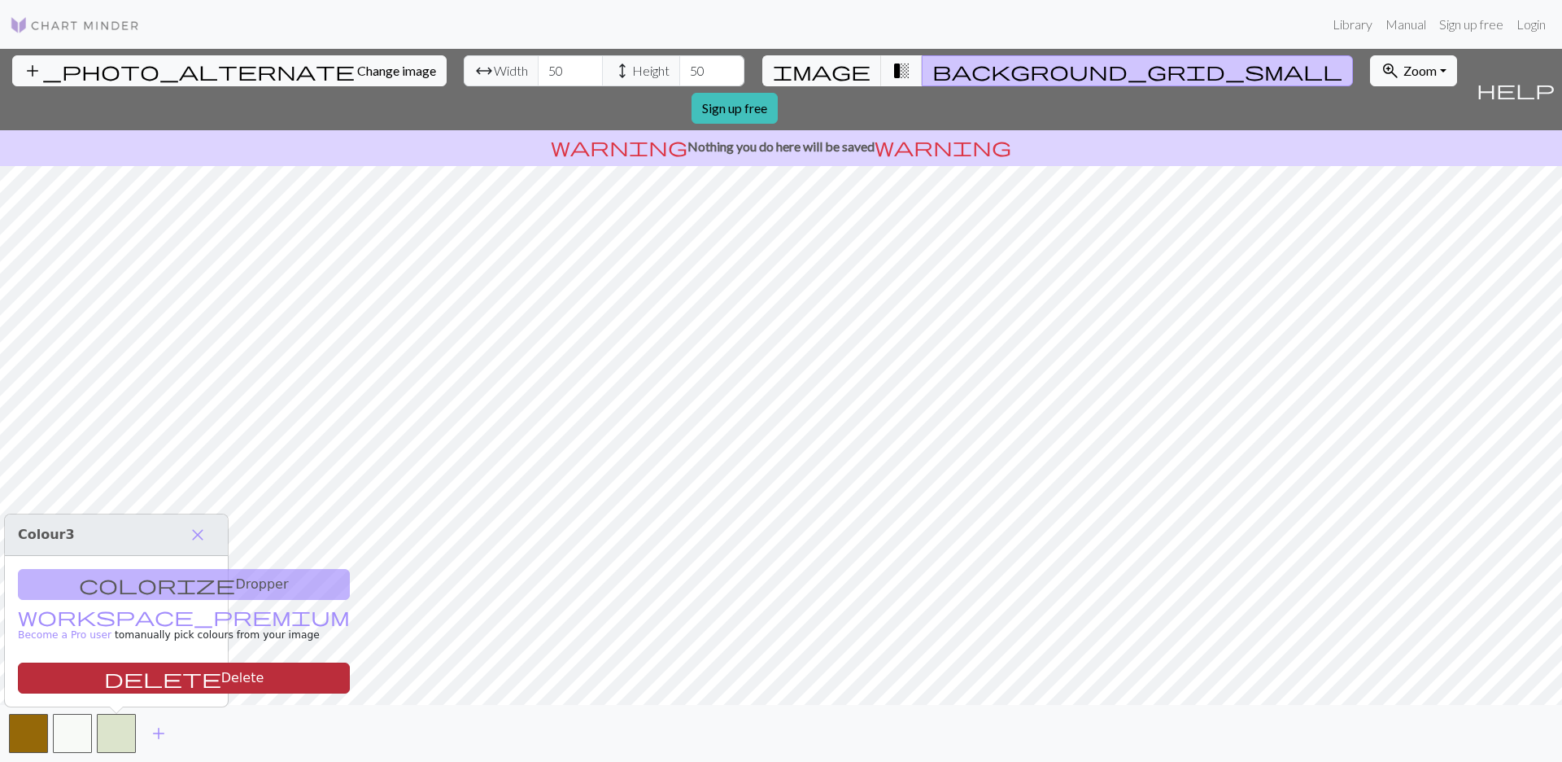
click at [122, 683] on button "delete Delete" at bounding box center [184, 677] width 332 height 31
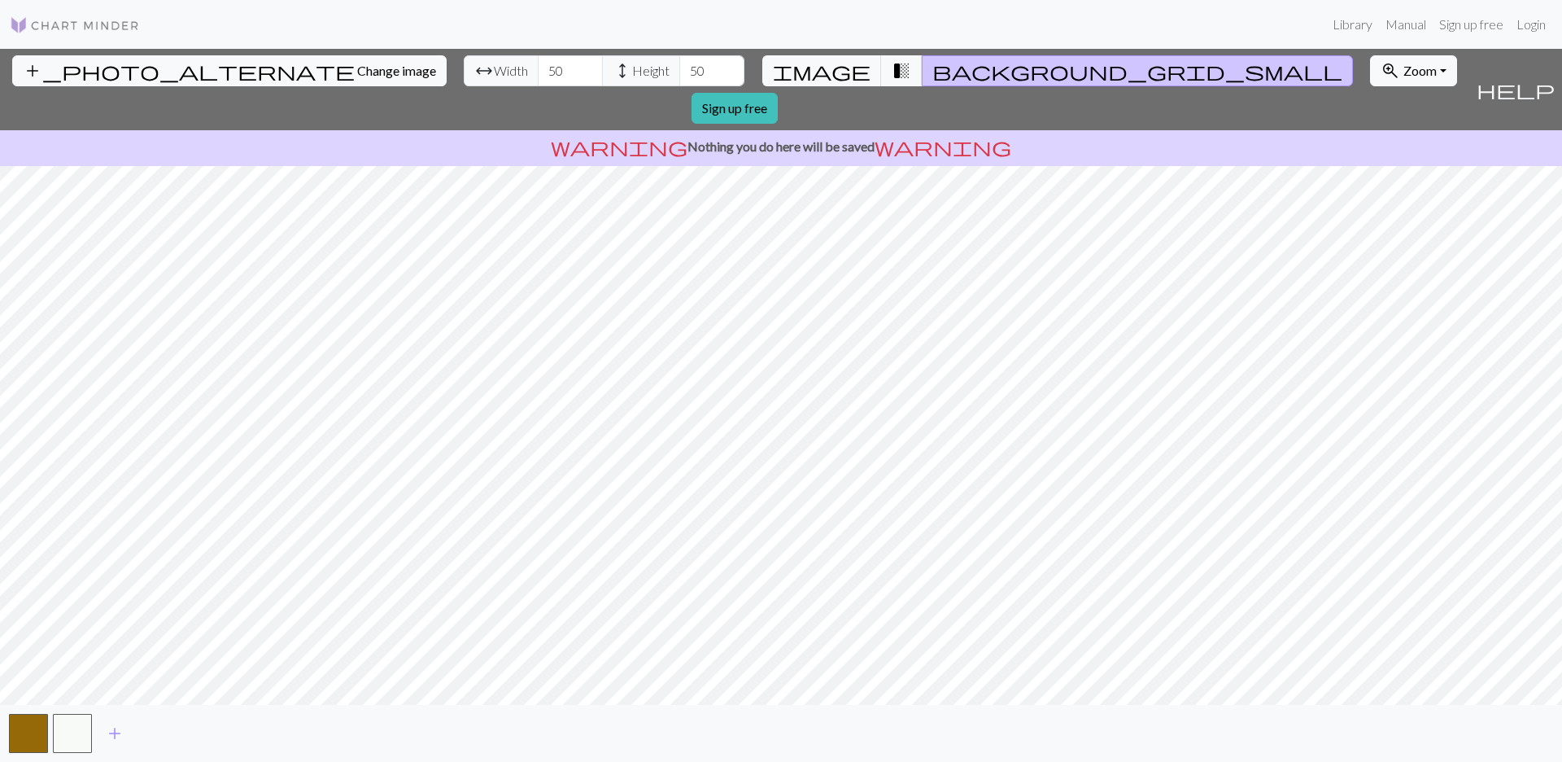
click at [922, 67] on button "background_grid_small" at bounding box center [1137, 70] width 431 height 31
click at [892, 68] on span "transition_fade" at bounding box center [902, 70] width 20 height 23
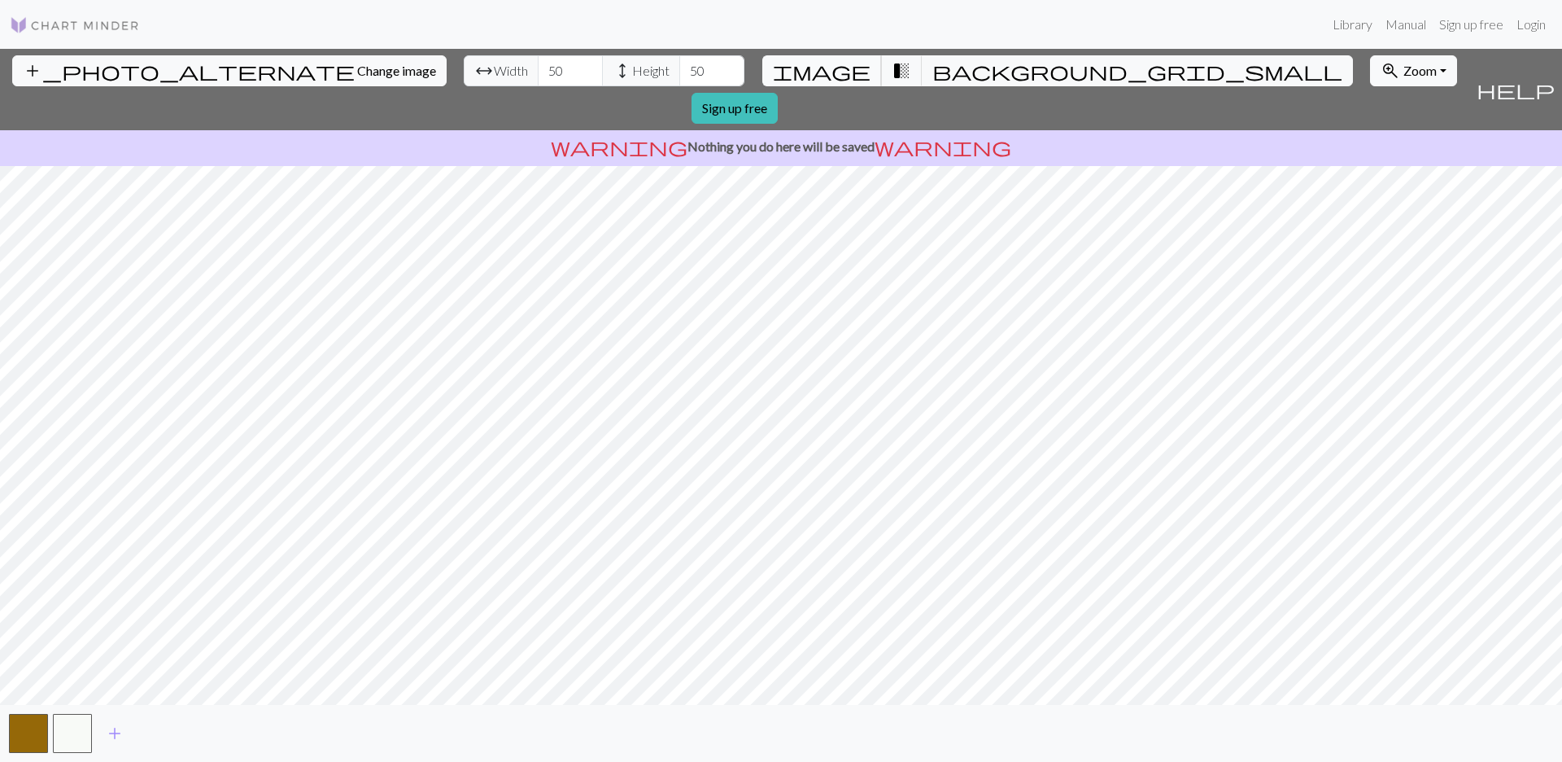
click at [849, 67] on button "image" at bounding box center [822, 70] width 120 height 31
click at [933, 68] on span "background_grid_small" at bounding box center [1138, 70] width 410 height 23
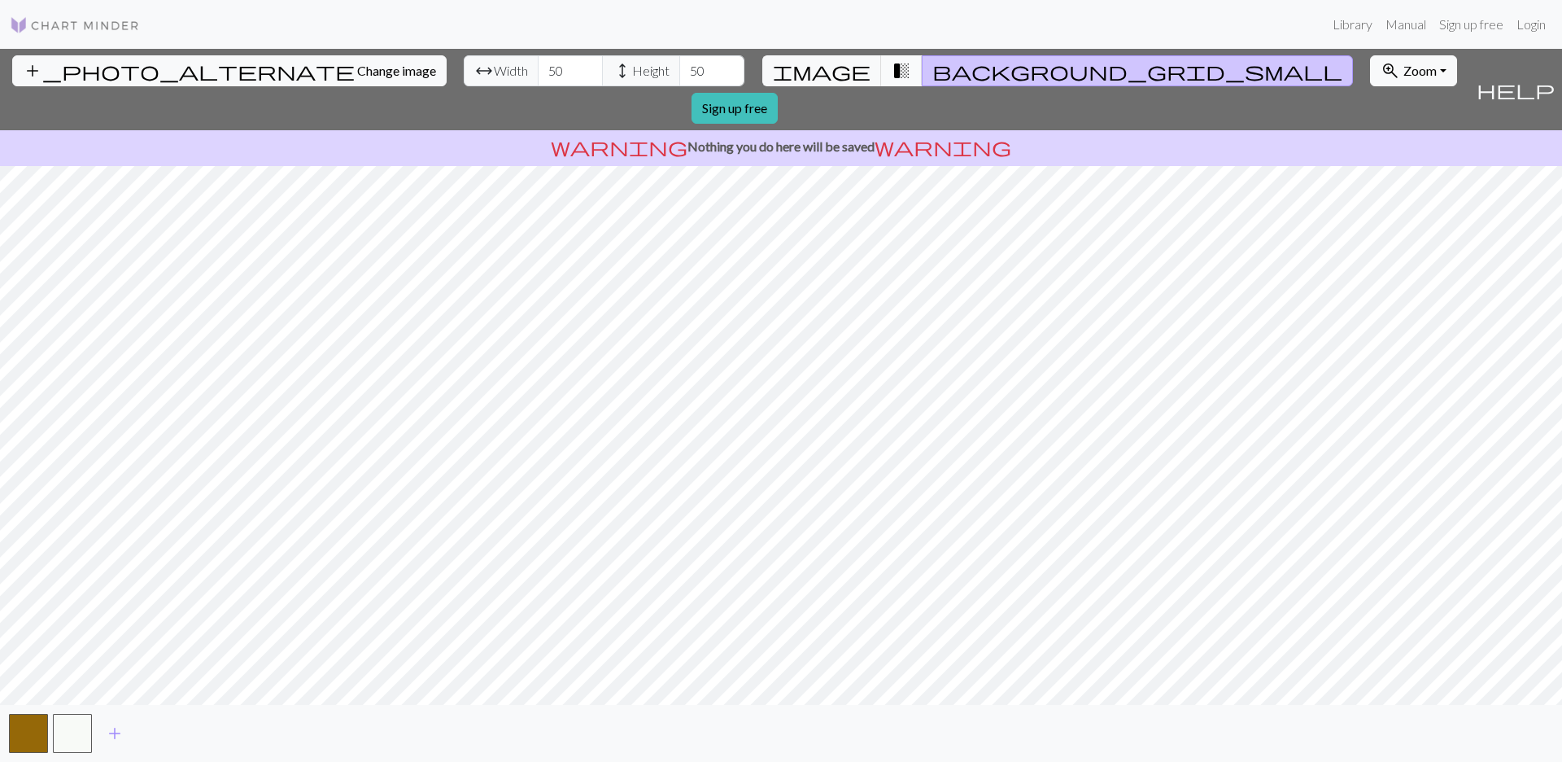
click at [892, 65] on span "transition_fade" at bounding box center [902, 70] width 20 height 23
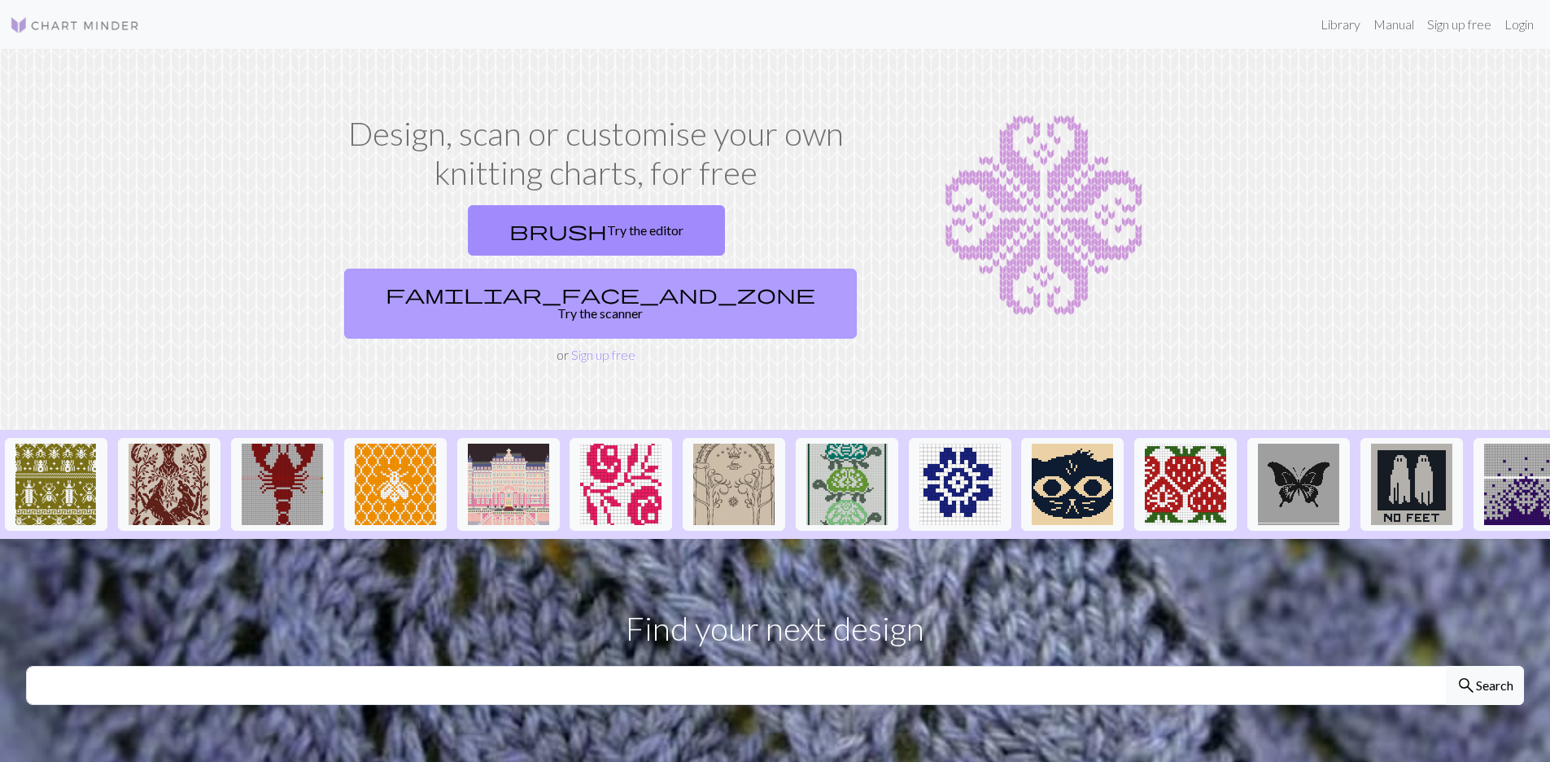
click at [717, 269] on link "familiar_face_and_zone Try the scanner" at bounding box center [600, 304] width 513 height 70
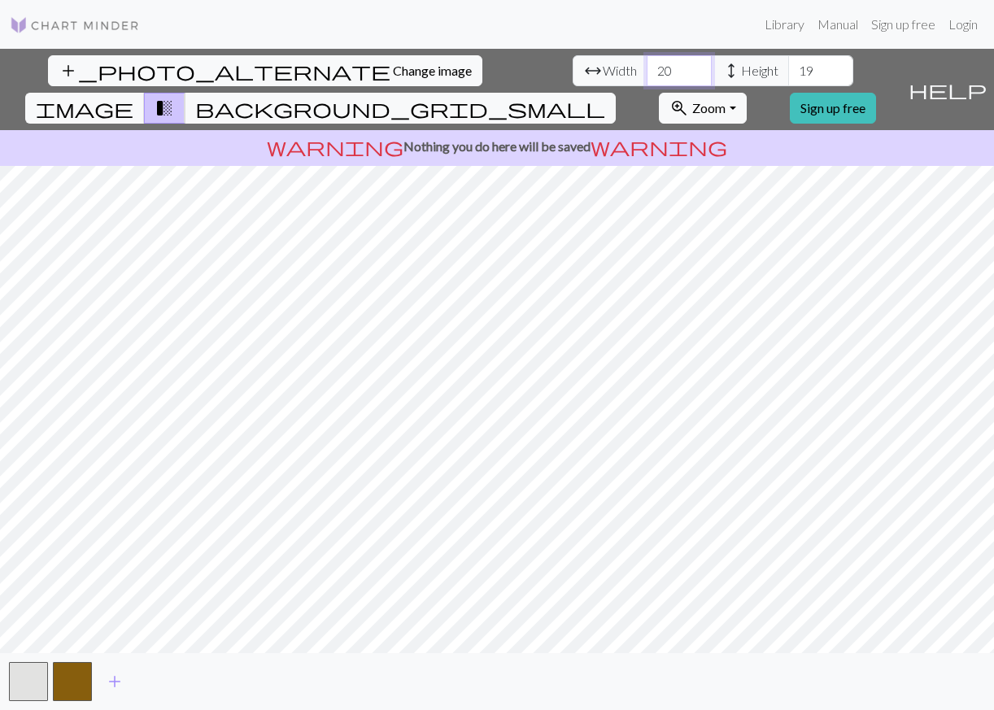
drag, startPoint x: 316, startPoint y: 75, endPoint x: 225, endPoint y: 94, distance: 93.0
click at [225, 94] on div "add_photo_alternate Change image arrow_range Width 20 height Height 19 image tr…" at bounding box center [497, 380] width 994 height 662
type input "50"
click at [616, 93] on button "background_grid_small" at bounding box center [400, 108] width 431 height 31
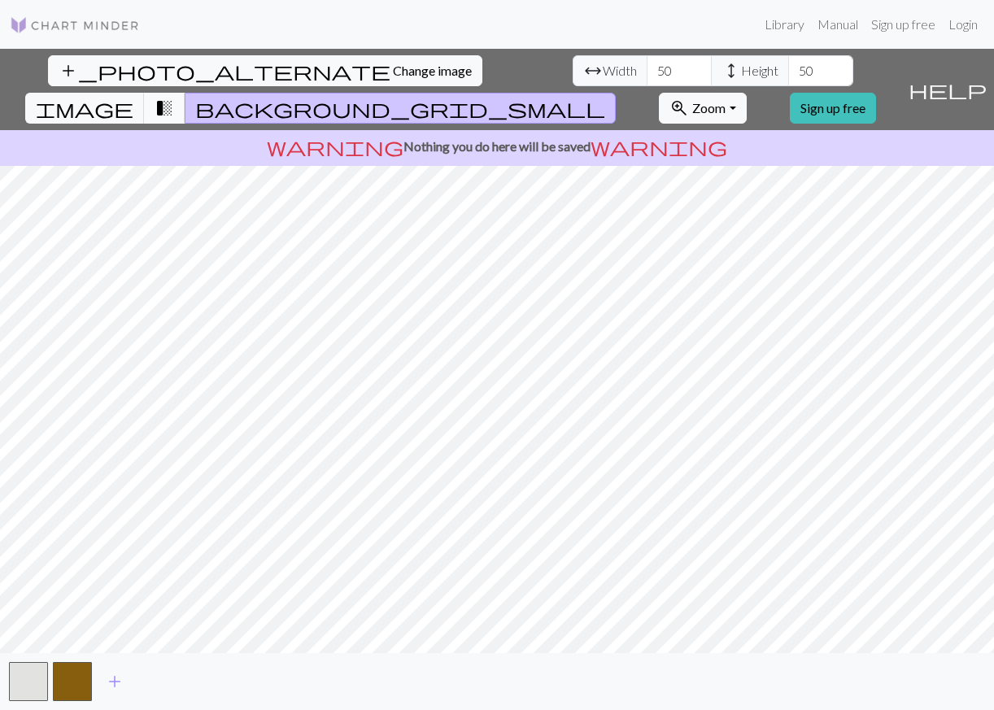
click at [174, 97] on span "transition_fade" at bounding box center [165, 108] width 20 height 23
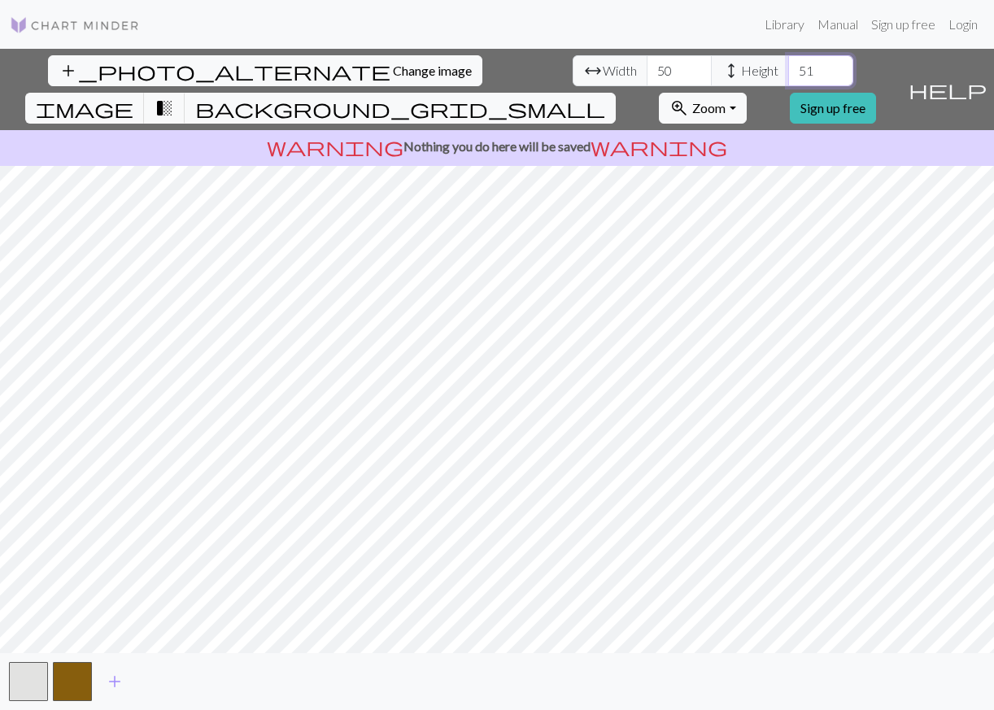
click at [789, 68] on input "51" at bounding box center [821, 70] width 65 height 31
click at [789, 65] on input "52" at bounding box center [821, 70] width 65 height 31
click at [789, 65] on input "53" at bounding box center [821, 70] width 65 height 31
click at [789, 80] on input "52" at bounding box center [821, 70] width 65 height 31
click at [789, 76] on input "51" at bounding box center [821, 70] width 65 height 31
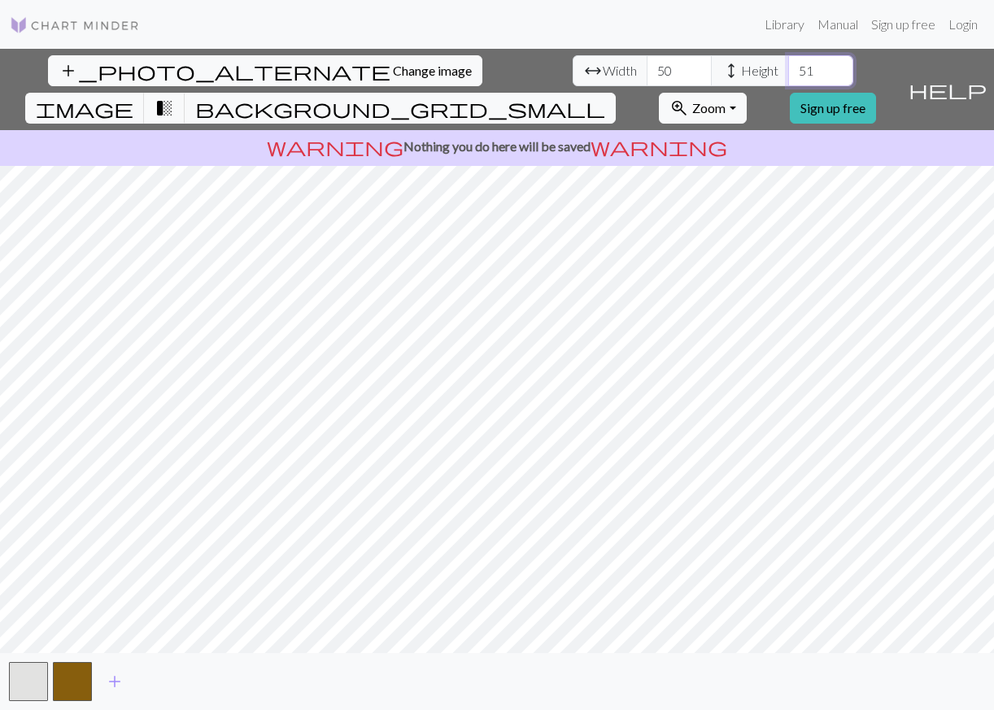
type input "50"
click at [789, 76] on input "50" at bounding box center [821, 70] width 65 height 31
click at [647, 68] on input "50" at bounding box center [679, 70] width 65 height 31
click at [647, 76] on input "49" at bounding box center [679, 70] width 65 height 31
click at [647, 76] on input "48" at bounding box center [679, 70] width 65 height 31
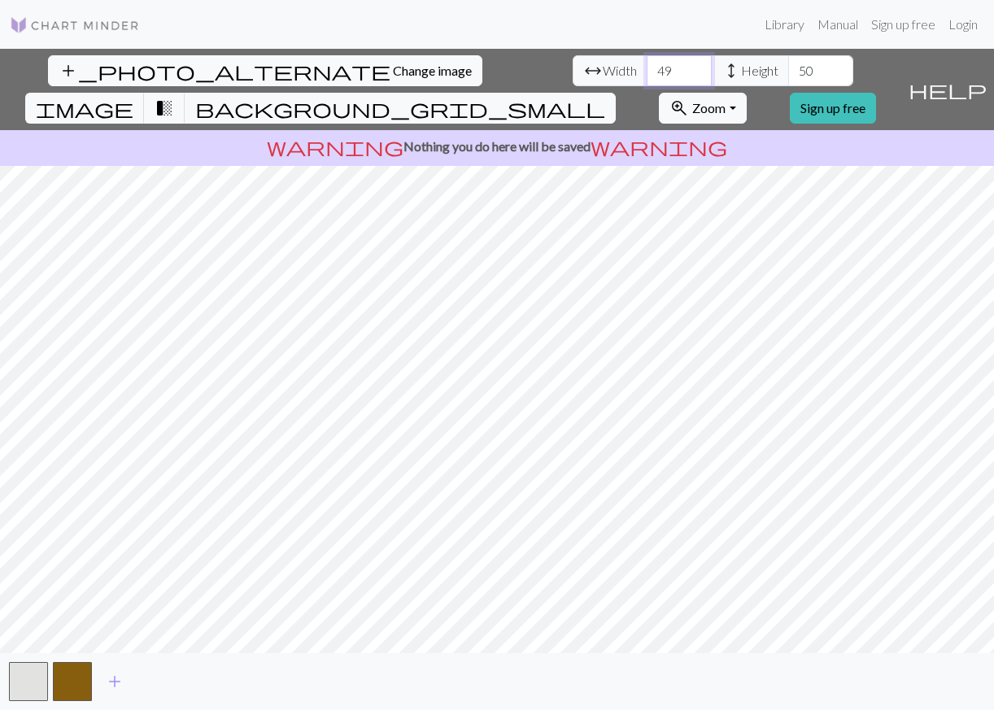
click at [647, 66] on input "49" at bounding box center [679, 70] width 65 height 31
click at [647, 66] on input "50" at bounding box center [679, 70] width 65 height 31
click at [647, 66] on input "51" at bounding box center [679, 70] width 65 height 31
click at [647, 66] on input "52" at bounding box center [679, 70] width 65 height 31
click at [647, 66] on input "53" at bounding box center [679, 70] width 65 height 31
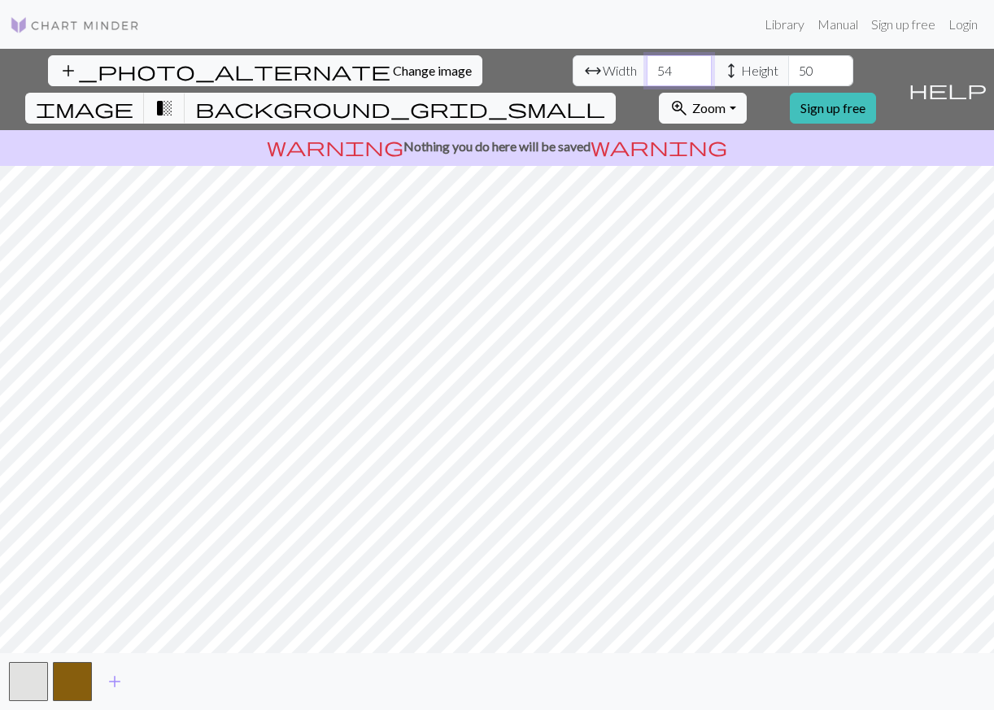
click at [647, 66] on input "54" at bounding box center [679, 70] width 65 height 31
click at [647, 66] on input "55" at bounding box center [679, 70] width 65 height 31
click at [647, 66] on input "56" at bounding box center [679, 70] width 65 height 31
click at [647, 66] on input "57" at bounding box center [679, 70] width 65 height 31
type input "5"
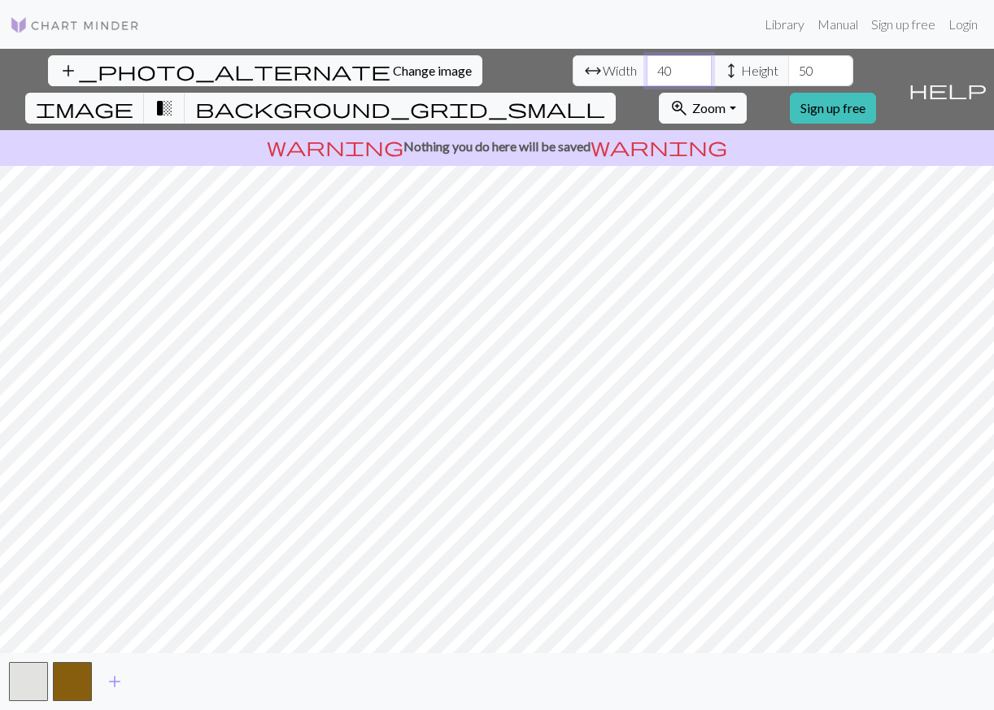
type input "40"
drag, startPoint x: 316, startPoint y: 65, endPoint x: 244, endPoint y: 75, distance: 72.3
click at [573, 75] on div "arrow_range Width 40 height Height 40" at bounding box center [713, 70] width 281 height 31
type input "50"
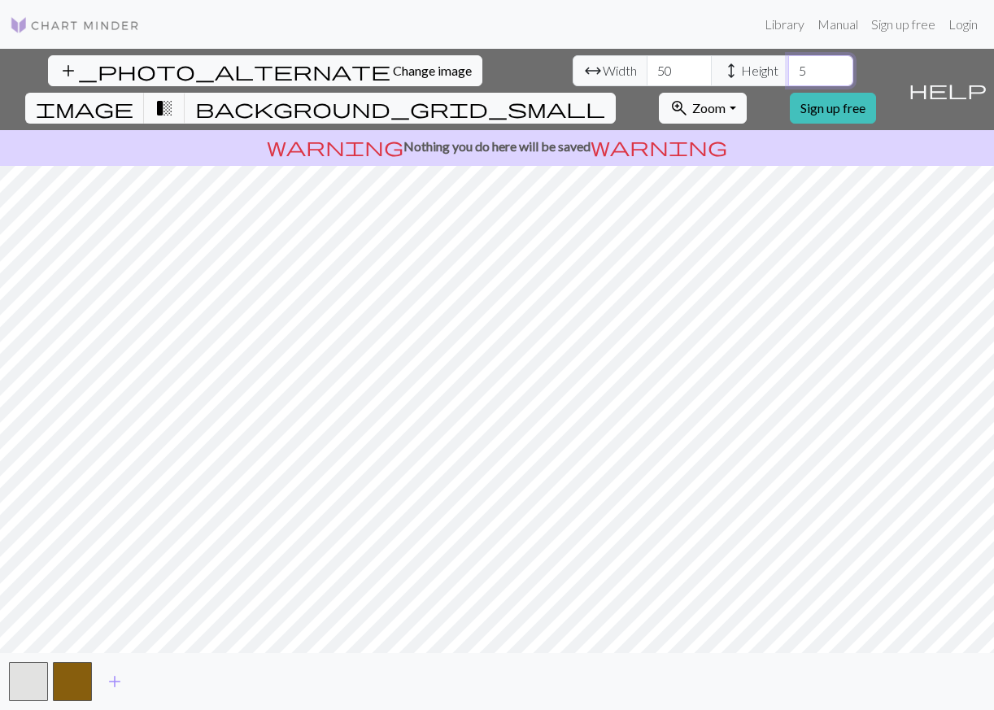
type input "50"
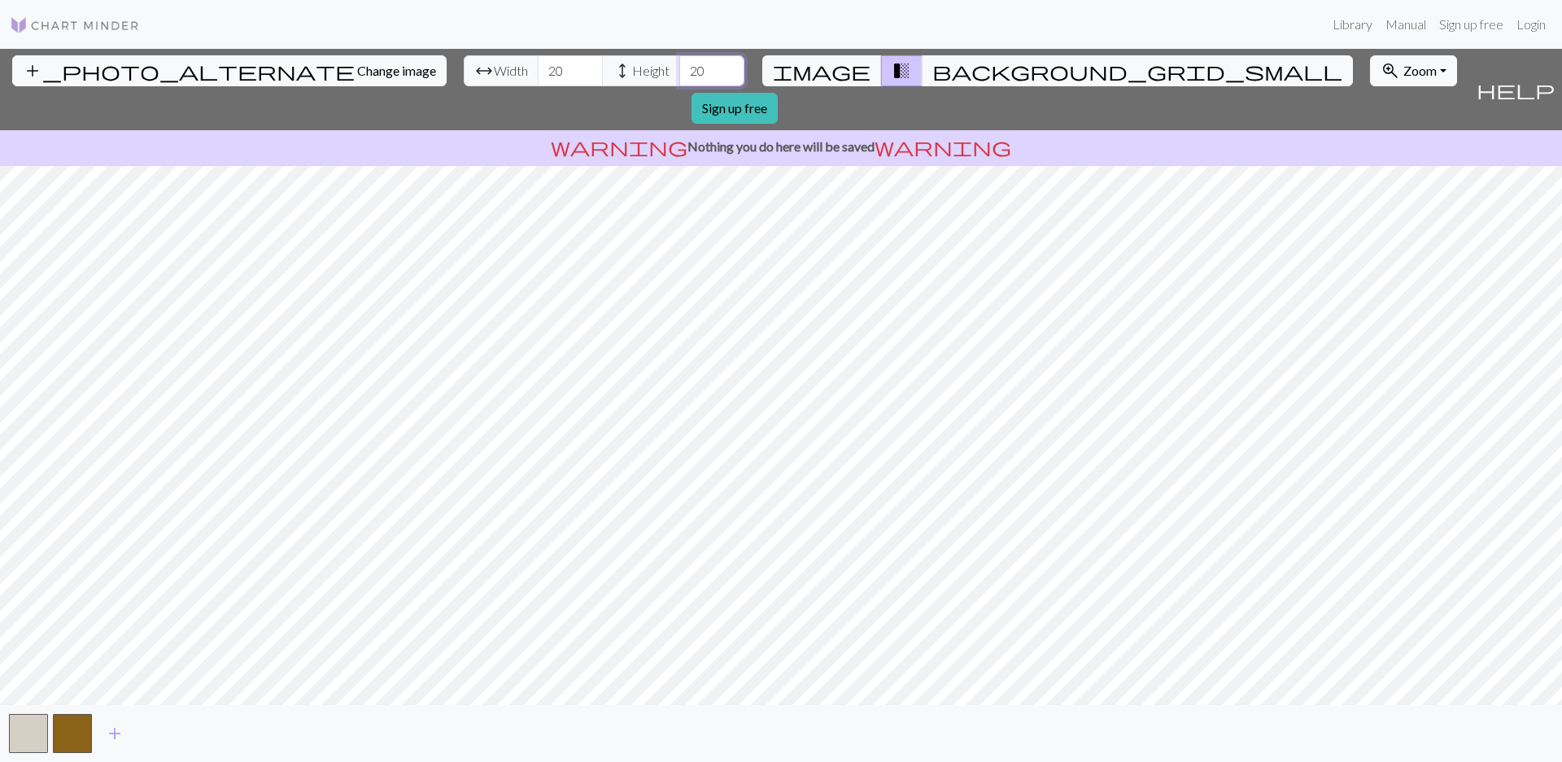
type input "20"
click at [679, 67] on input "20" at bounding box center [711, 70] width 65 height 31
click at [538, 68] on input "21" at bounding box center [570, 70] width 65 height 31
click at [538, 68] on input "28" at bounding box center [570, 70] width 65 height 31
click at [538, 68] on input "29" at bounding box center [570, 70] width 65 height 31
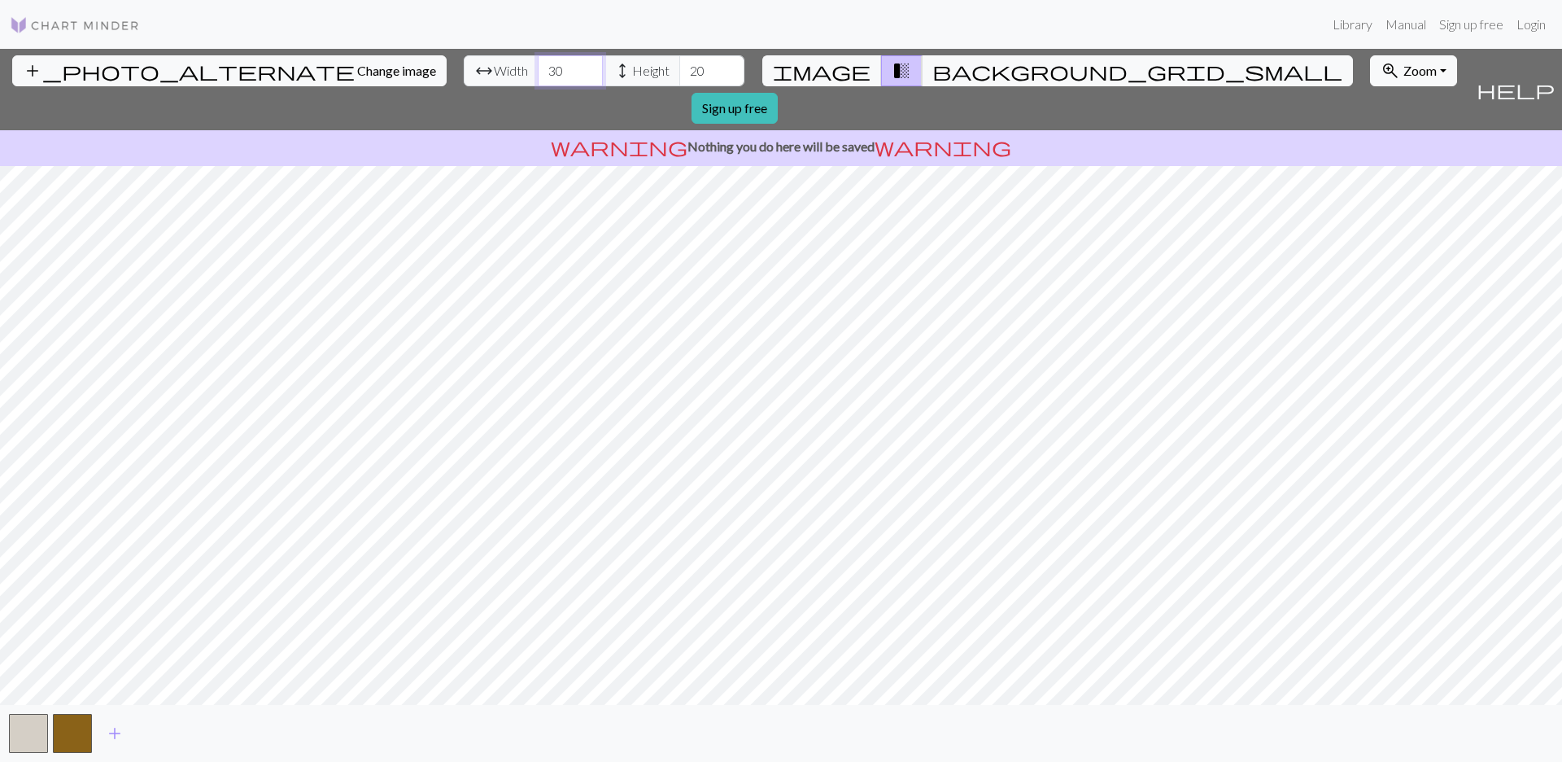
click at [538, 68] on input "30" at bounding box center [570, 70] width 65 height 31
click at [538, 68] on input "31" at bounding box center [570, 70] width 65 height 31
click at [538, 68] on input "32" at bounding box center [570, 70] width 65 height 31
click at [538, 68] on input "33" at bounding box center [570, 70] width 65 height 31
click at [538, 68] on input "34" at bounding box center [570, 70] width 65 height 31
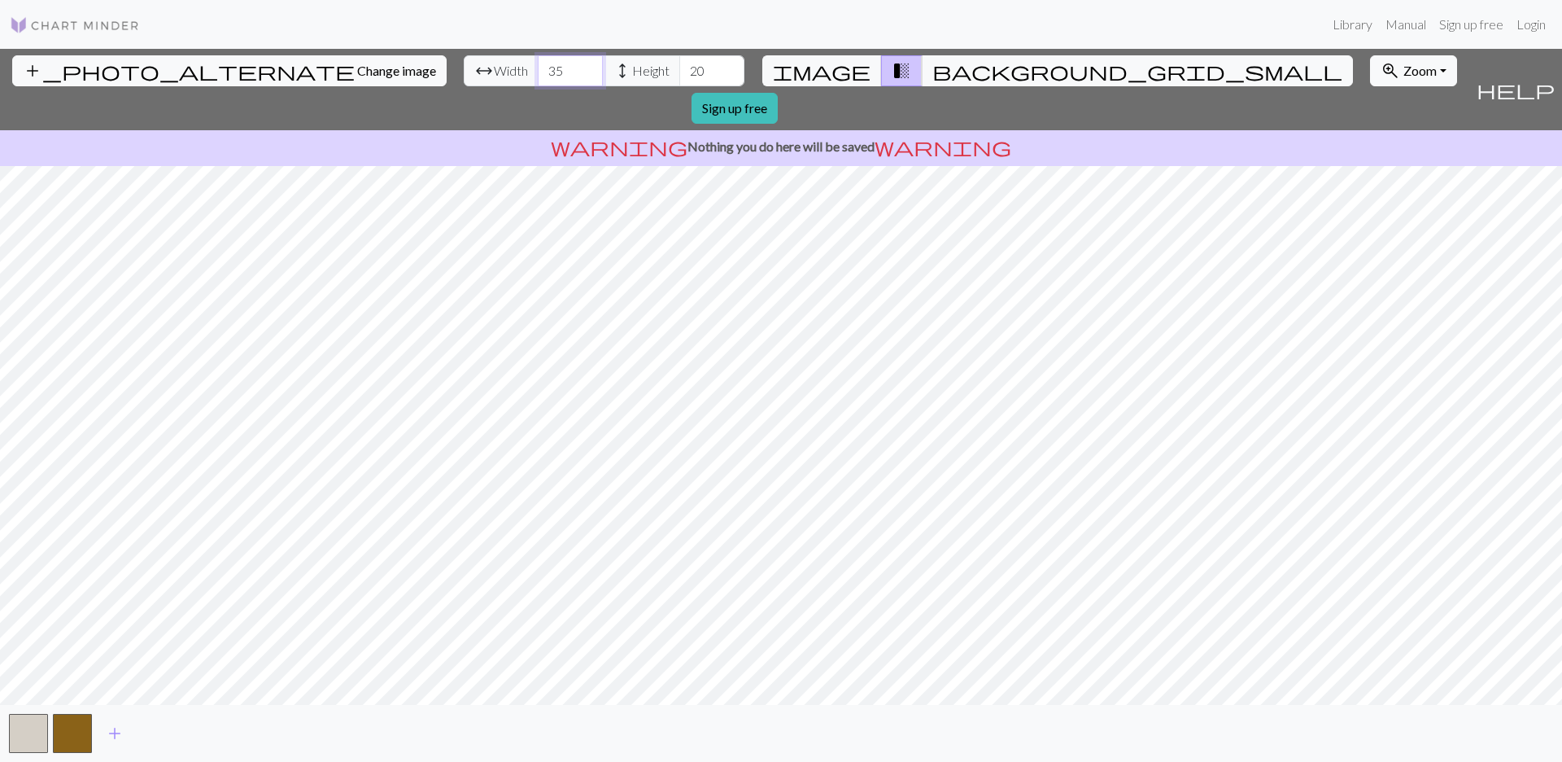
click at [538, 68] on input "35" at bounding box center [570, 70] width 65 height 31
click at [538, 68] on input "36" at bounding box center [570, 70] width 65 height 31
click at [538, 68] on input "37" at bounding box center [570, 70] width 65 height 31
click at [538, 68] on input "38" at bounding box center [570, 70] width 65 height 31
click at [538, 64] on input "39" at bounding box center [570, 70] width 65 height 31
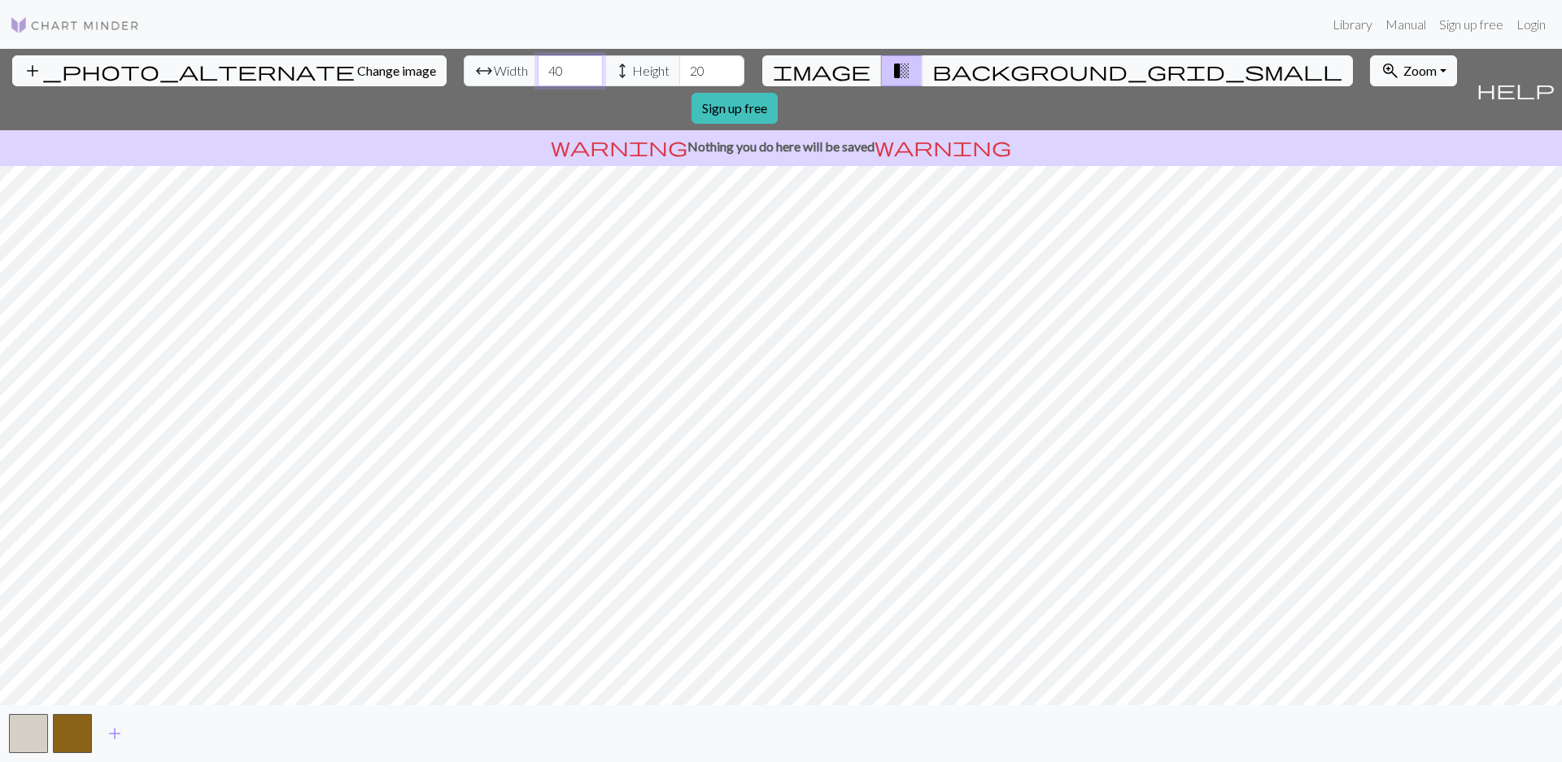
click at [538, 64] on input "40" at bounding box center [570, 70] width 65 height 31
click at [538, 64] on input "41" at bounding box center [570, 70] width 65 height 31
click at [538, 64] on input "42" at bounding box center [570, 70] width 65 height 31
click at [538, 64] on input "46" at bounding box center [570, 70] width 65 height 31
click at [538, 64] on input "47" at bounding box center [570, 70] width 65 height 31
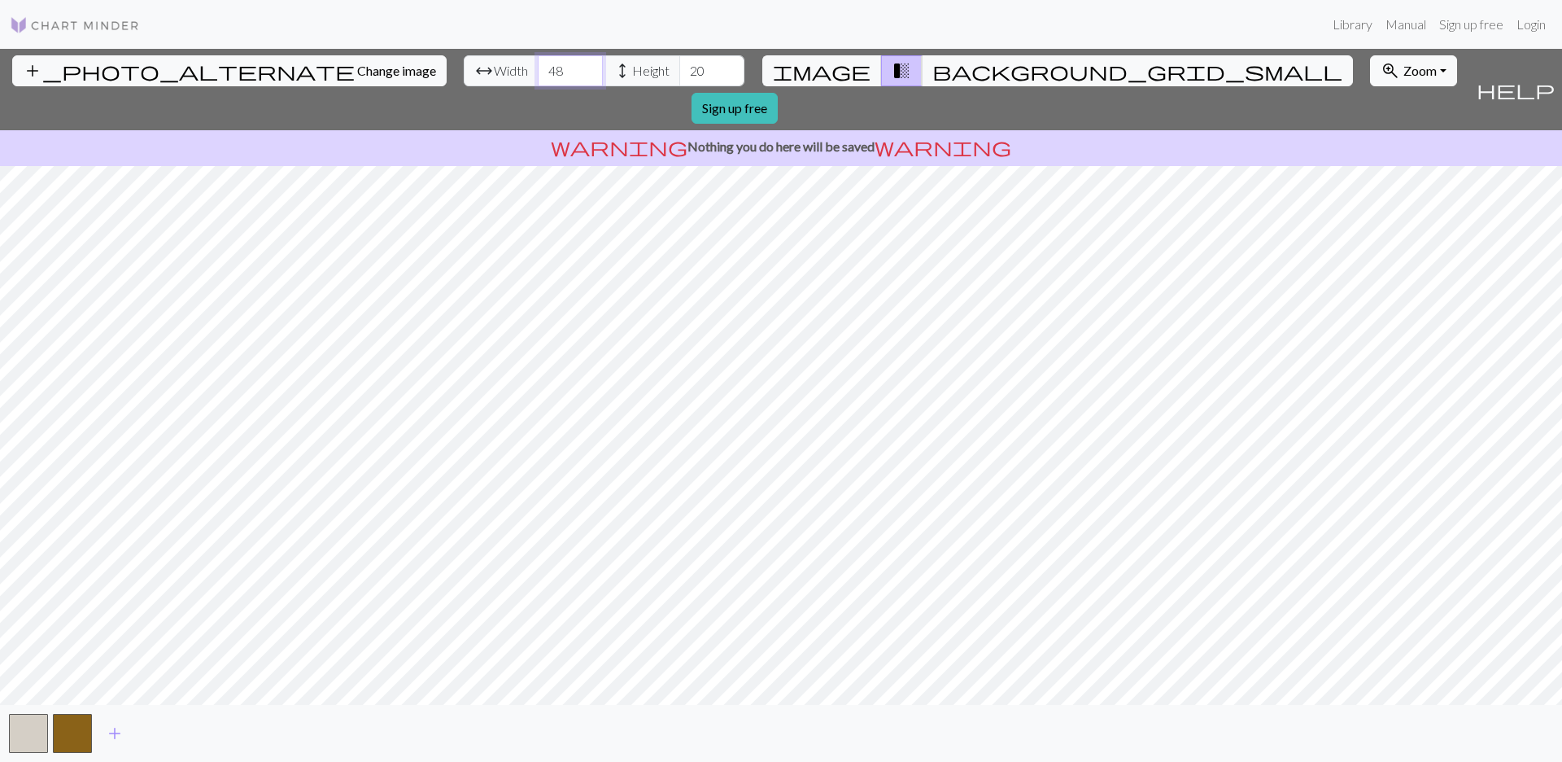
click at [538, 64] on input "48" at bounding box center [570, 70] width 65 height 31
click at [538, 64] on input "49" at bounding box center [570, 70] width 65 height 31
type input "50"
click at [538, 64] on input "50" at bounding box center [570, 70] width 65 height 31
click at [679, 68] on input "21" at bounding box center [711, 70] width 65 height 31
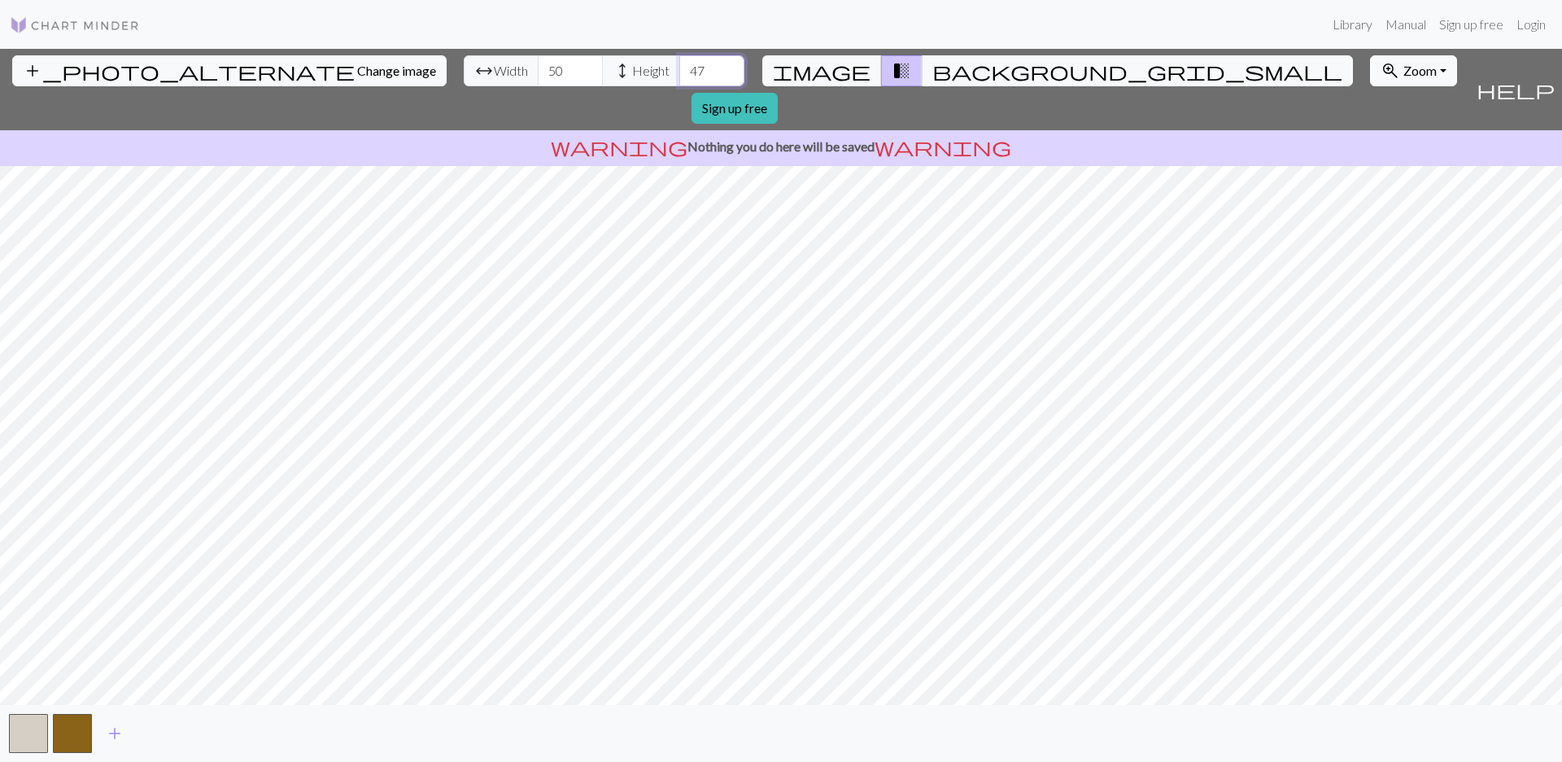
click at [679, 67] on input "47" at bounding box center [711, 70] width 65 height 31
click at [679, 67] on input "48" at bounding box center [711, 70] width 65 height 31
click at [679, 67] on input "49" at bounding box center [711, 70] width 65 height 31
type input "50"
click at [679, 67] on input "50" at bounding box center [711, 70] width 65 height 31
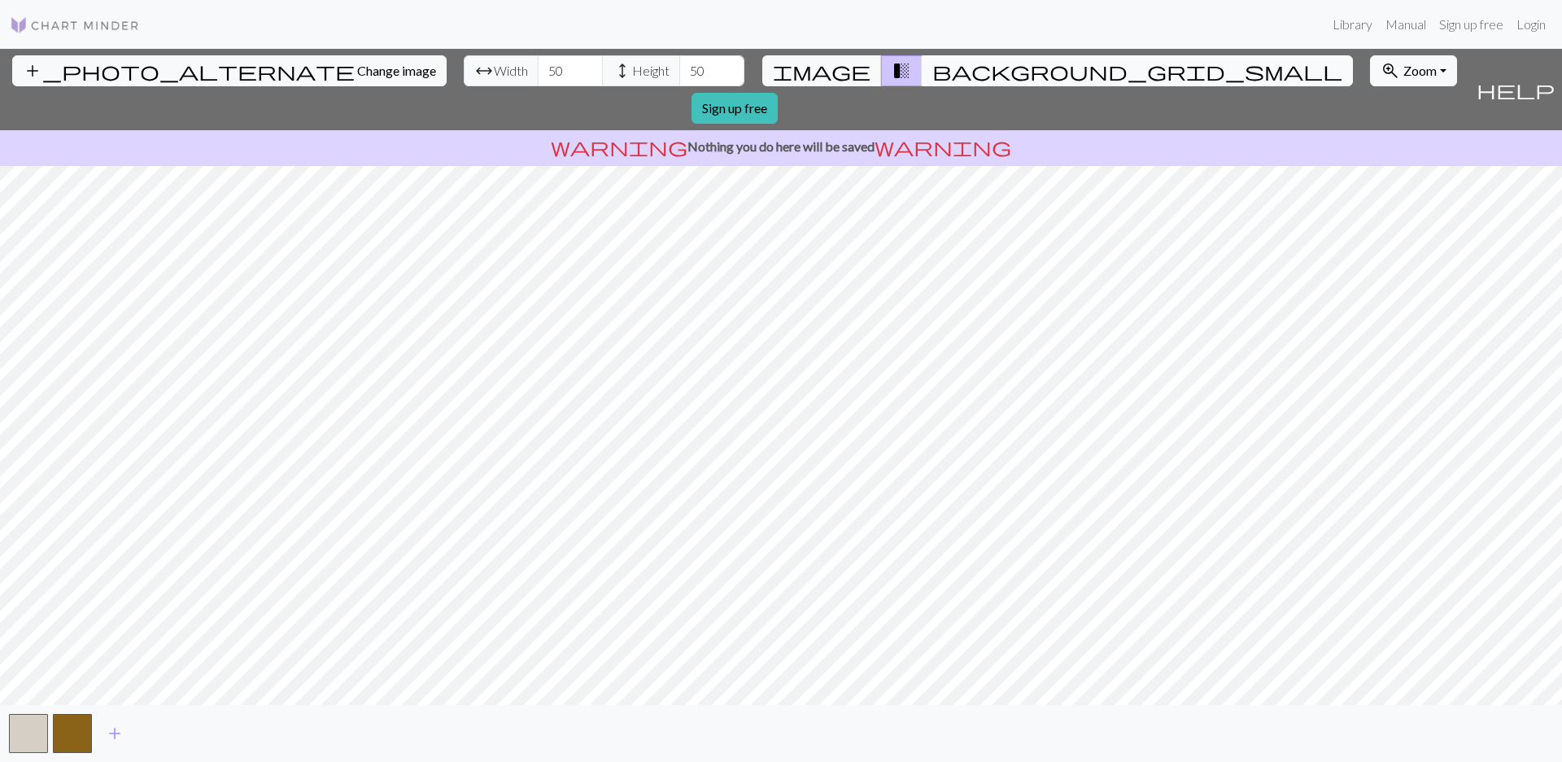
click at [933, 71] on span "background_grid_small" at bounding box center [1138, 70] width 410 height 23
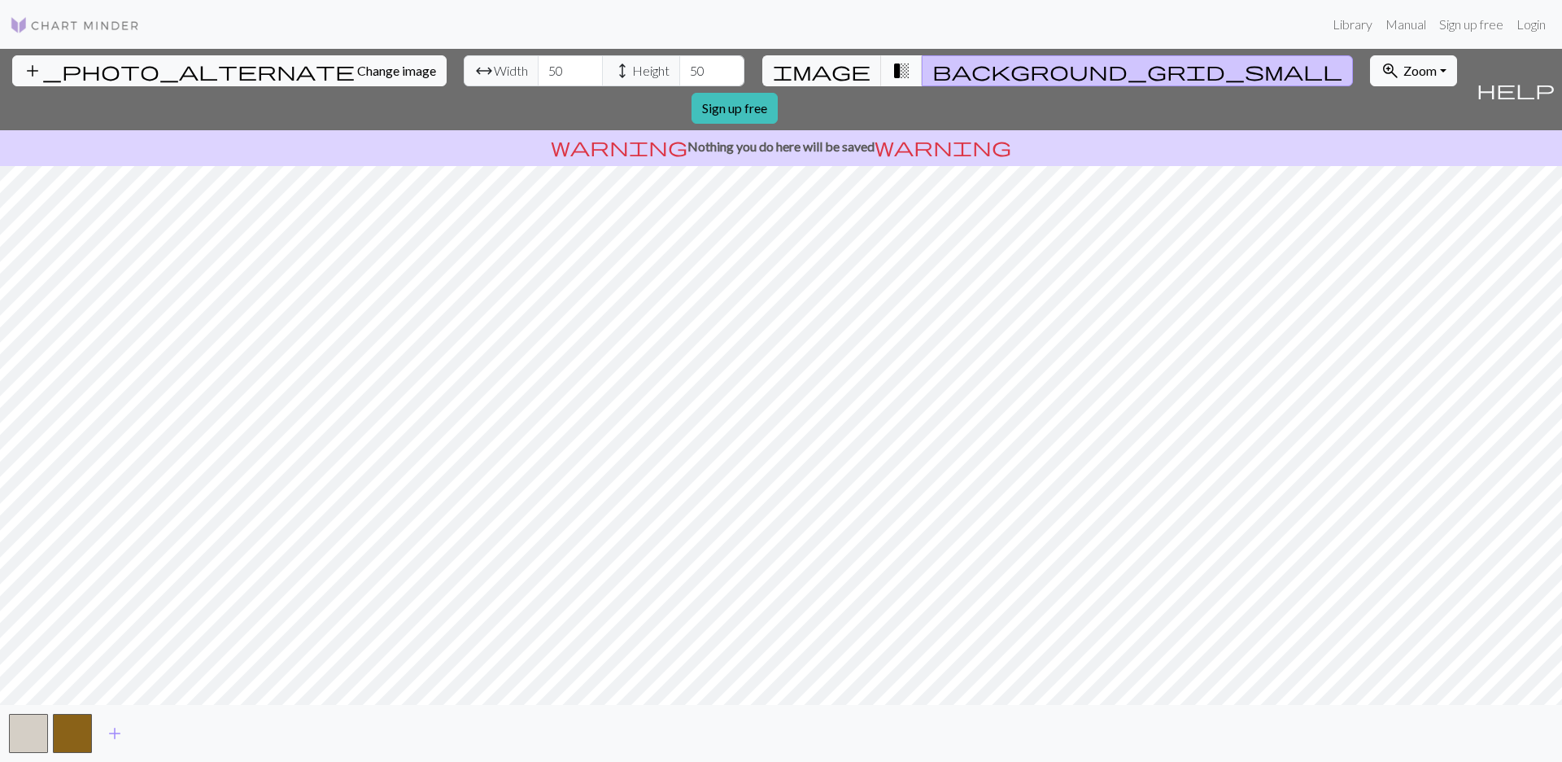
click at [892, 75] on span "transition_fade" at bounding box center [902, 70] width 20 height 23
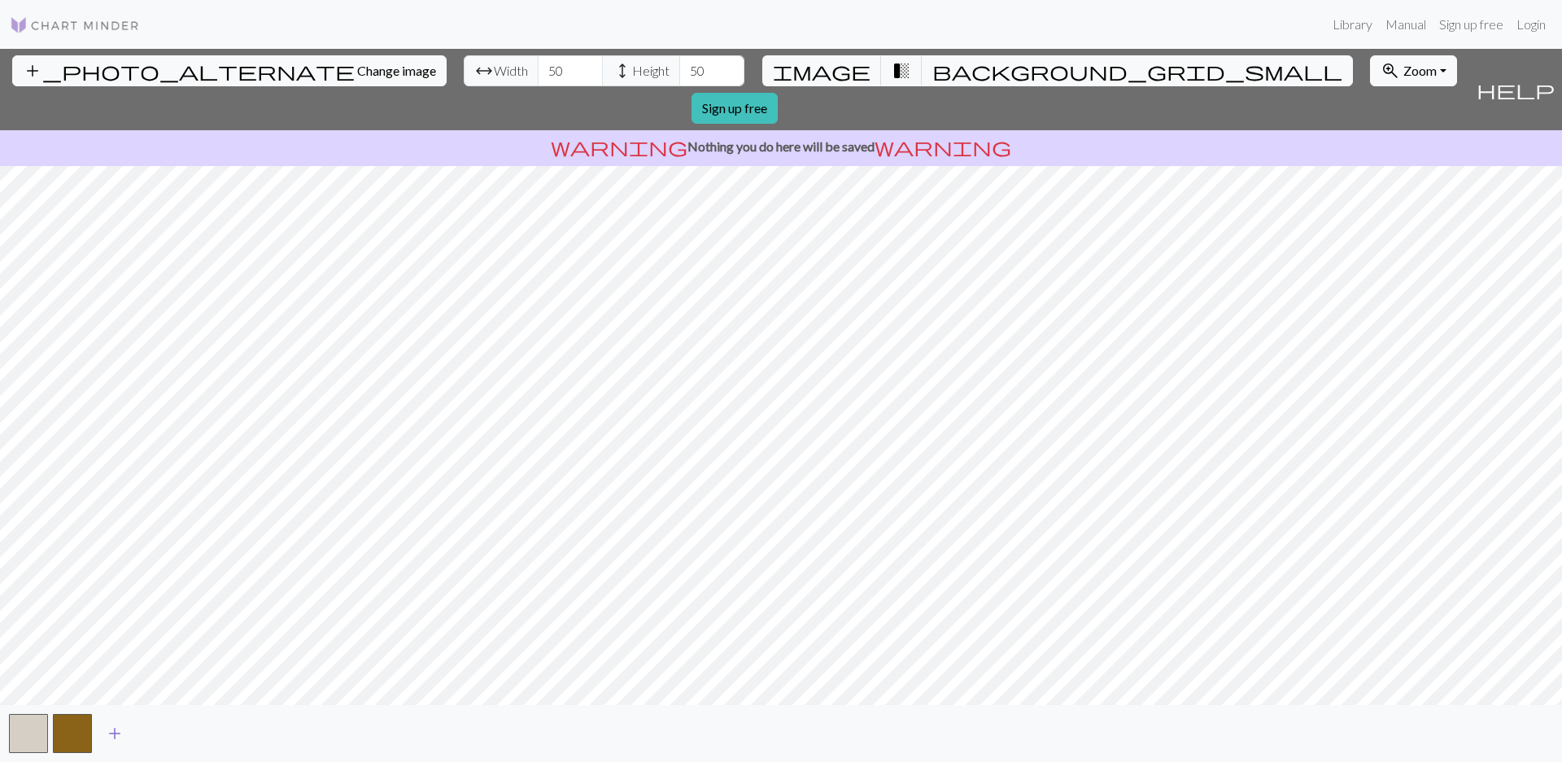
click at [118, 710] on span "add" at bounding box center [115, 733] width 20 height 23
click at [538, 76] on input "37" at bounding box center [570, 70] width 65 height 31
click at [538, 76] on input "34" at bounding box center [570, 70] width 65 height 31
click at [538, 76] on input "33" at bounding box center [570, 70] width 65 height 31
click at [538, 76] on input "32" at bounding box center [570, 70] width 65 height 31
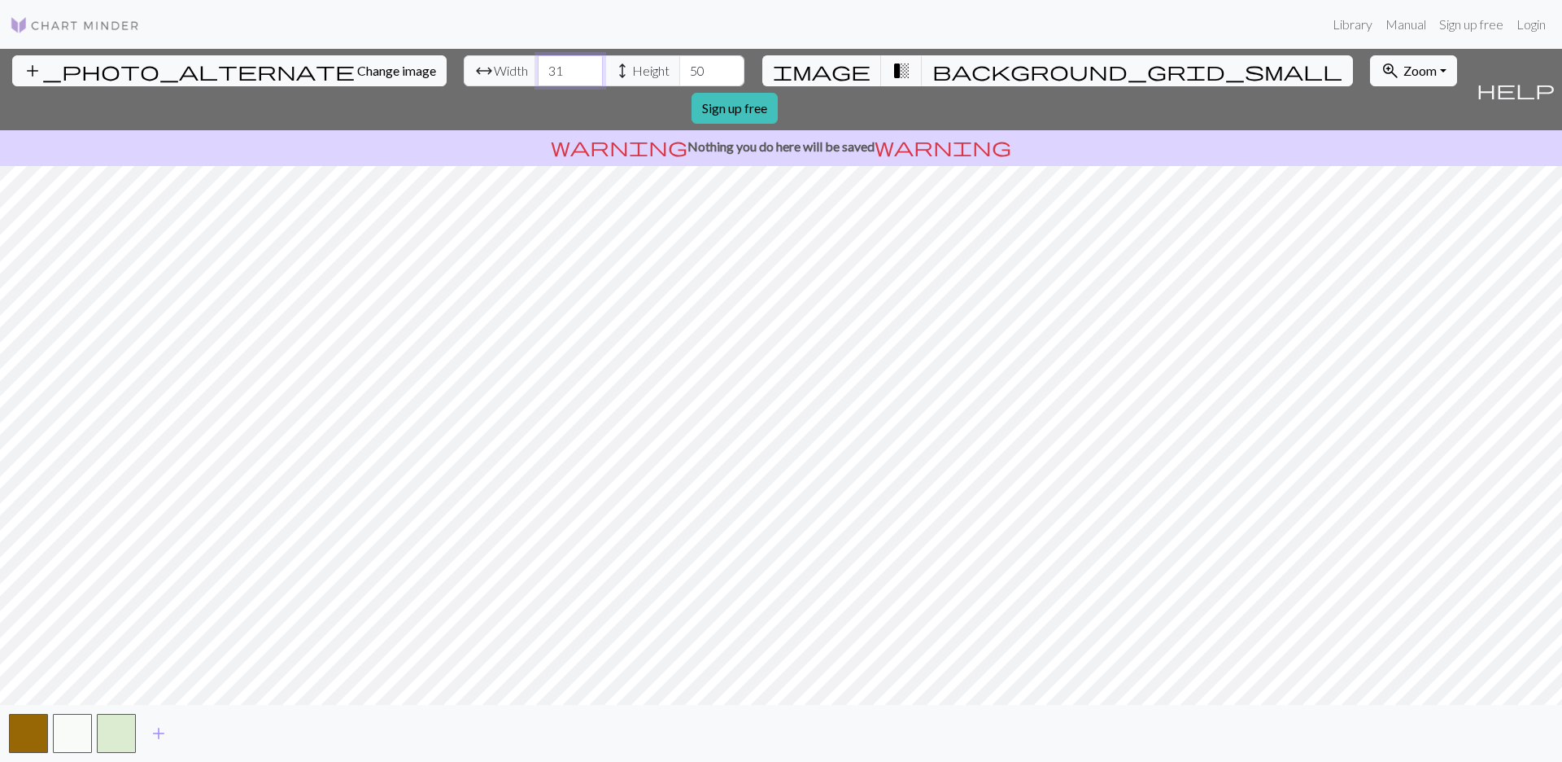
click at [538, 76] on input "31" at bounding box center [570, 70] width 65 height 31
click at [538, 76] on input "30" at bounding box center [570, 70] width 65 height 31
click at [538, 63] on input "31" at bounding box center [570, 70] width 65 height 31
click at [538, 63] on input "32" at bounding box center [570, 70] width 65 height 31
click at [538, 63] on input "33" at bounding box center [570, 70] width 65 height 31
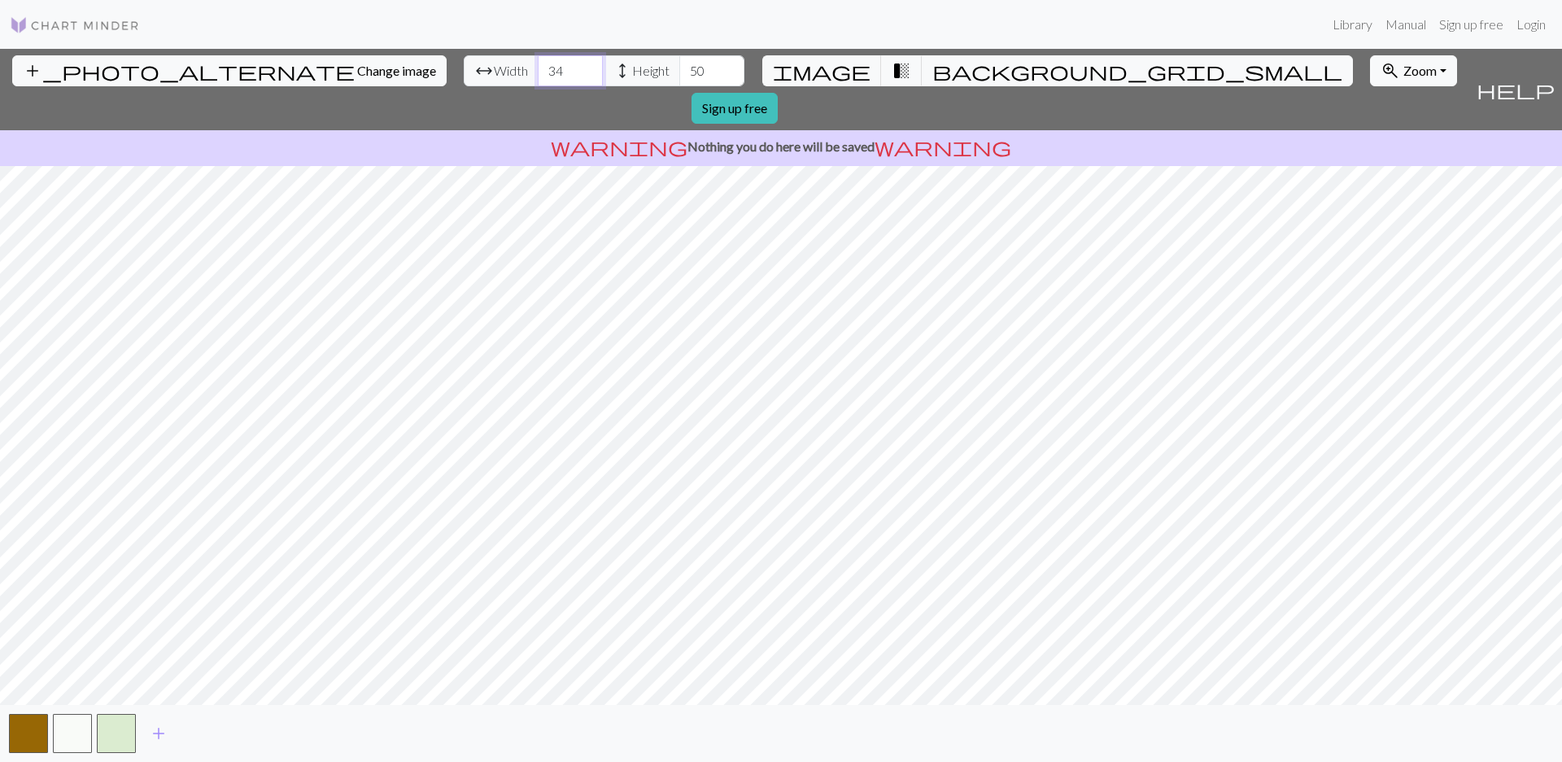
click at [538, 63] on input "34" at bounding box center [570, 70] width 65 height 31
click at [538, 63] on input "35" at bounding box center [570, 70] width 65 height 31
click at [538, 63] on input "36" at bounding box center [570, 70] width 65 height 31
click at [538, 63] on input "37" at bounding box center [570, 70] width 65 height 31
click at [538, 63] on input "38" at bounding box center [570, 70] width 65 height 31
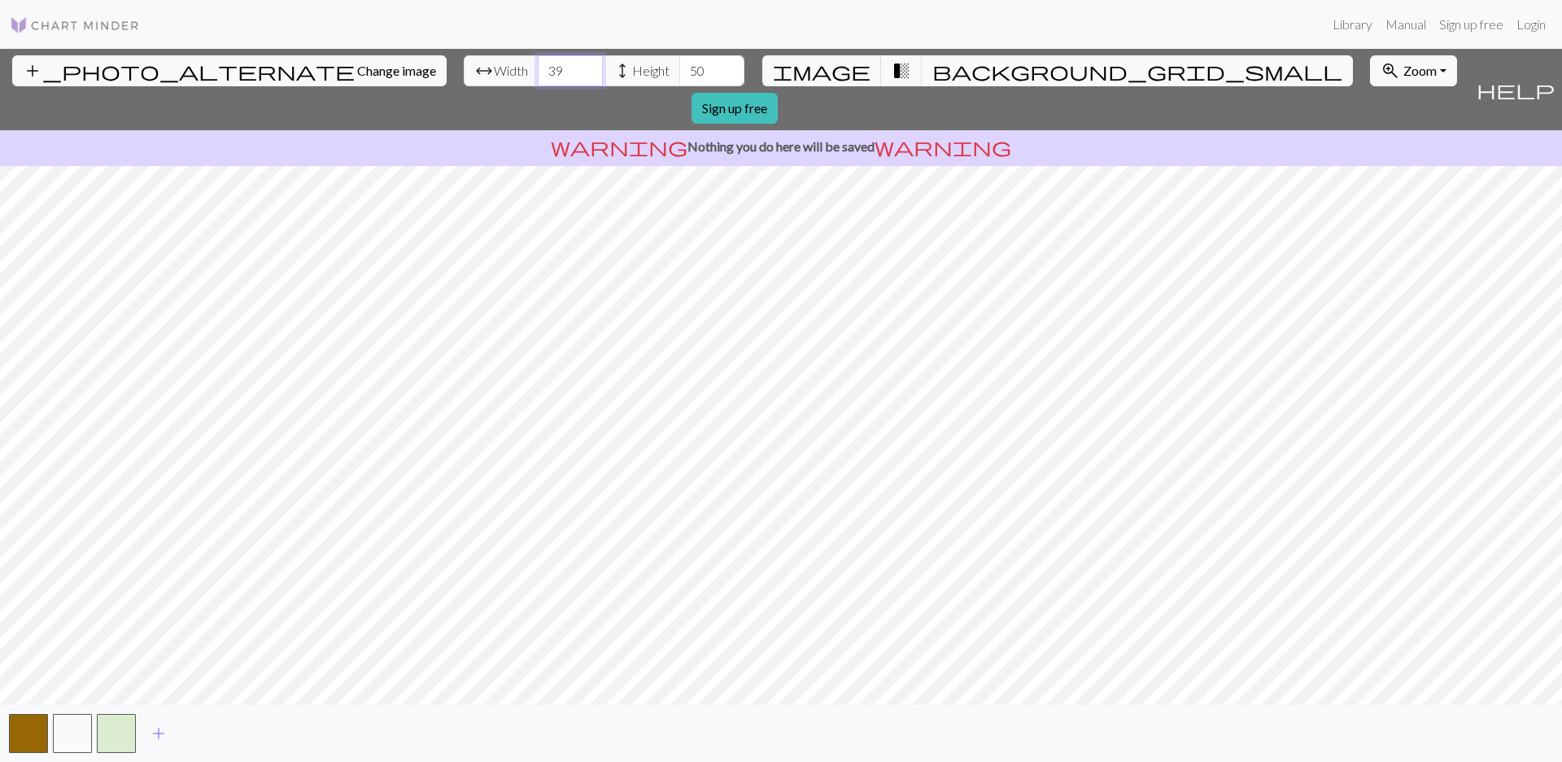
click at [538, 63] on input "39" at bounding box center [570, 70] width 65 height 31
type input "40"
click at [538, 63] on input "40" at bounding box center [570, 70] width 65 height 31
click at [679, 76] on input "49" at bounding box center [711, 70] width 65 height 31
click at [679, 76] on input "48" at bounding box center [711, 70] width 65 height 31
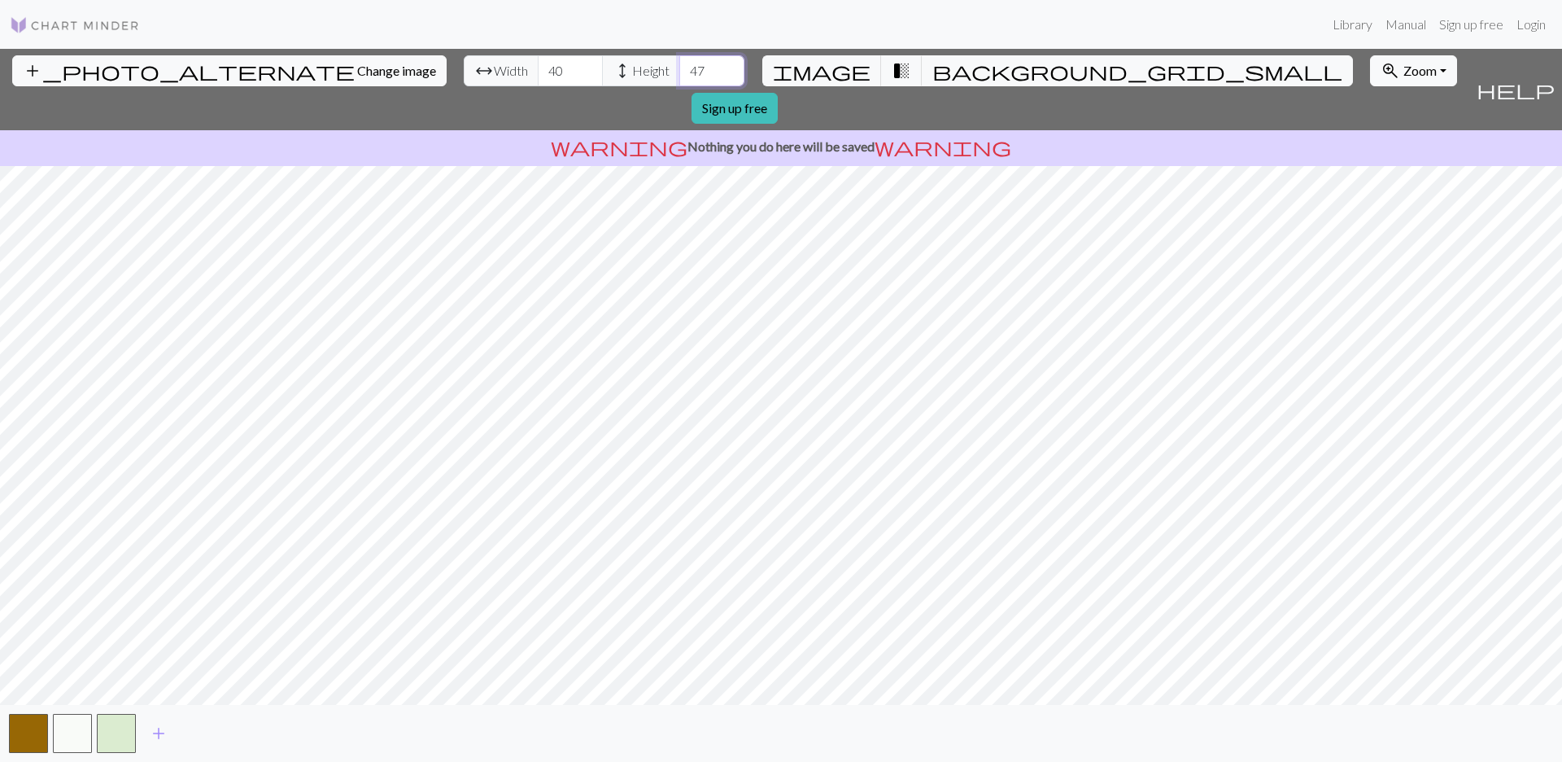
click at [679, 76] on input "47" at bounding box center [711, 70] width 65 height 31
click at [679, 76] on input "46" at bounding box center [711, 70] width 65 height 31
click at [679, 76] on input "45" at bounding box center [711, 70] width 65 height 31
click at [679, 76] on input "44" at bounding box center [711, 70] width 65 height 31
click at [679, 76] on input "43" at bounding box center [711, 70] width 65 height 31
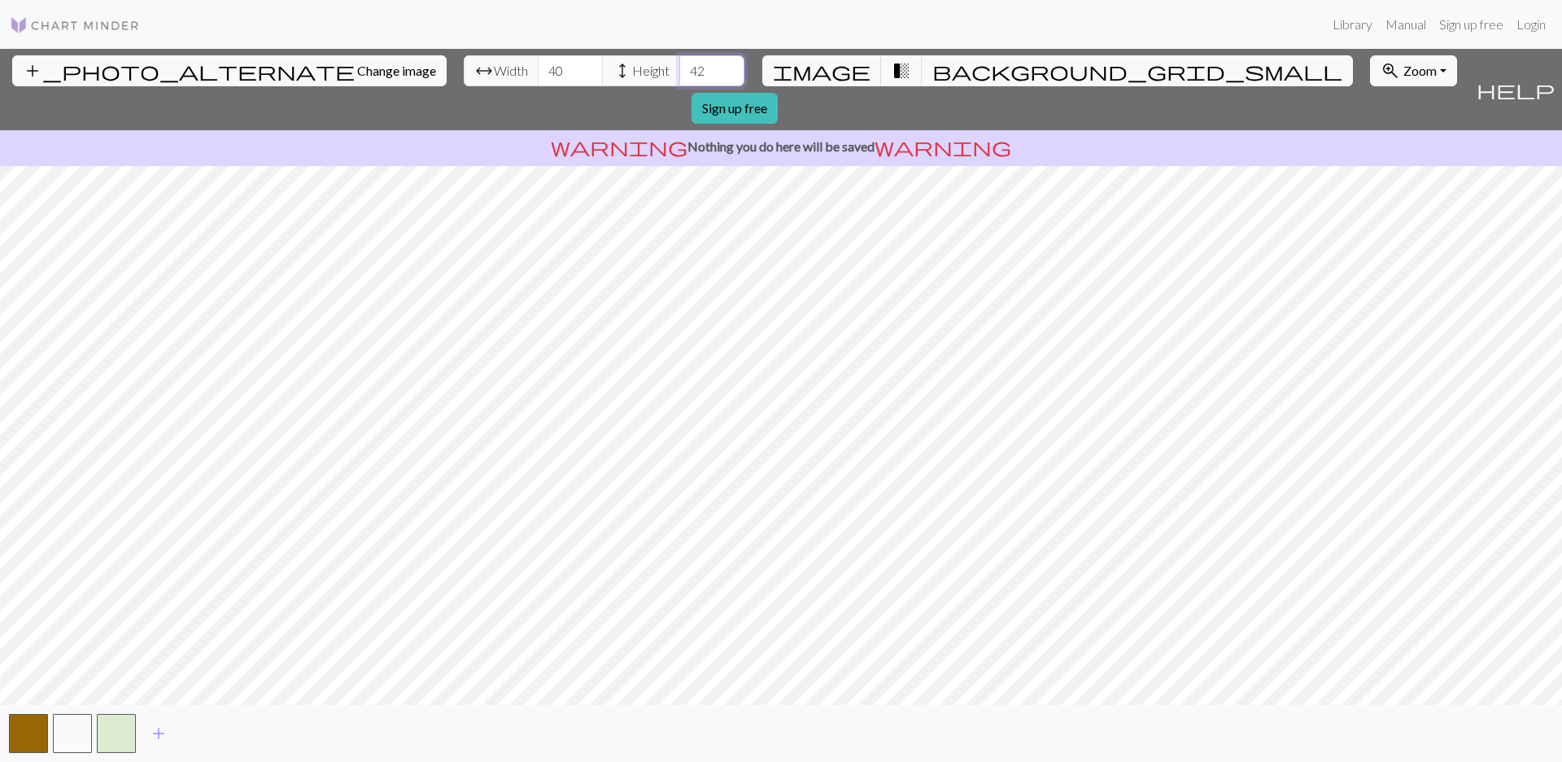
click at [679, 76] on input "42" at bounding box center [711, 70] width 65 height 31
click at [679, 76] on input "41" at bounding box center [711, 70] width 65 height 31
click at [679, 76] on input "40" at bounding box center [711, 70] width 65 height 31
click at [679, 76] on input "39" at bounding box center [711, 70] width 65 height 31
click at [679, 76] on input "38" at bounding box center [711, 70] width 65 height 31
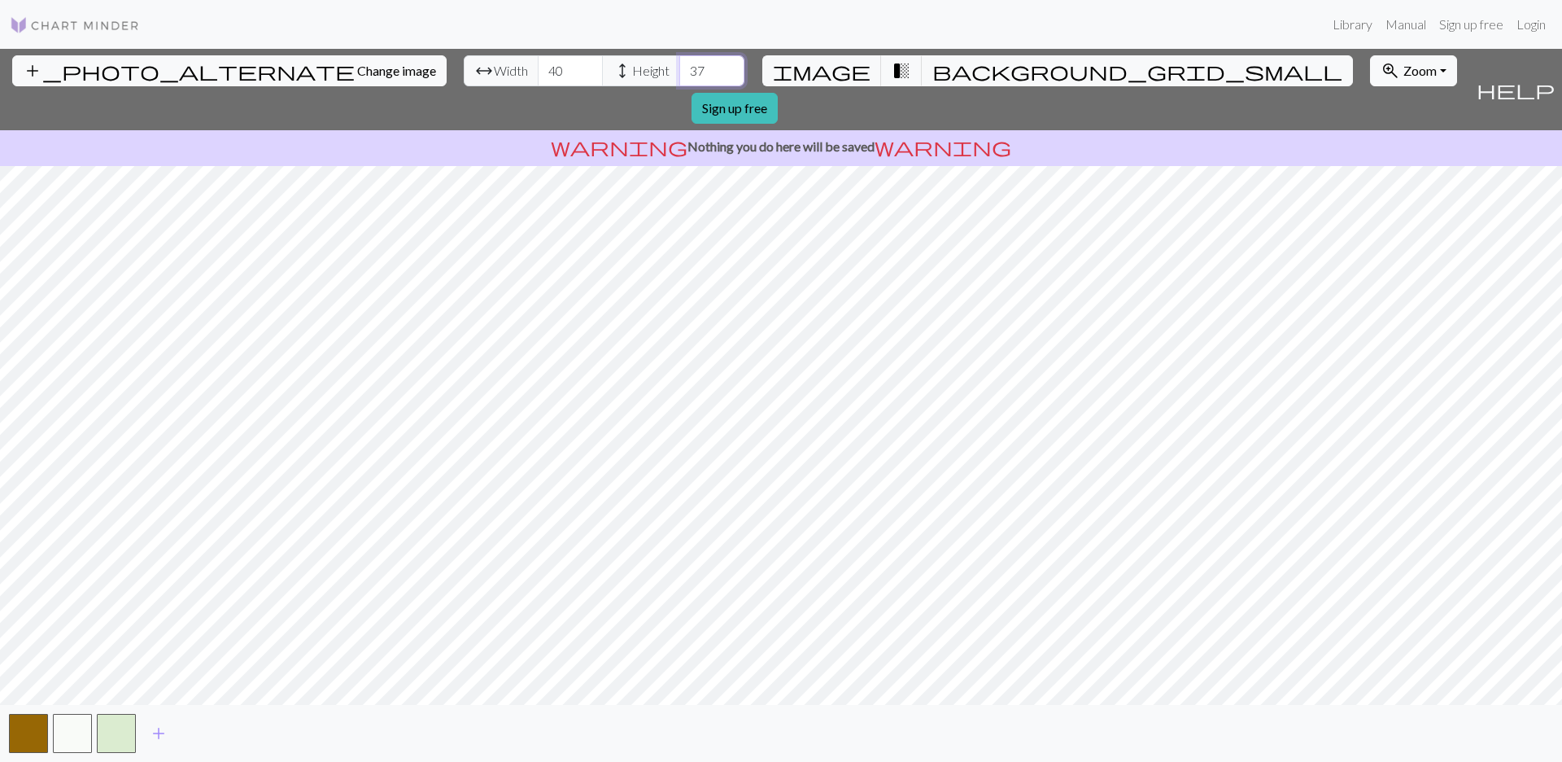
click at [679, 71] on input "37" at bounding box center [711, 70] width 65 height 31
click at [679, 71] on input "36" at bounding box center [711, 70] width 65 height 31
click at [679, 71] on input "35" at bounding box center [711, 70] width 65 height 31
click at [679, 71] on input "31" at bounding box center [711, 70] width 65 height 31
click at [679, 82] on input "31" at bounding box center [711, 70] width 65 height 31
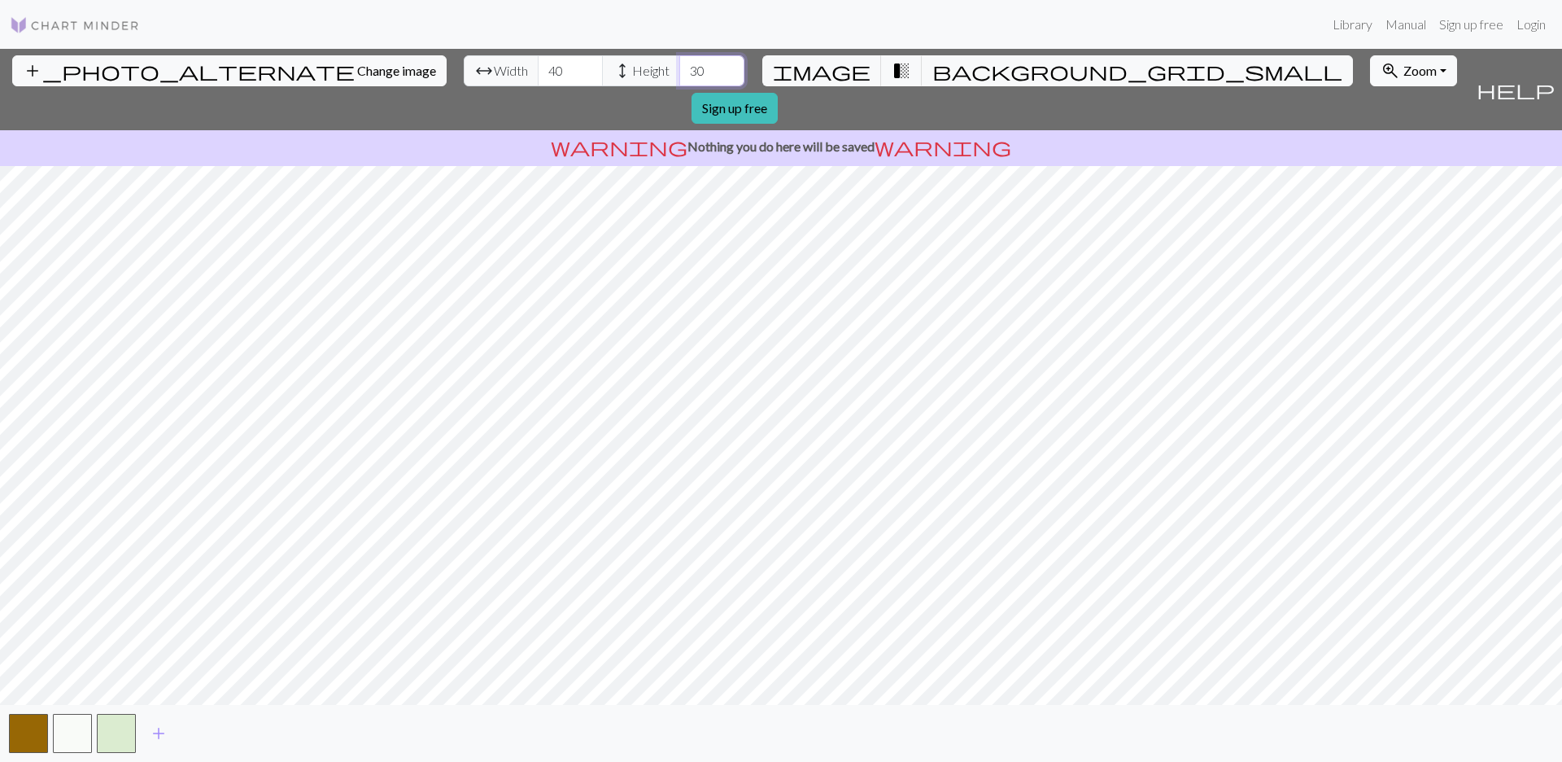
type input "30"
click at [679, 76] on input "30" at bounding box center [711, 70] width 65 height 31
click at [538, 76] on input "34" at bounding box center [570, 70] width 65 height 31
click at [538, 76] on input "33" at bounding box center [570, 70] width 65 height 31
click at [538, 76] on input "32" at bounding box center [570, 70] width 65 height 31
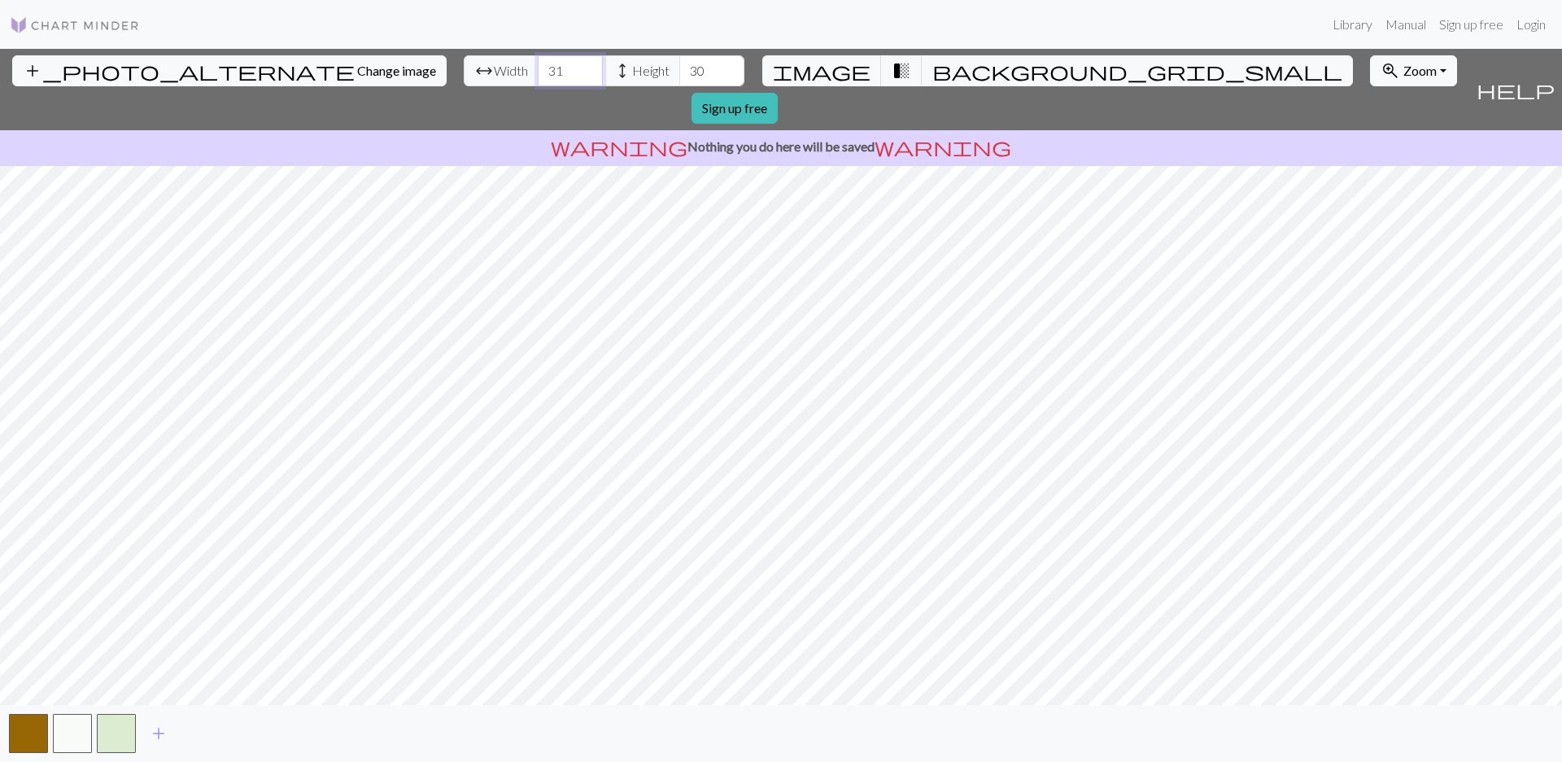
click at [538, 76] on input "31" at bounding box center [570, 70] width 65 height 31
click at [538, 76] on input "30" at bounding box center [570, 70] width 65 height 31
click at [538, 76] on input "29" at bounding box center [570, 70] width 65 height 31
click at [538, 76] on input "28" at bounding box center [570, 70] width 65 height 31
click at [538, 76] on input "27" at bounding box center [570, 70] width 65 height 31
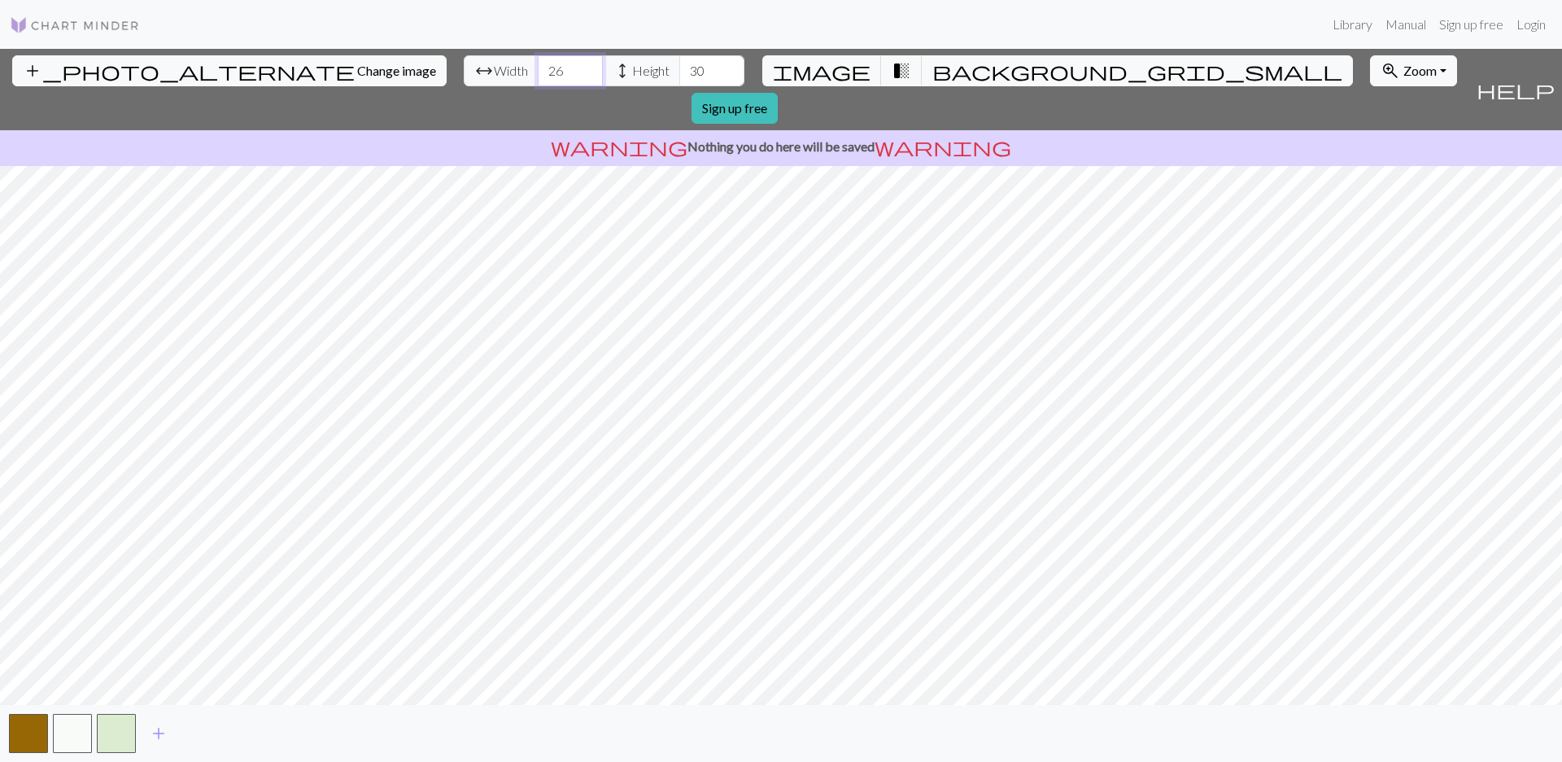
click at [538, 76] on input "26" at bounding box center [570, 70] width 65 height 31
click at [538, 76] on input "25" at bounding box center [570, 70] width 65 height 31
type input "24"
click at [538, 76] on input "24" at bounding box center [570, 70] width 65 height 31
click at [933, 66] on span "background_grid_small" at bounding box center [1138, 70] width 410 height 23
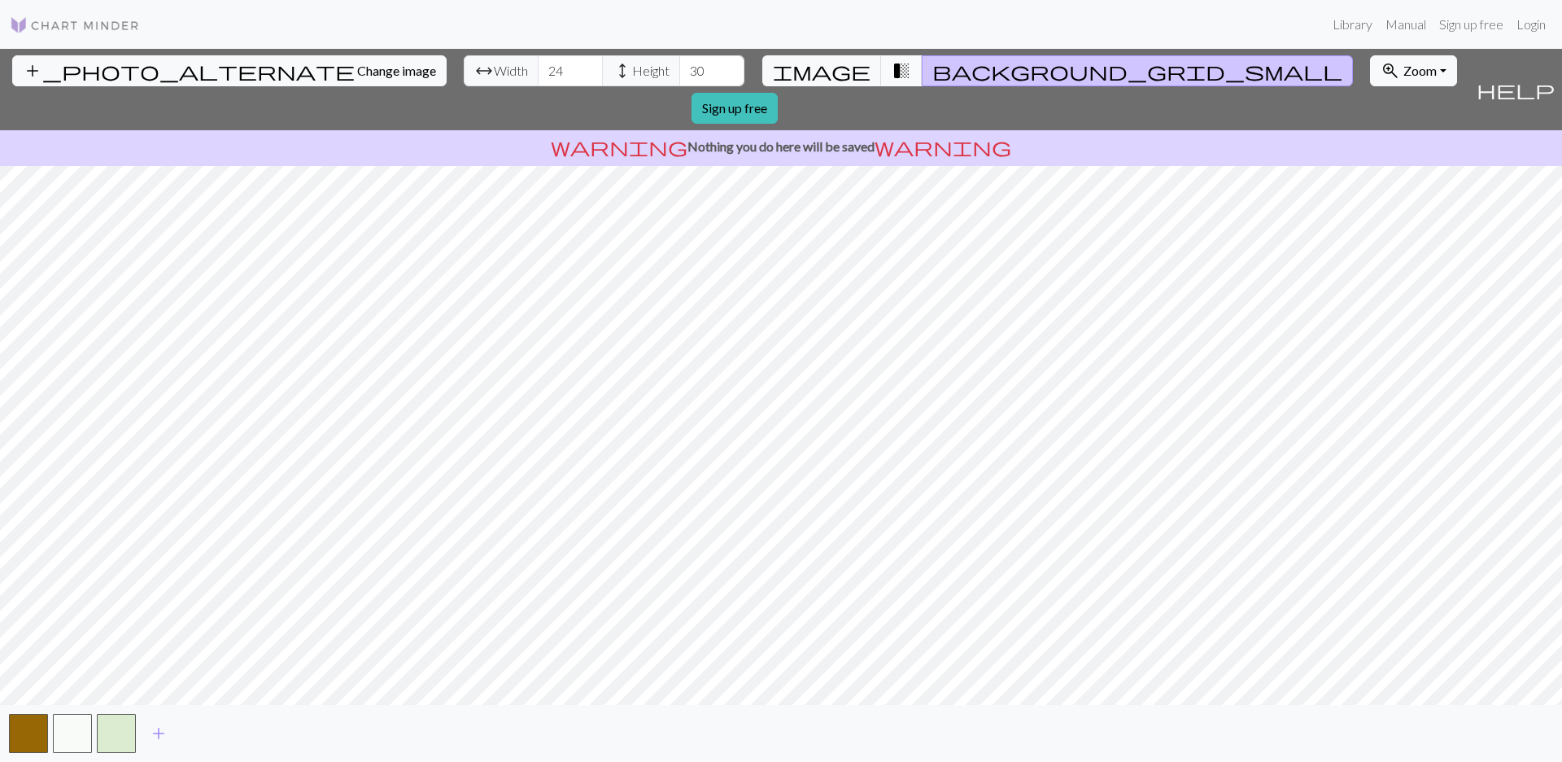
click at [892, 70] on span "transition_fade" at bounding box center [902, 70] width 20 height 23
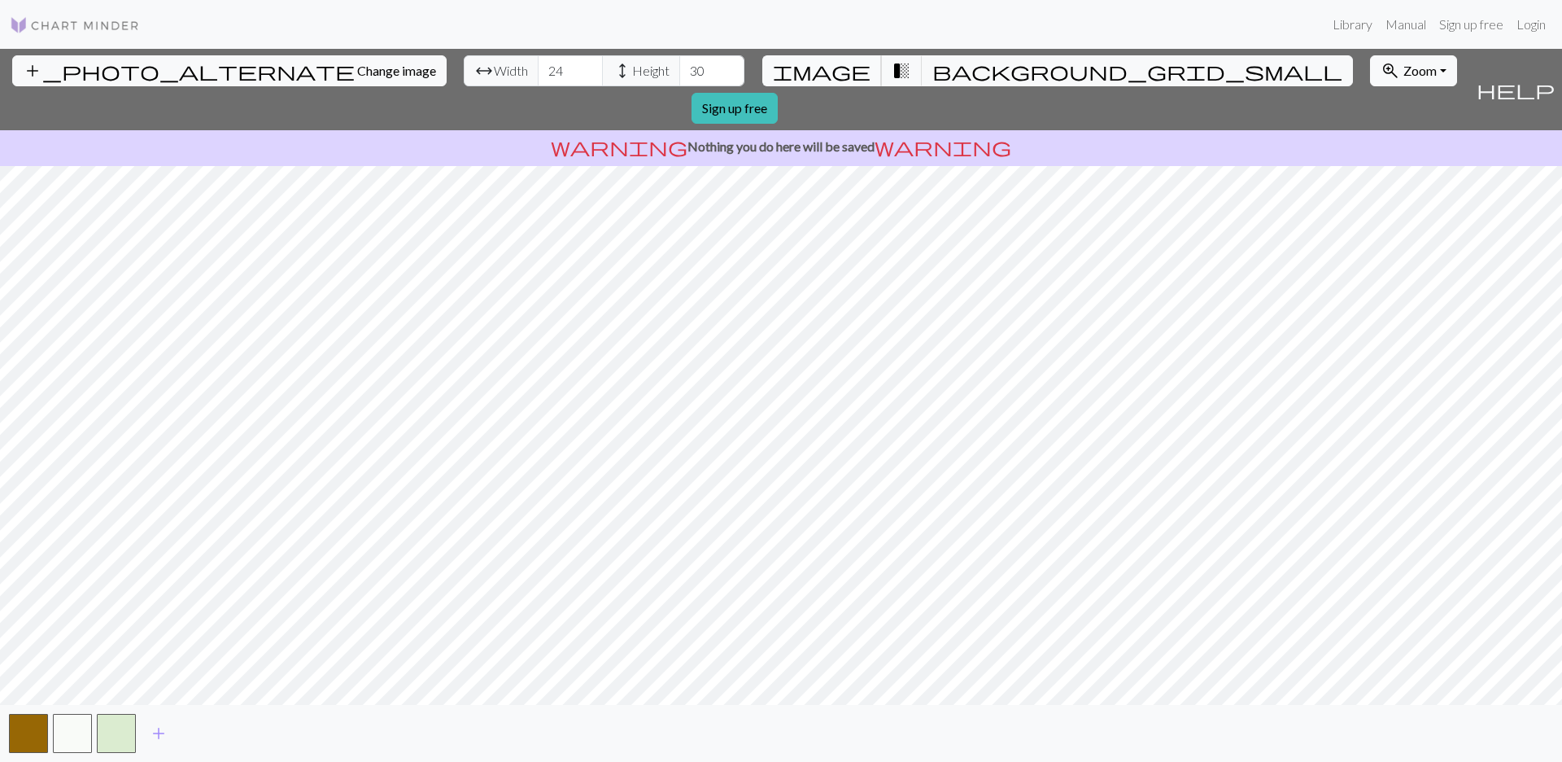
click at [850, 72] on button "image" at bounding box center [822, 70] width 120 height 31
click at [994, 78] on button "zoom_in Zoom Zoom" at bounding box center [1413, 70] width 87 height 31
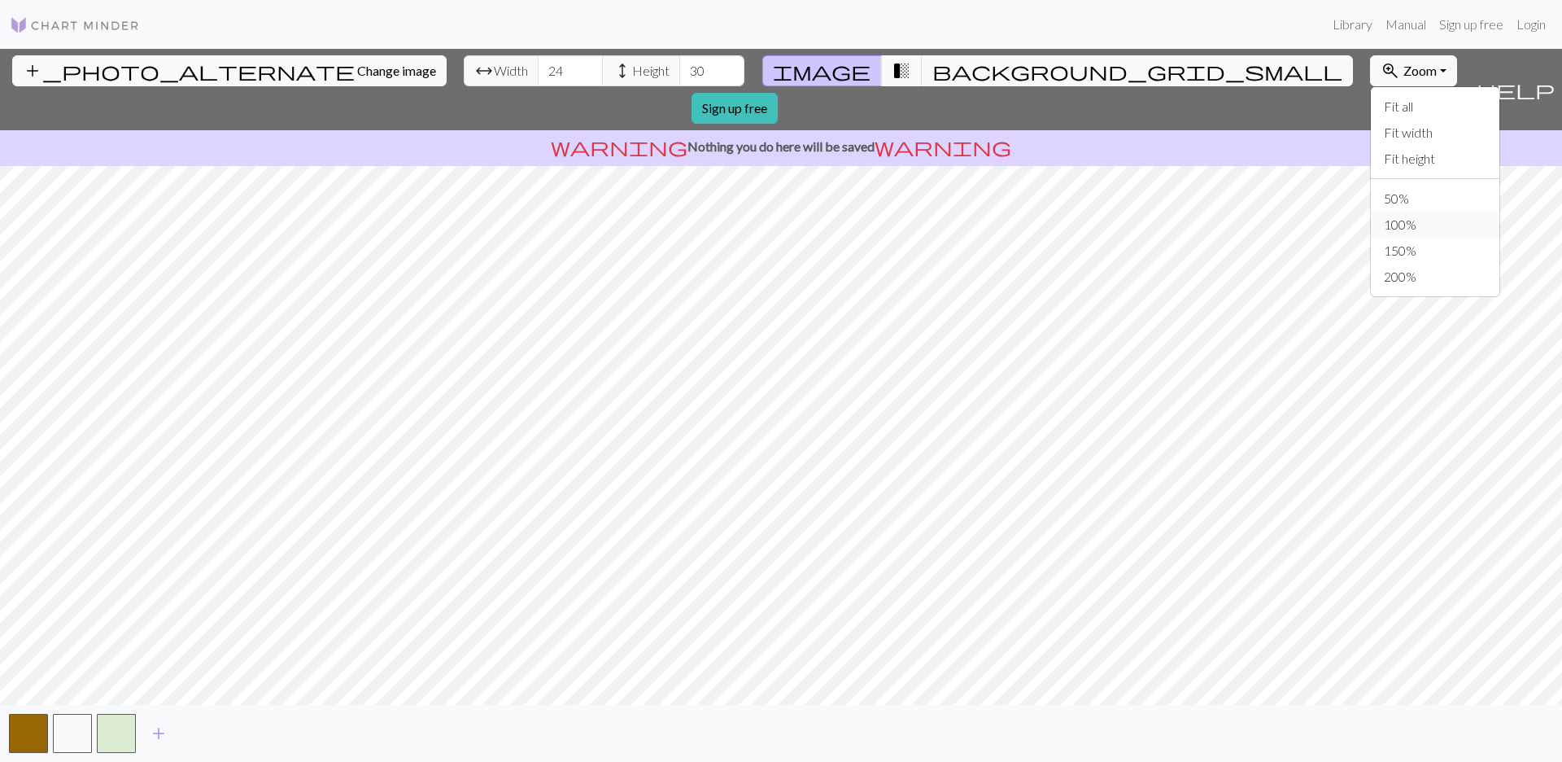
click at [994, 221] on button "100%" at bounding box center [1435, 225] width 129 height 26
click at [994, 73] on span "Zoom" at bounding box center [1420, 70] width 33 height 15
drag, startPoint x: 1156, startPoint y: 155, endPoint x: 1148, endPoint y: 194, distance: 39.1
click at [994, 194] on div "Fit all Fit width Fit height 50% 100% 150% 200%" at bounding box center [1435, 191] width 130 height 211
click at [994, 74] on span "Zoom" at bounding box center [1420, 70] width 33 height 15
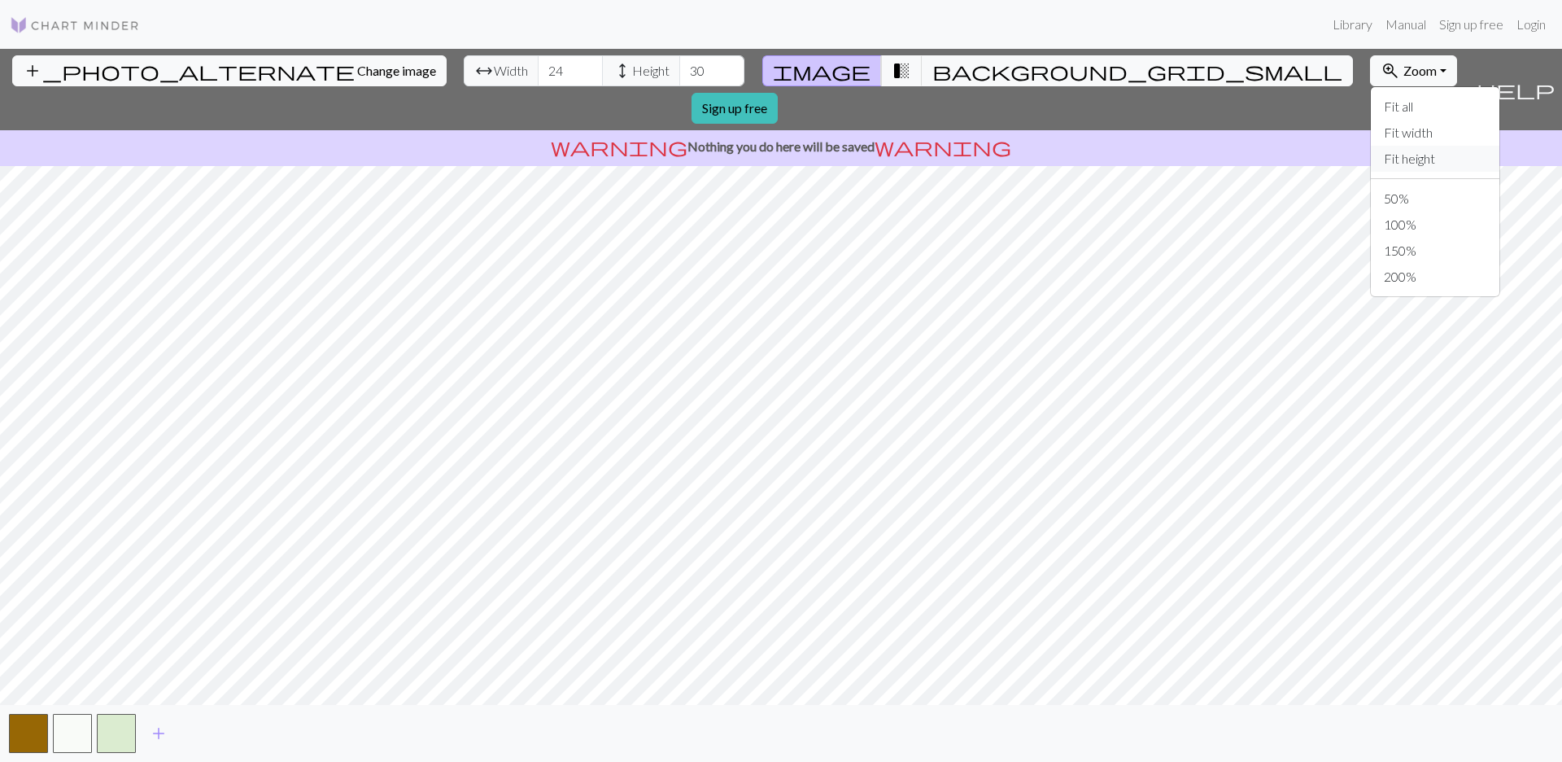
click at [994, 167] on button "Fit height" at bounding box center [1435, 159] width 129 height 26
